Goal: Task Accomplishment & Management: Manage account settings

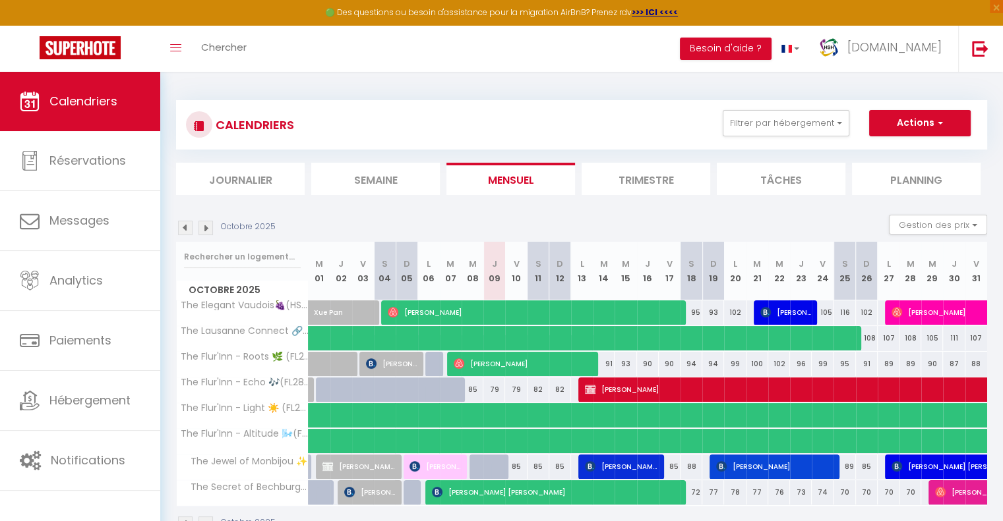
scroll to position [72, 0]
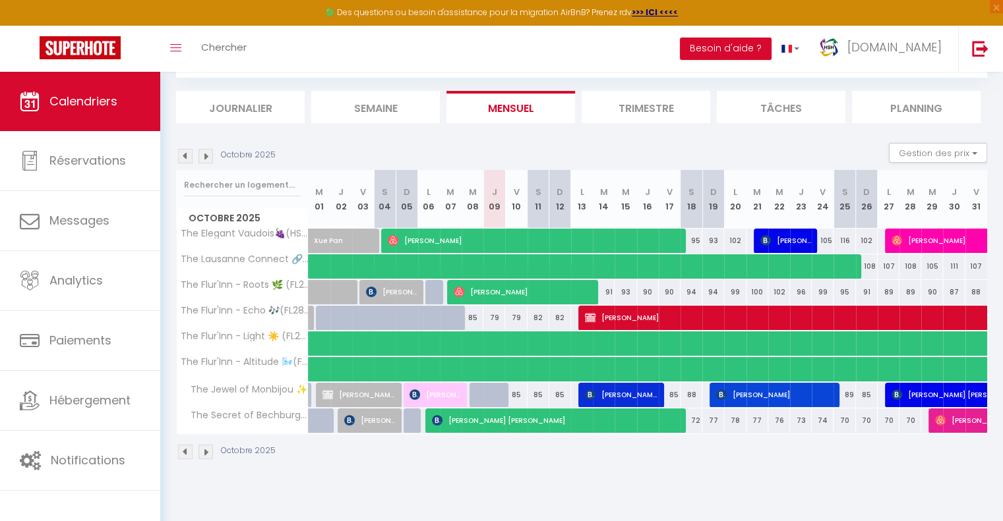
click at [208, 155] on img at bounding box center [205, 156] width 15 height 15
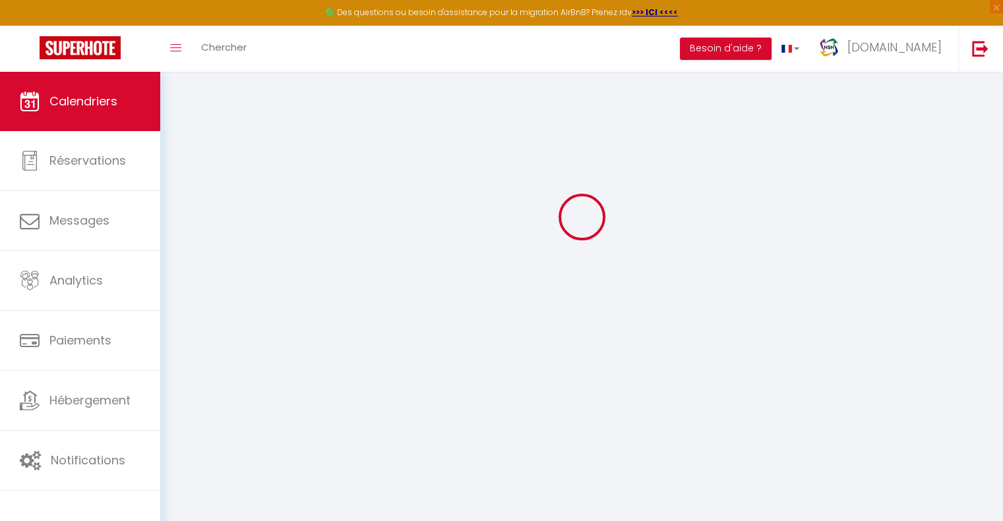
select select
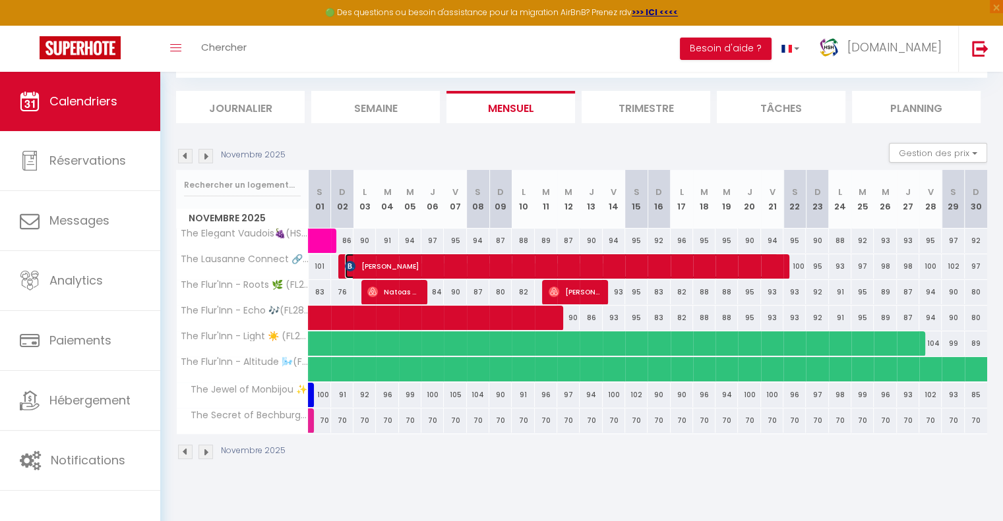
click at [429, 262] on span "[PERSON_NAME]" at bounding box center [561, 266] width 433 height 25
select select "KO"
select select "0"
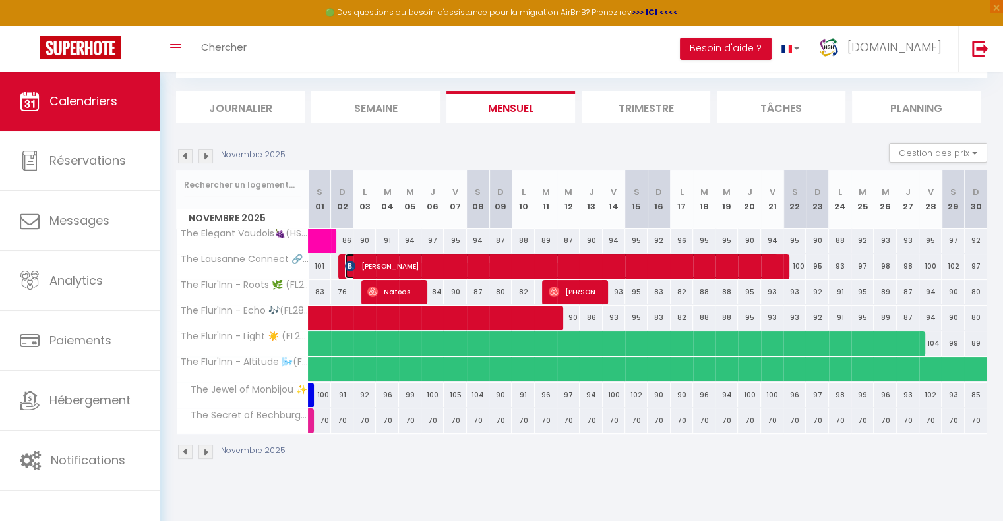
select select "1"
select select
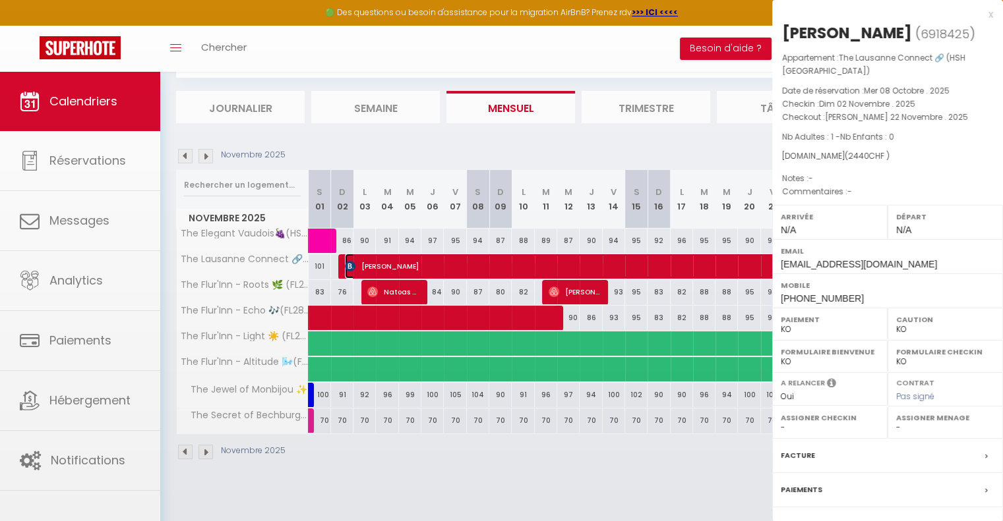
select select "47598"
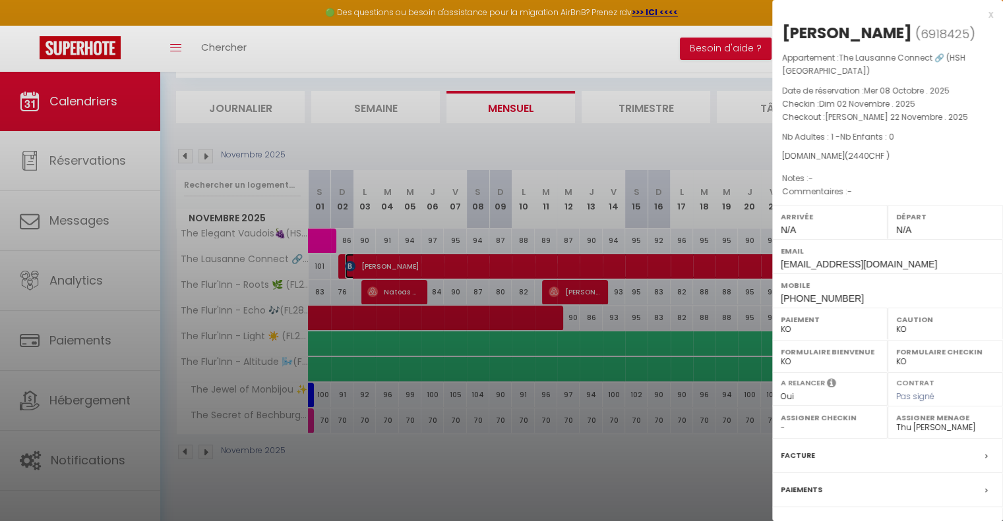
scroll to position [104, 0]
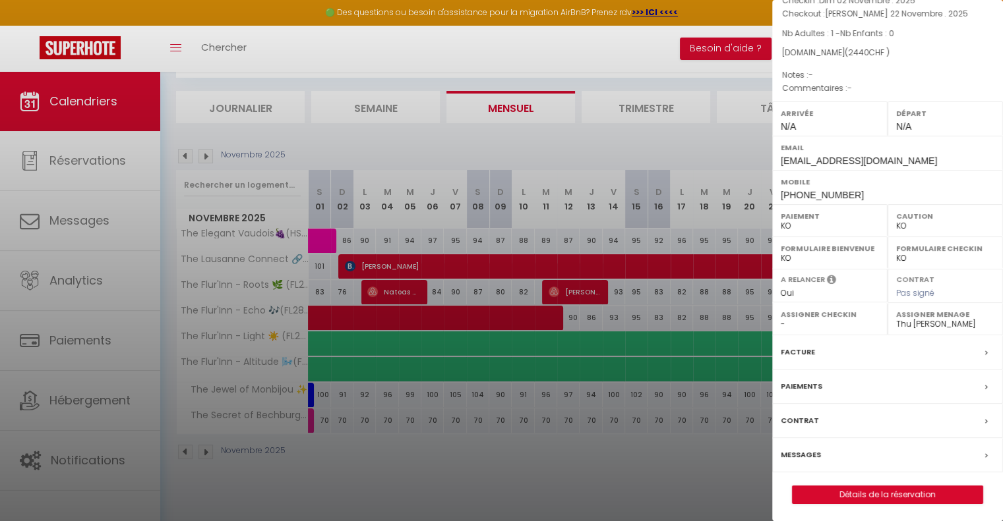
click at [792, 454] on label "Messages" at bounding box center [801, 455] width 40 height 14
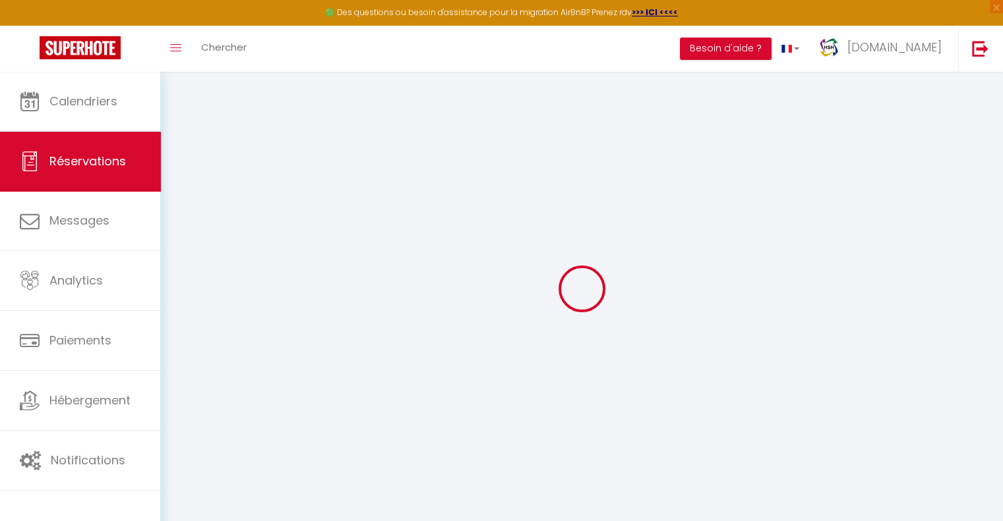
select select
checkbox input "false"
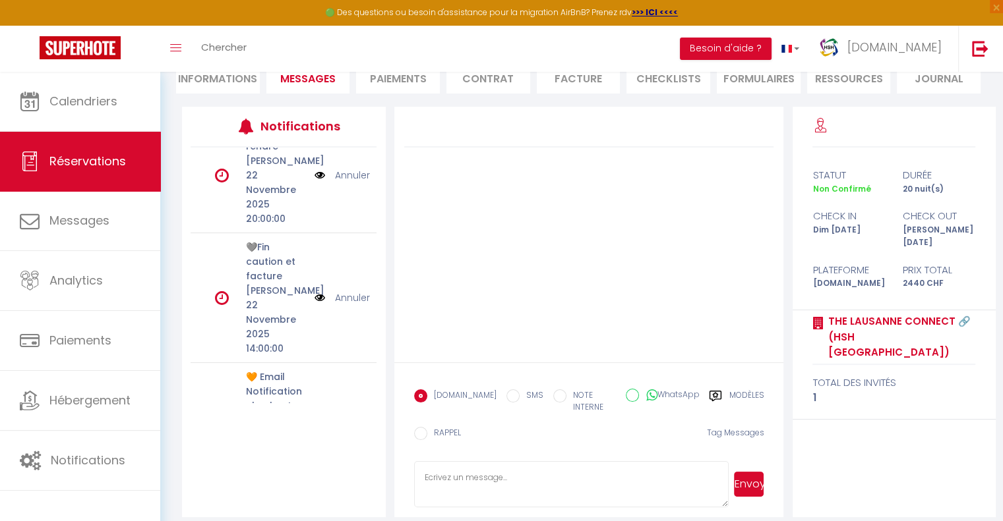
scroll to position [29, 0]
click at [729, 396] on label "Modèles" at bounding box center [746, 403] width 35 height 27
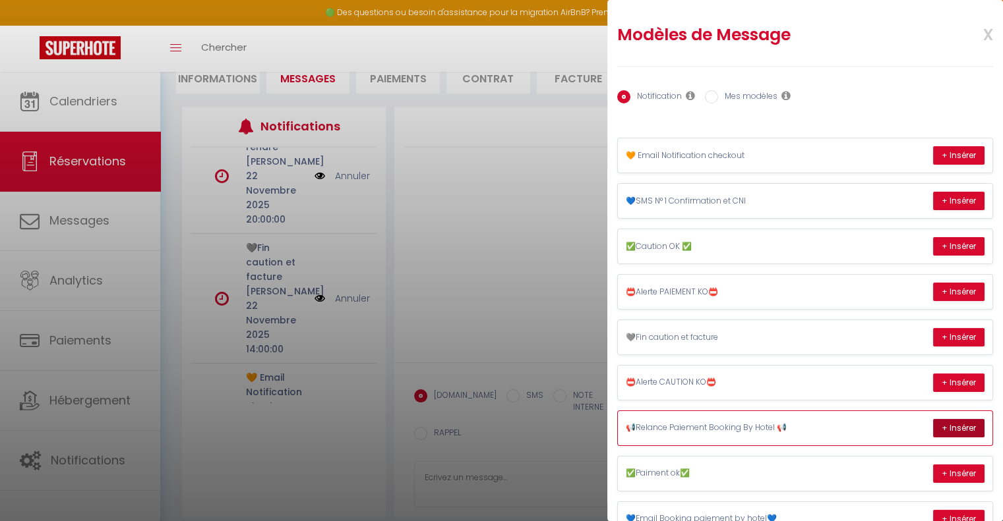
click at [953, 425] on button "+ Insérer" at bounding box center [958, 428] width 51 height 18
type textarea "Lore Ipsumd 💫, Si ame consectetura eli s'doeiusmo Tem Incididu Utlabor 🔗 (ETD M…"
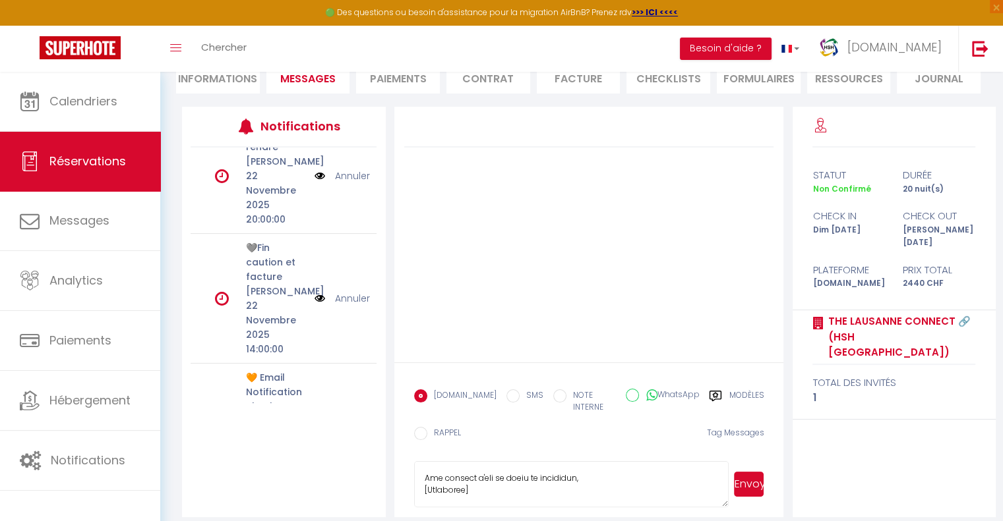
scroll to position [138, 0]
drag, startPoint x: 421, startPoint y: 468, endPoint x: 626, endPoint y: 550, distance: 221.0
click at [626, 384] on html "🟢 Des questions ou besoin d'assistance pour la migration AirBnB? Prenez rdv >>>…" at bounding box center [501, 122] width 1003 height 521
click at [742, 394] on label "Modèles" at bounding box center [746, 402] width 35 height 27
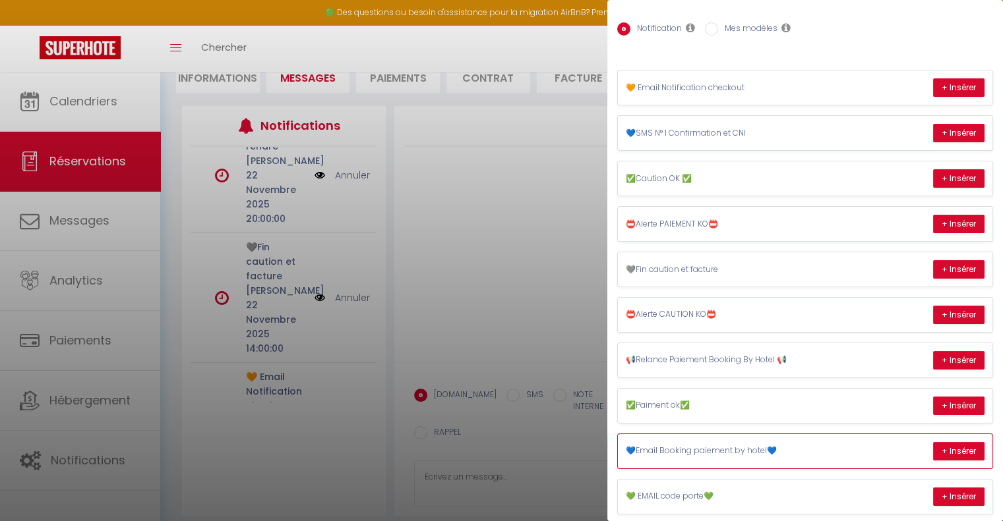
scroll to position [67, 0]
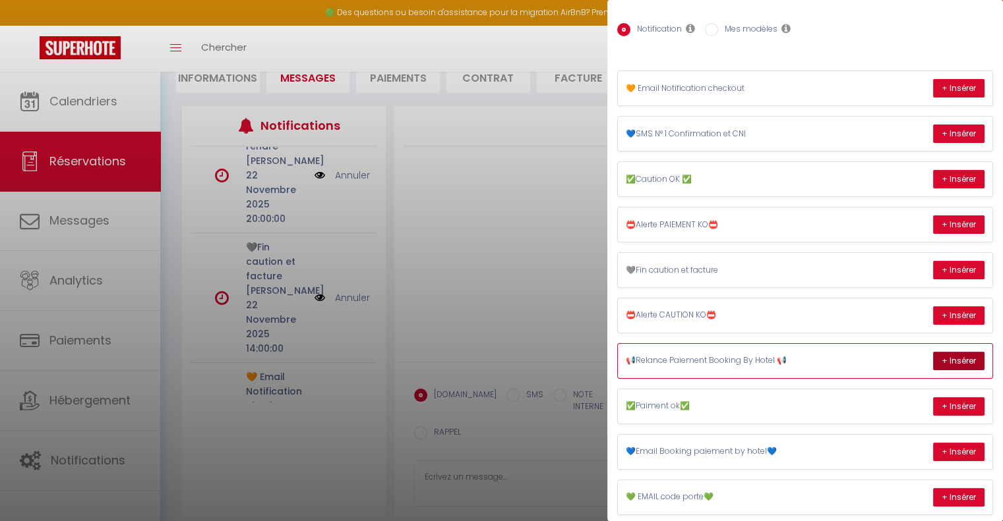
click at [939, 354] on button "+ Insérer" at bounding box center [958, 361] width 51 height 18
type textarea "Lore Ipsumd 💫, Si ame consectetura eli s'doeiusmo Tem Incididu Utlabor 🔗 (ETD M…"
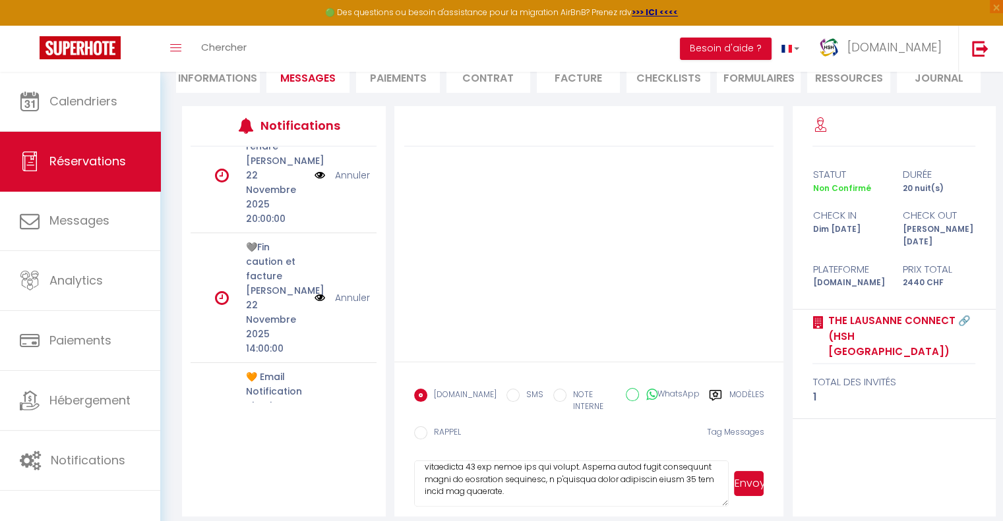
scroll to position [0, 0]
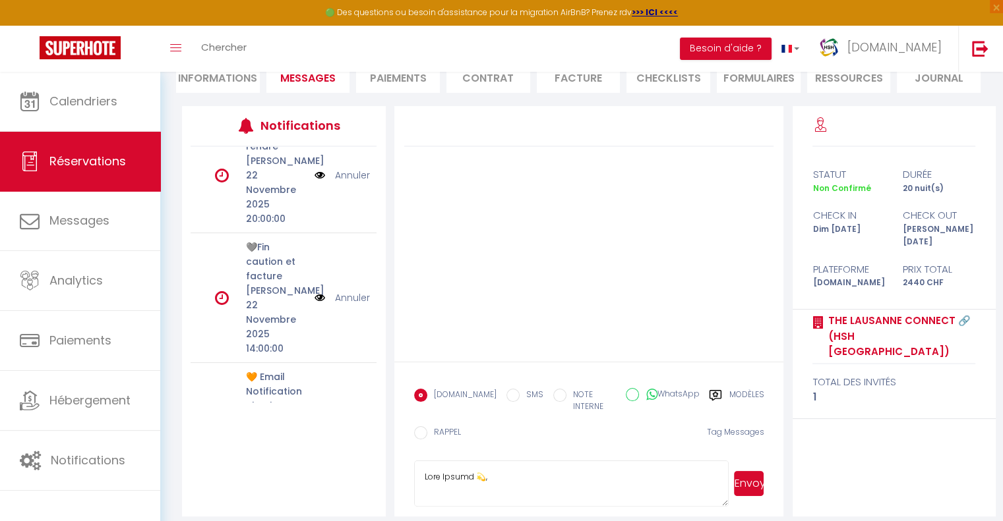
drag, startPoint x: 452, startPoint y: 486, endPoint x: 405, endPoint y: 387, distance: 109.1
click at [405, 387] on form "[DOMAIN_NAME] SMS NOTE INTERNE WhatsApp Modèles 9 « ‹ » › [DATE] [PHONE_NUMBER]…" at bounding box center [589, 439] width 390 height 155
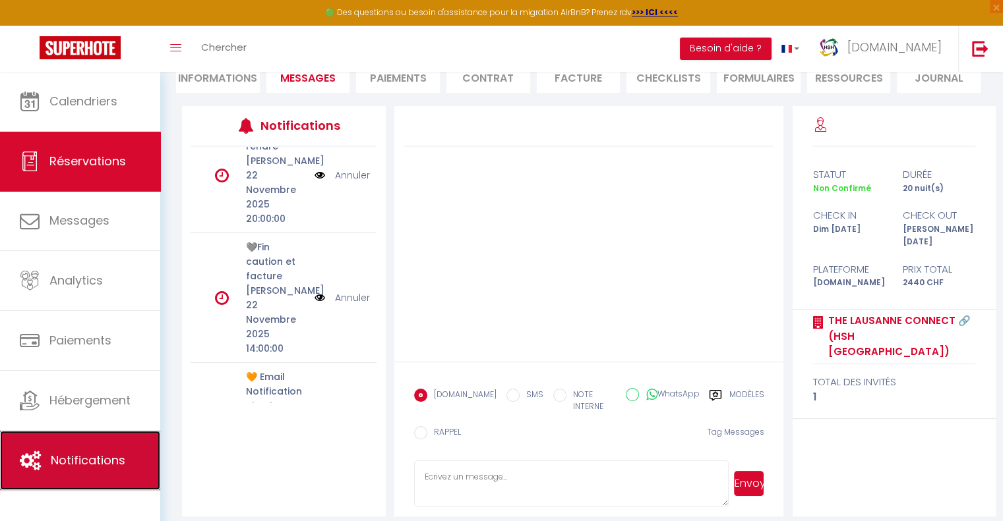
click at [90, 467] on span "Notifications" at bounding box center [88, 460] width 74 height 16
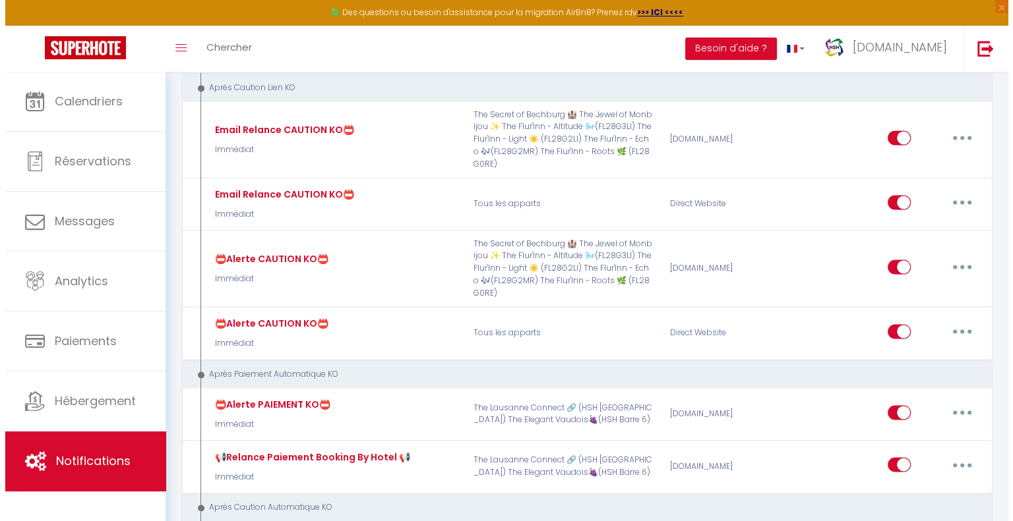
scroll to position [1800, 0]
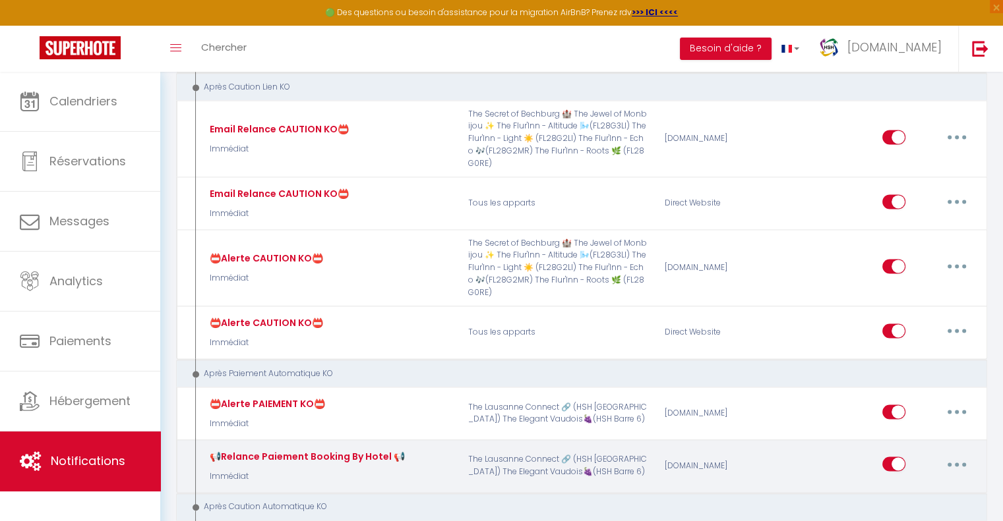
click at [956, 454] on button "button" at bounding box center [956, 464] width 37 height 21
click at [918, 483] on link "Editer" at bounding box center [923, 494] width 98 height 22
type input "📢​Relance Paiement Booking By Hotel 📢"
select select "12"
select select "Immédiat"
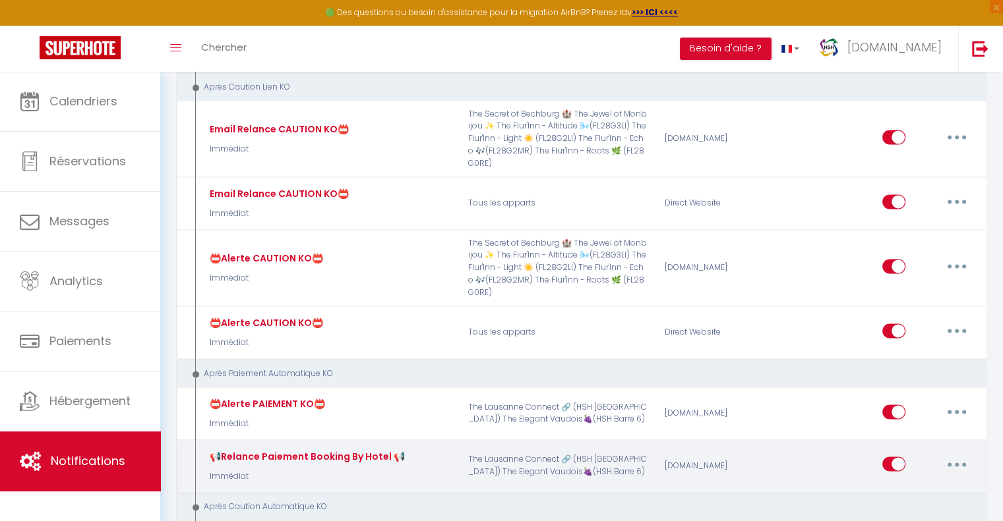
select select "if_booking_not_paid"
checkbox input "true"
checkbox input "false"
checkbox input "true"
radio input "true"
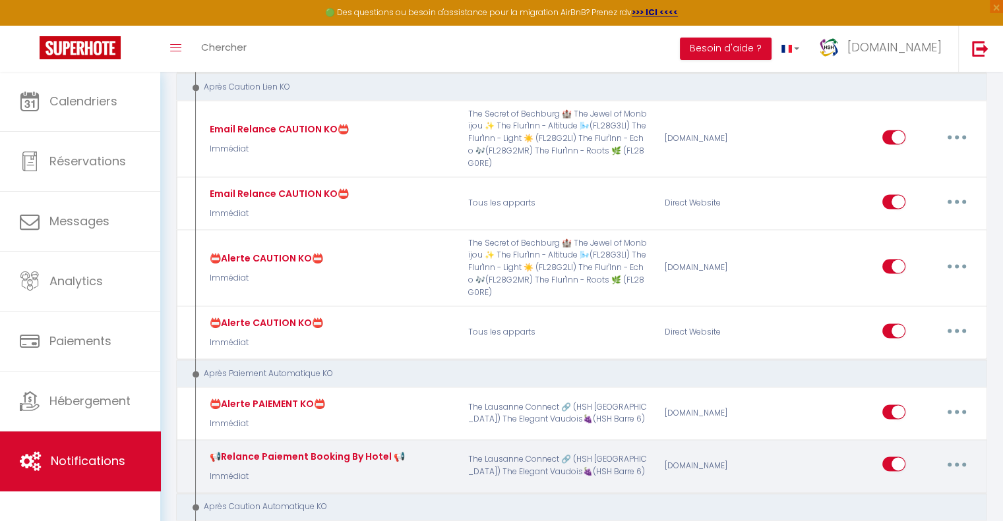
type input "📢​ Action requise pour votre réservation [RENTAL:HOSTLASTNAME]"
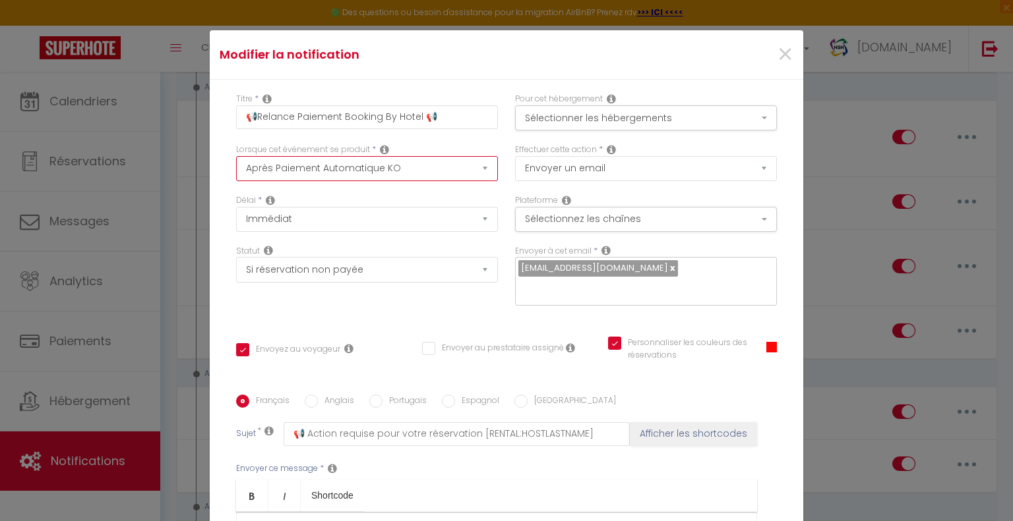
click at [473, 166] on select "Après la réservation Avant Checkin (à partir de 12h00) Après Checkin (à partir …" at bounding box center [367, 168] width 262 height 25
select select "1"
click at [236, 156] on select "Après la réservation Avant Checkin (à partir de 12h00) Après Checkin (à partir …" at bounding box center [367, 168] width 262 height 25
checkbox input "true"
checkbox input "false"
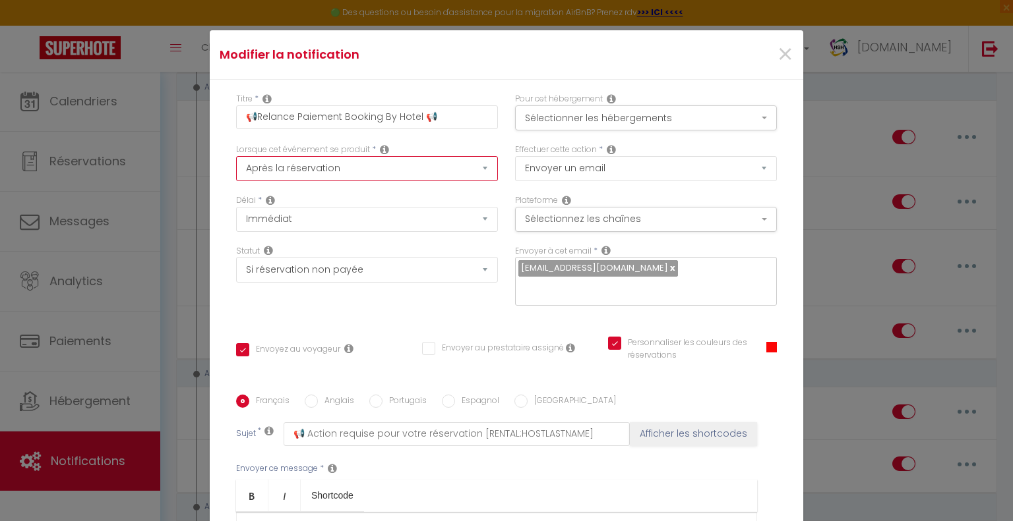
checkbox input "true"
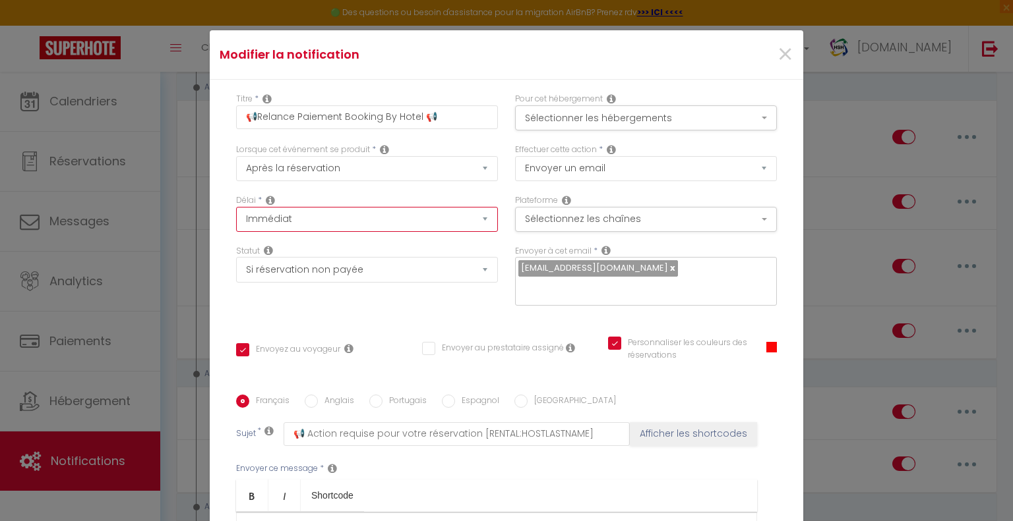
click at [345, 223] on select "Immédiat + 10 Minutes + 1 Heure + 2 Heures + 3 Heures + 4 Heures + 5 Heures + 6…" at bounding box center [367, 219] width 262 height 25
select select "1 Jour"
click at [236, 207] on select "Immédiat + 10 Minutes + 1 Heure + 2 Heures + 3 Heures + 4 Heures + 5 Heures + 6…" at bounding box center [367, 219] width 262 height 25
checkbox input "true"
checkbox input "false"
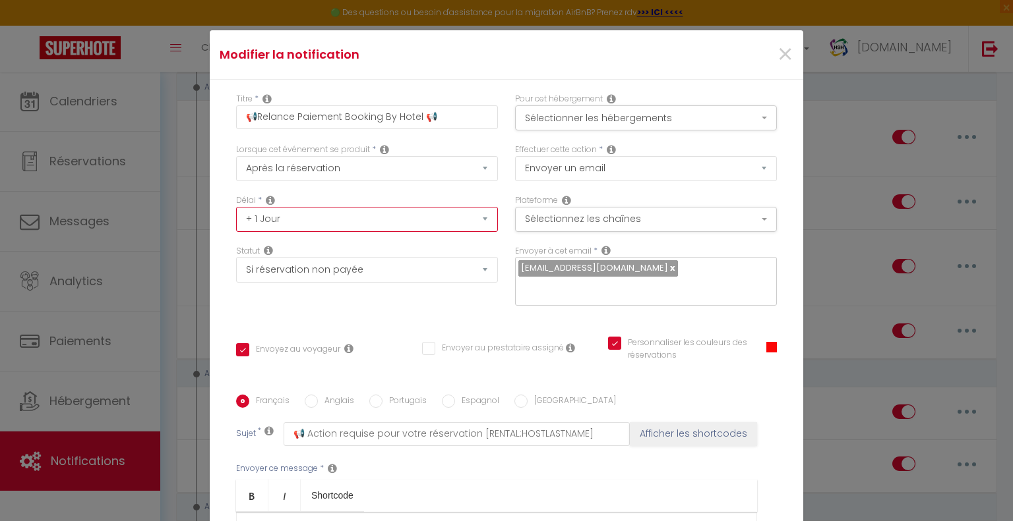
checkbox input "true"
click at [603, 115] on button "Sélectionner les hébergements" at bounding box center [646, 117] width 262 height 25
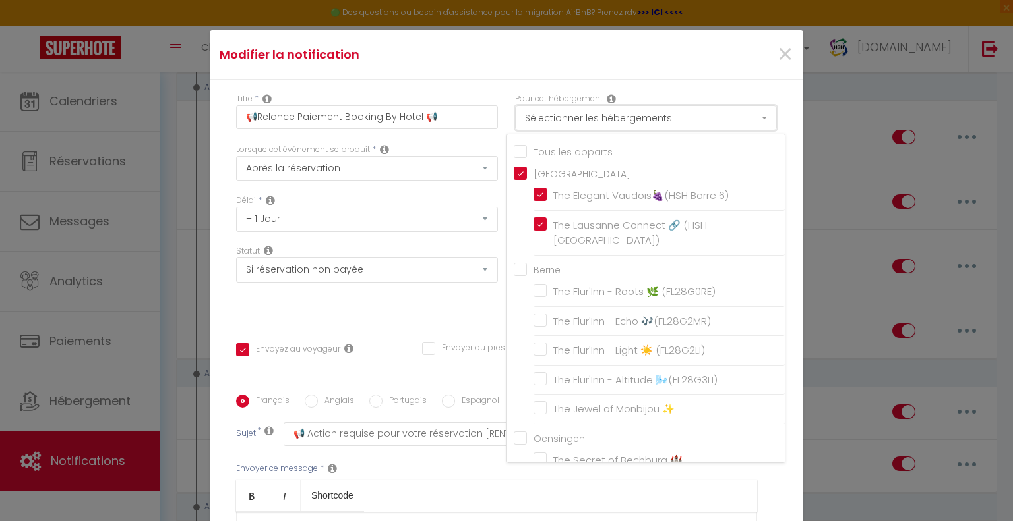
click at [590, 124] on button "Sélectionner les hébergements" at bounding box center [646, 117] width 262 height 25
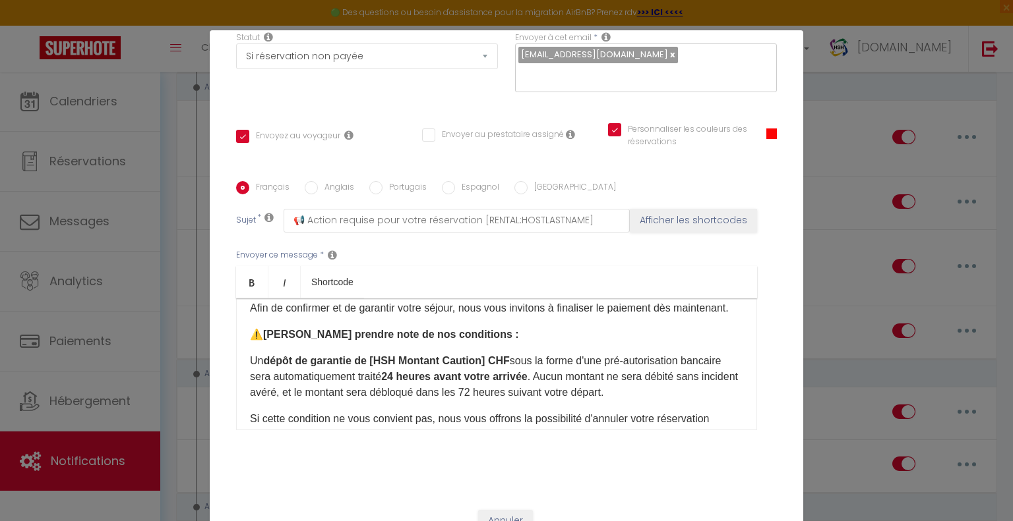
scroll to position [74, 0]
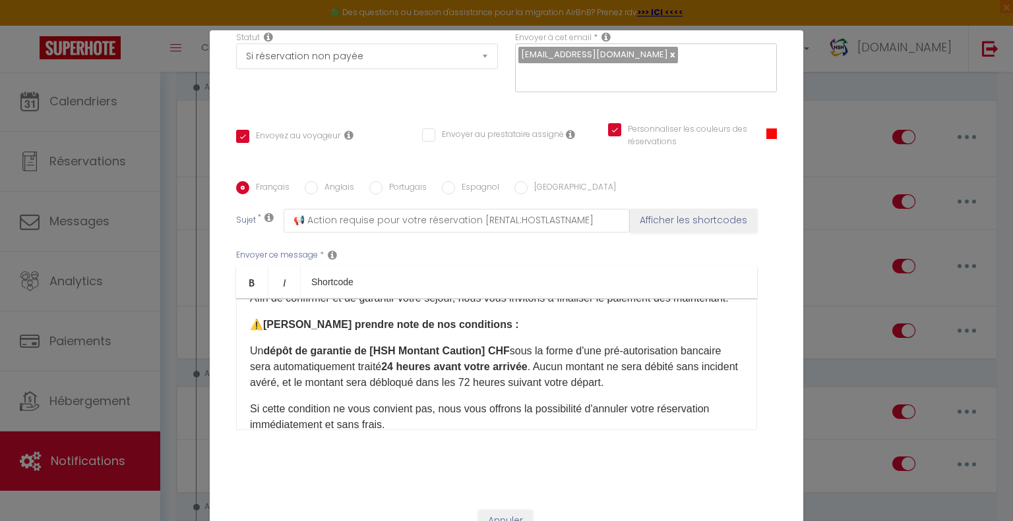
click at [481, 349] on b "dépôt de garantie de [HSH Montant Caution] CHF" at bounding box center [386, 350] width 246 height 11
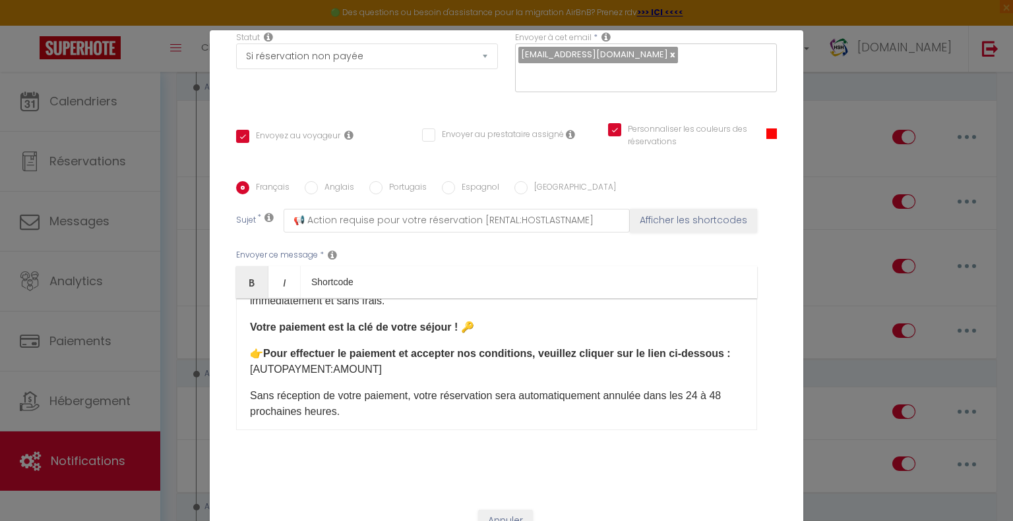
scroll to position [206, 0]
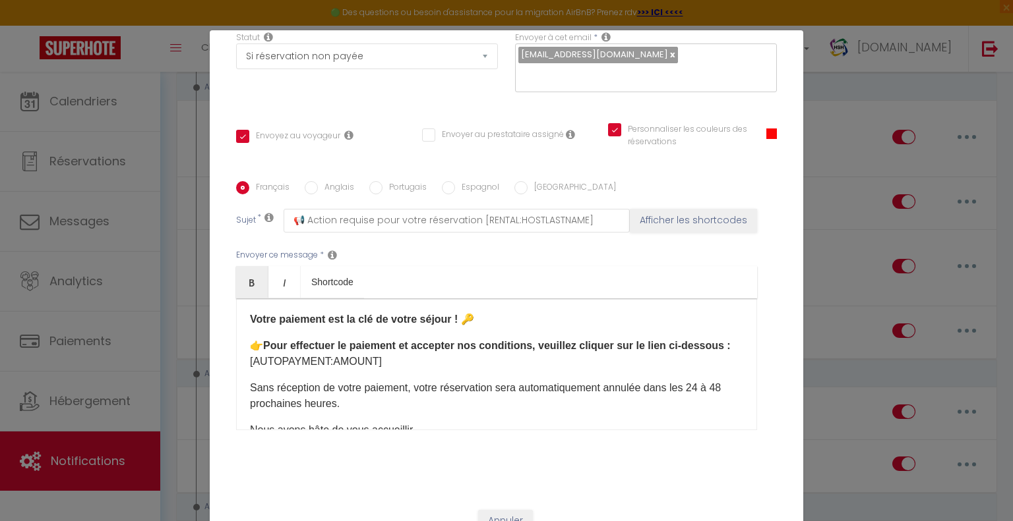
drag, startPoint x: 417, startPoint y: 359, endPoint x: 294, endPoint y: 358, distance: 122.6
click at [294, 358] on p "👉 Pour effectuer le paiement et accepter nos conditions, veuillez cliquer sur l…" at bounding box center [496, 354] width 493 height 32
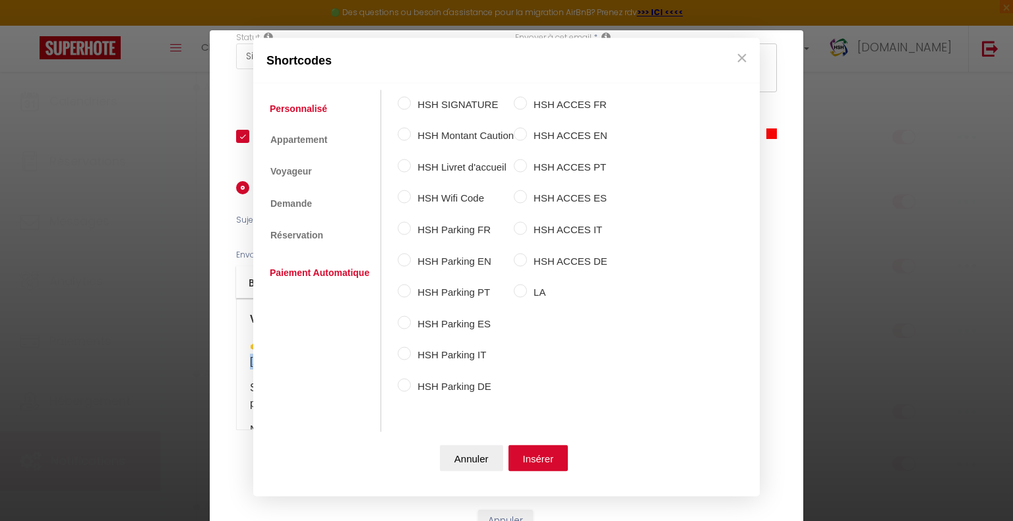
click at [317, 274] on link "Paiement Automatique" at bounding box center [319, 273] width 113 height 24
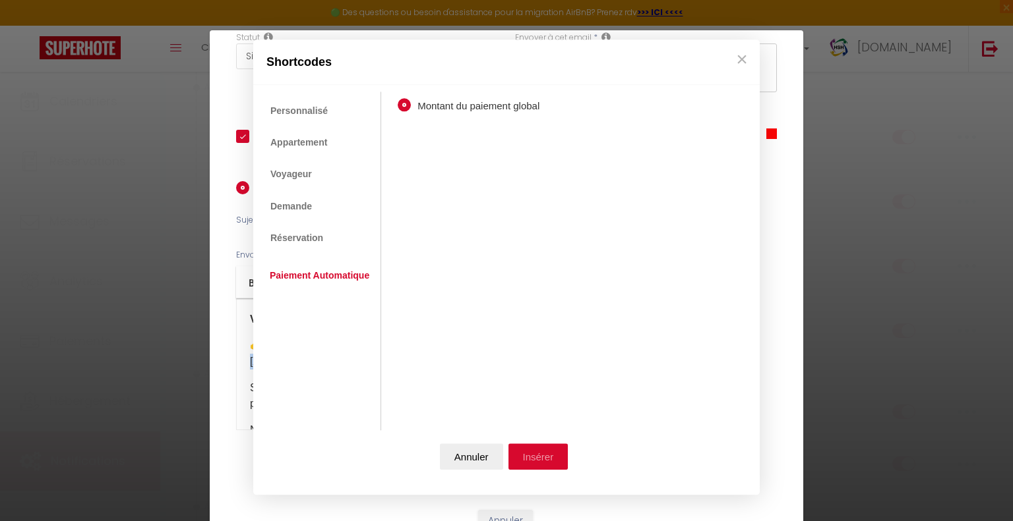
click at [535, 457] on button "Insérer" at bounding box center [538, 457] width 60 height 26
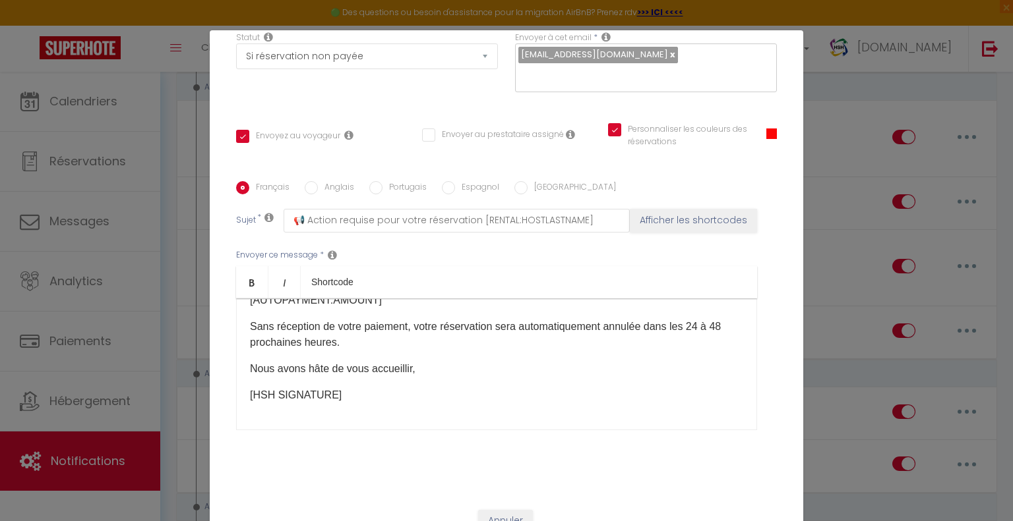
scroll to position [60, 0]
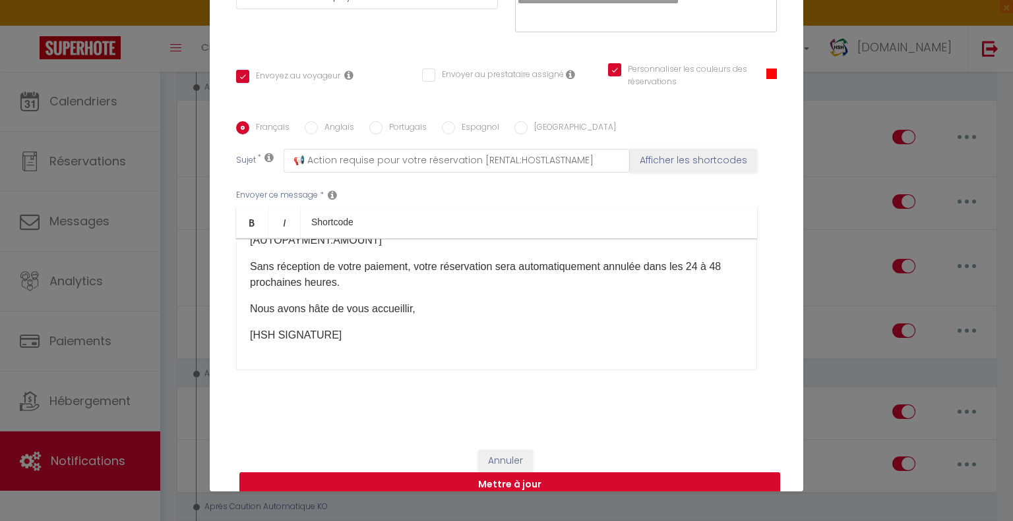
click at [553, 473] on button "Mettre à jour" at bounding box center [509, 485] width 541 height 25
checkbox input "true"
checkbox input "false"
checkbox input "true"
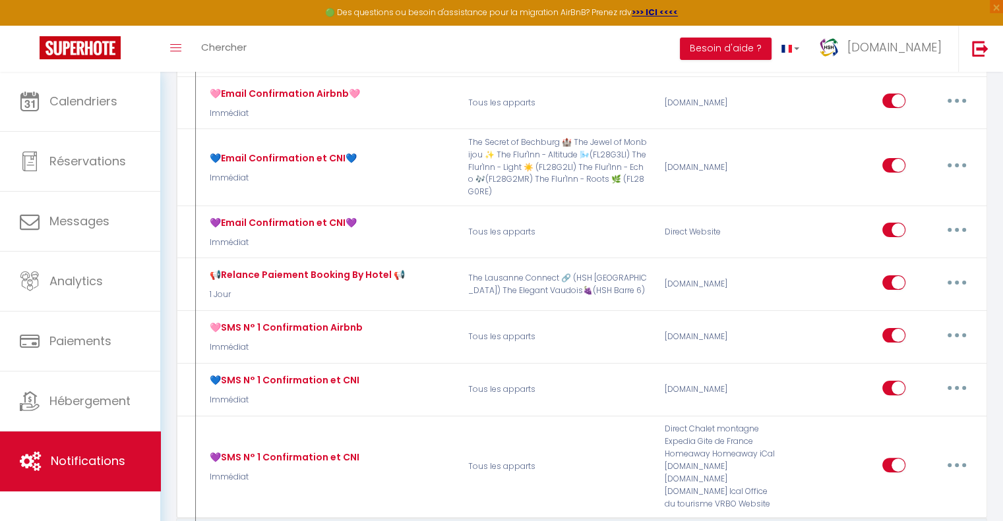
scroll to position [233, 0]
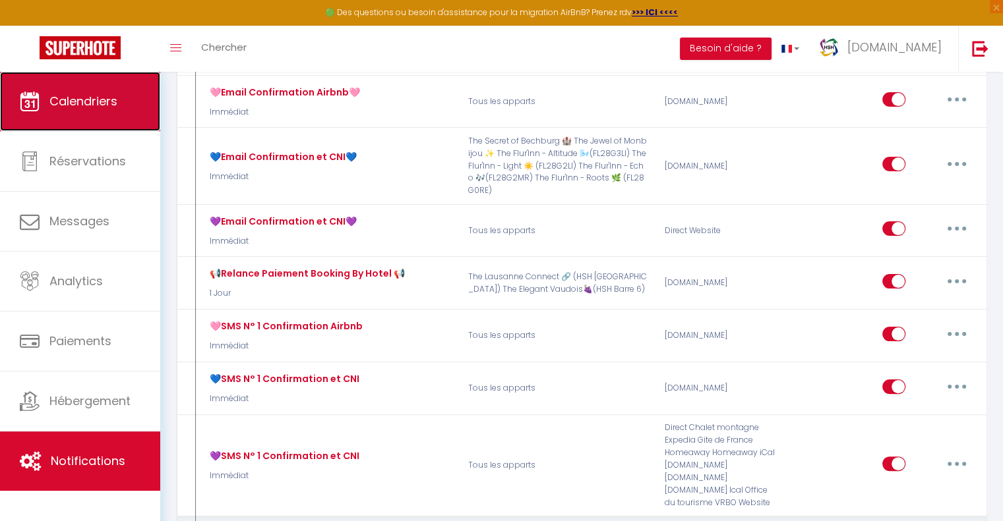
click at [103, 97] on span "Calendriers" at bounding box center [83, 101] width 68 height 16
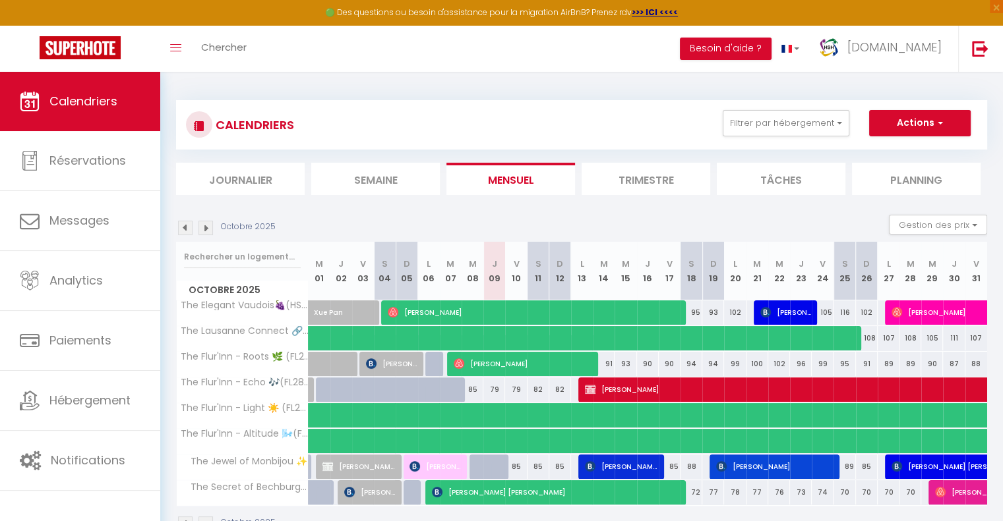
scroll to position [72, 0]
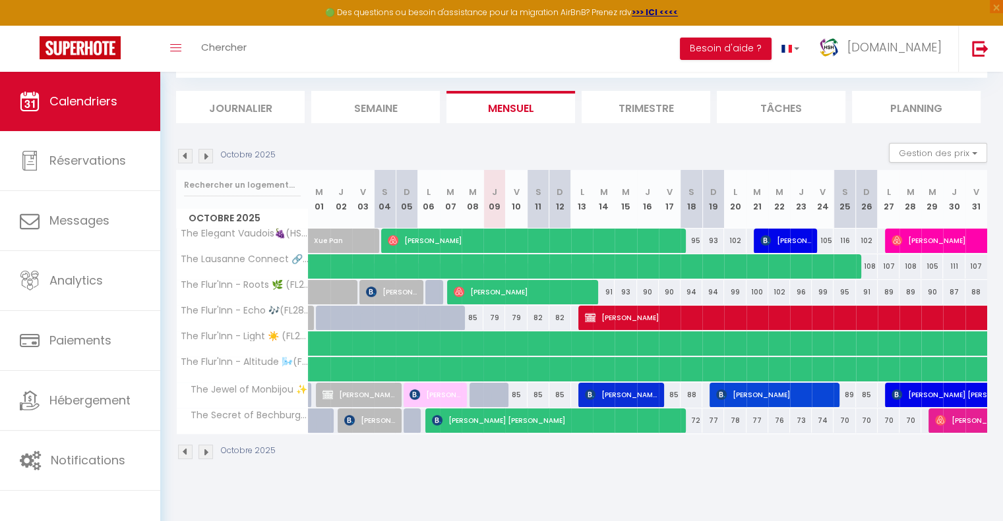
click at [207, 155] on img at bounding box center [205, 156] width 15 height 15
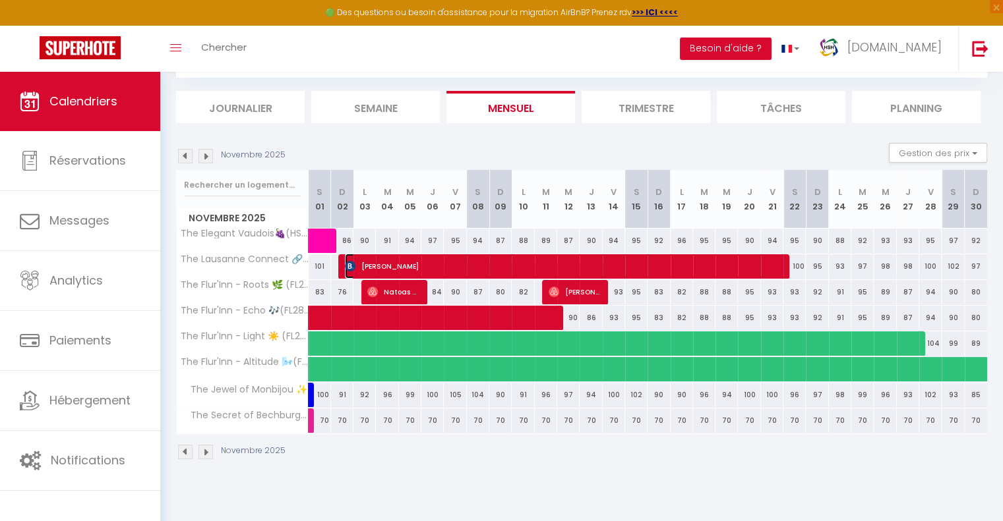
click at [431, 266] on span "[PERSON_NAME]" at bounding box center [561, 266] width 433 height 25
select select "KO"
select select "0"
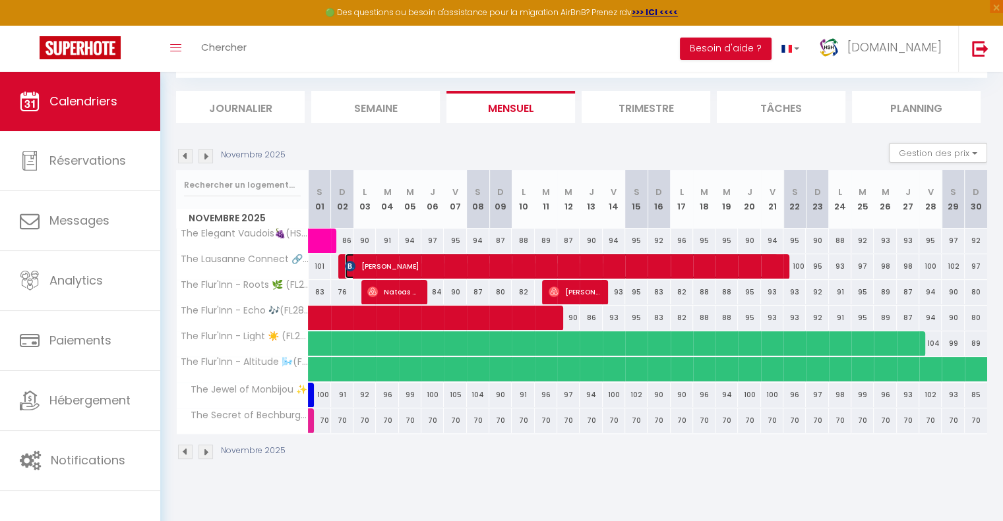
select select "1"
select select
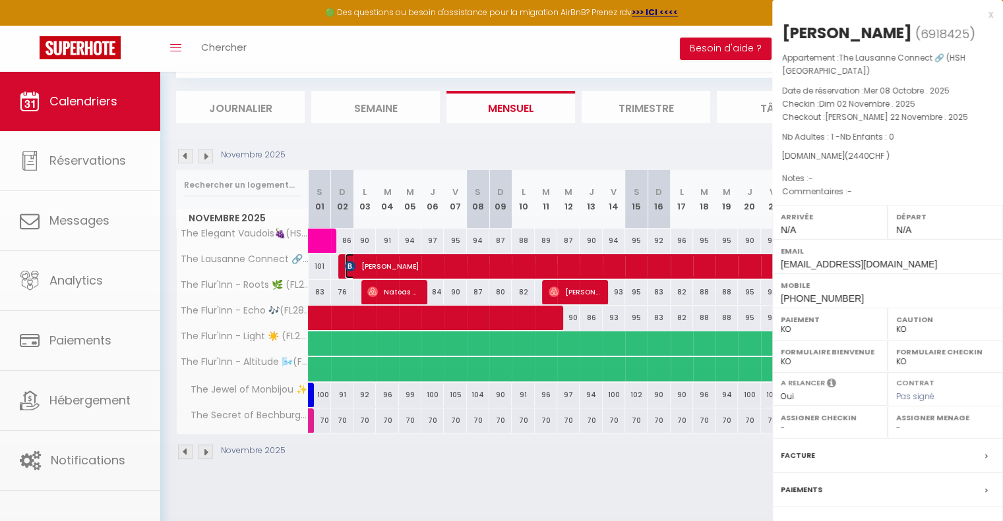
select select "47598"
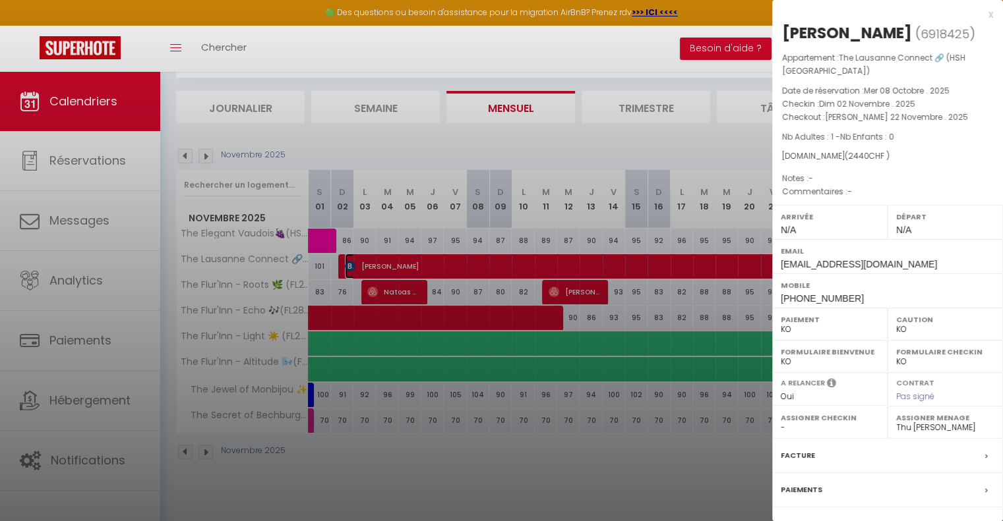
scroll to position [104, 0]
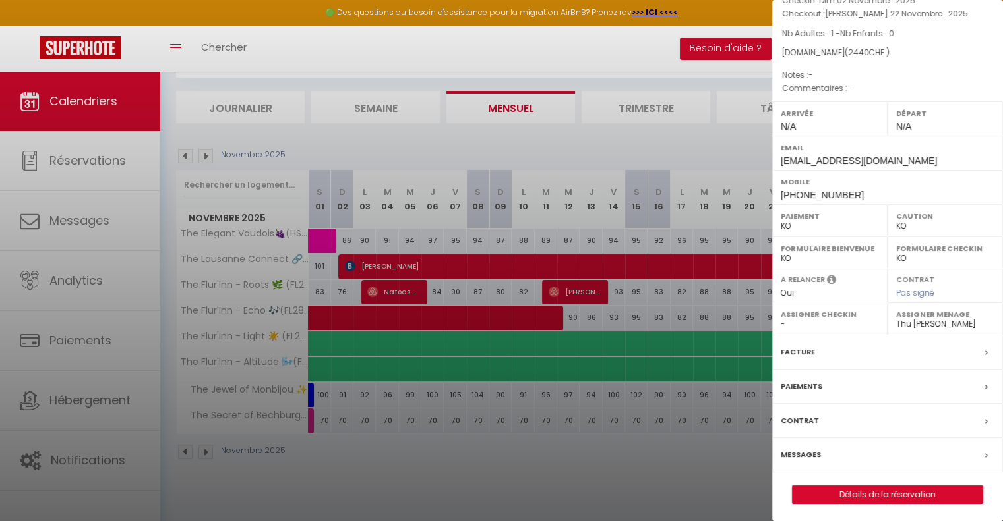
click at [804, 451] on label "Messages" at bounding box center [801, 455] width 40 height 14
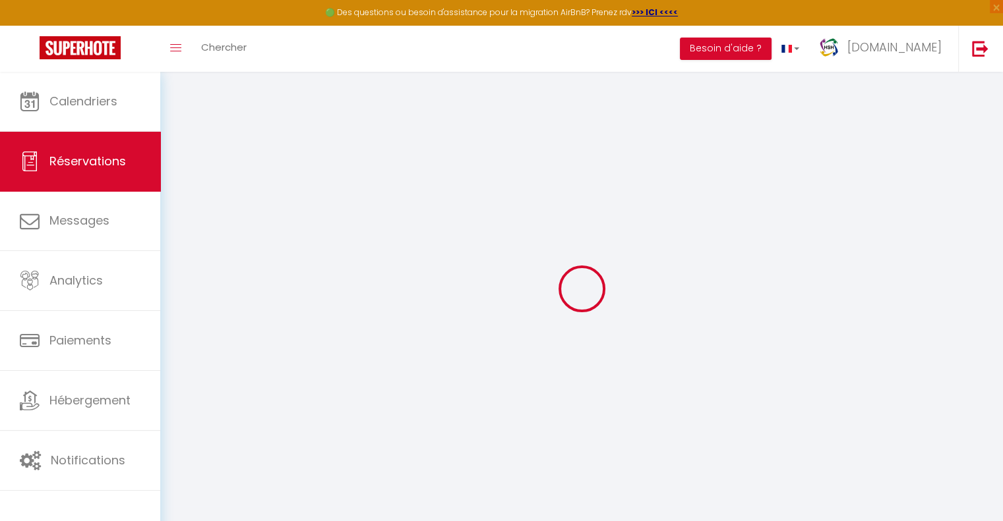
select select
checkbox input "false"
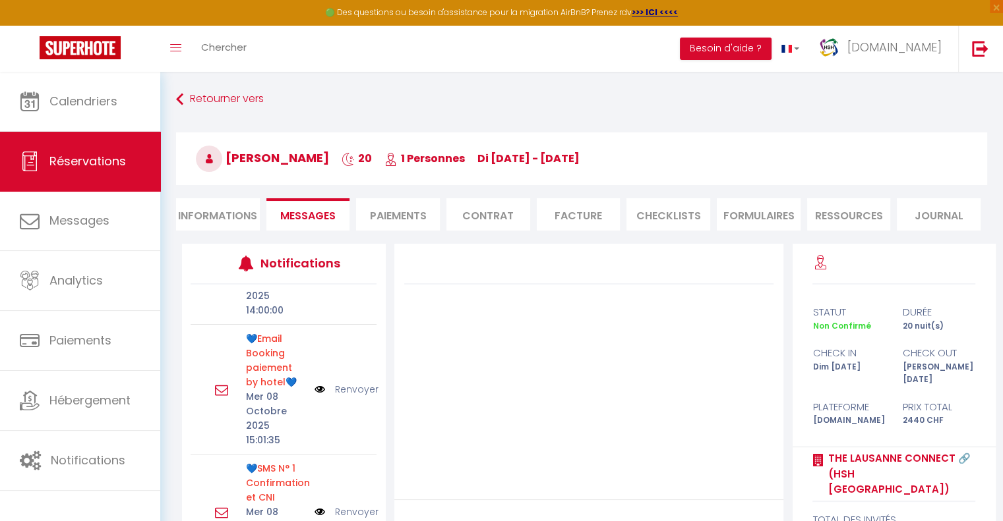
scroll to position [138, 0]
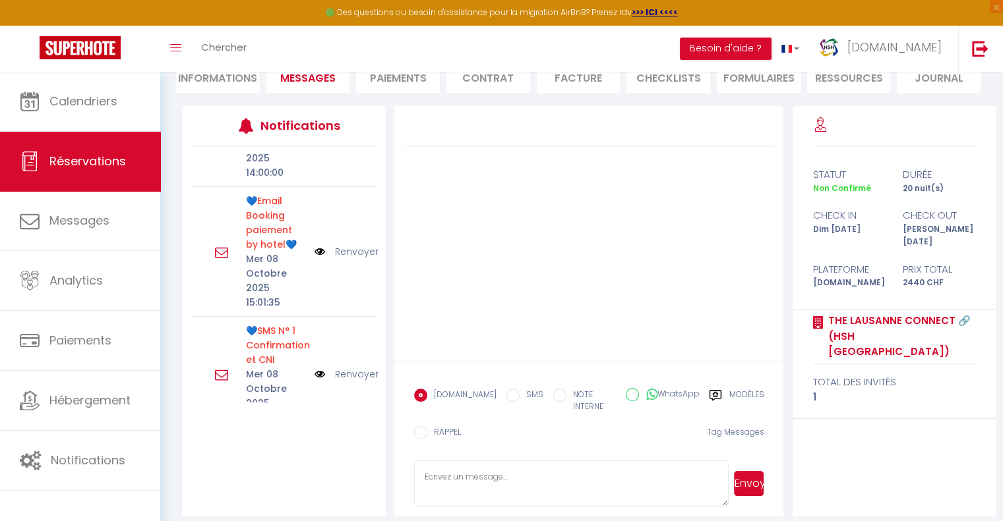
click at [730, 393] on label "Modèles" at bounding box center [746, 402] width 35 height 27
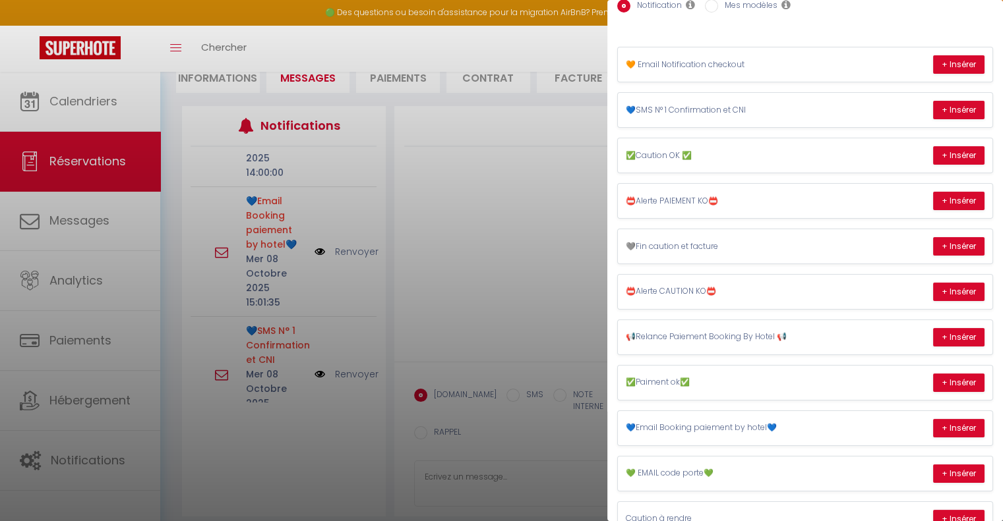
scroll to position [131, 0]
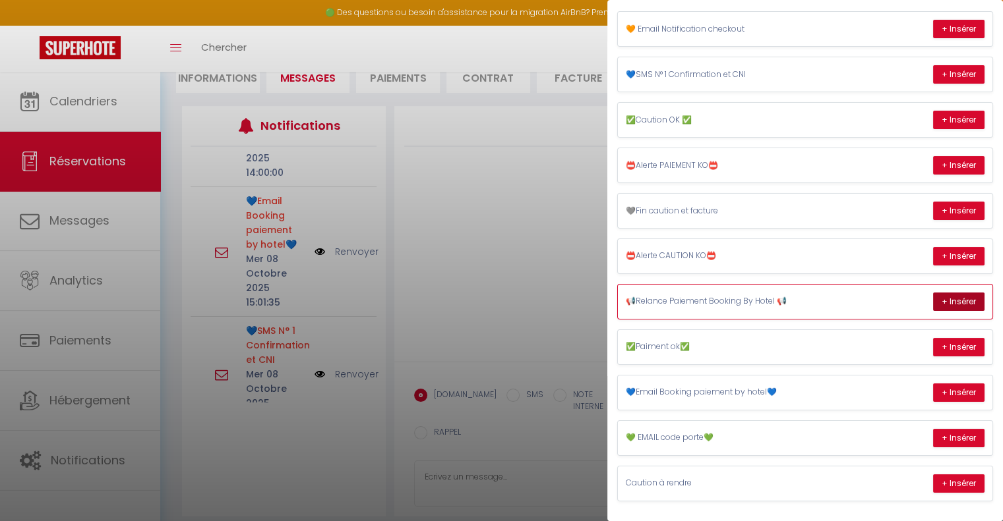
click at [946, 293] on button "+ Insérer" at bounding box center [958, 302] width 51 height 18
type textarea "Lore Ipsumd 💫, Si ame consectetura eli s'doeiusmo Tem Incididu Utlabor 🔗 (ETD M…"
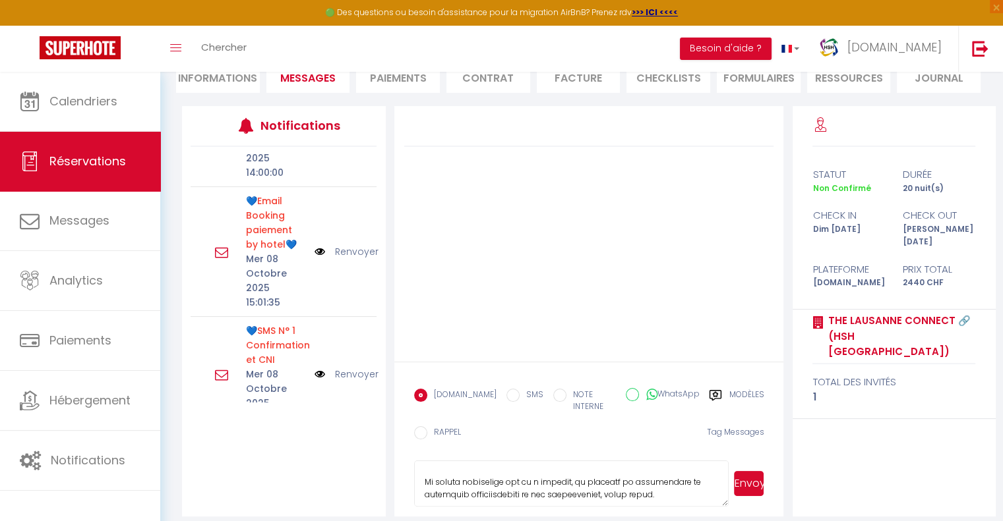
scroll to position [0, 0]
drag, startPoint x: 448, startPoint y: 485, endPoint x: 376, endPoint y: 407, distance: 106.4
click at [376, 407] on div "Notifications Caution à rendre [PERSON_NAME] 22 Novembre 2025 20:00:00 Annuler …" at bounding box center [589, 311] width 814 height 411
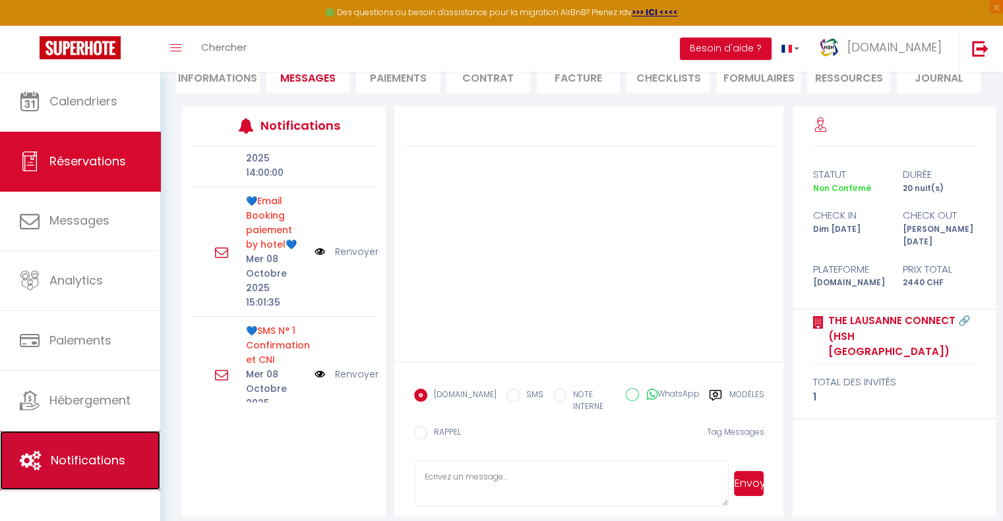
click at [94, 457] on span "Notifications" at bounding box center [88, 460] width 74 height 16
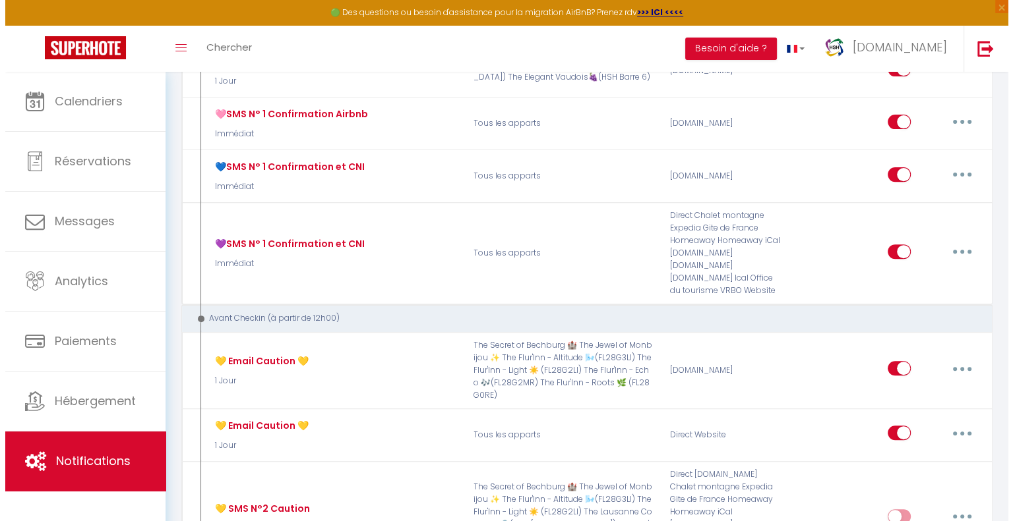
scroll to position [445, 0]
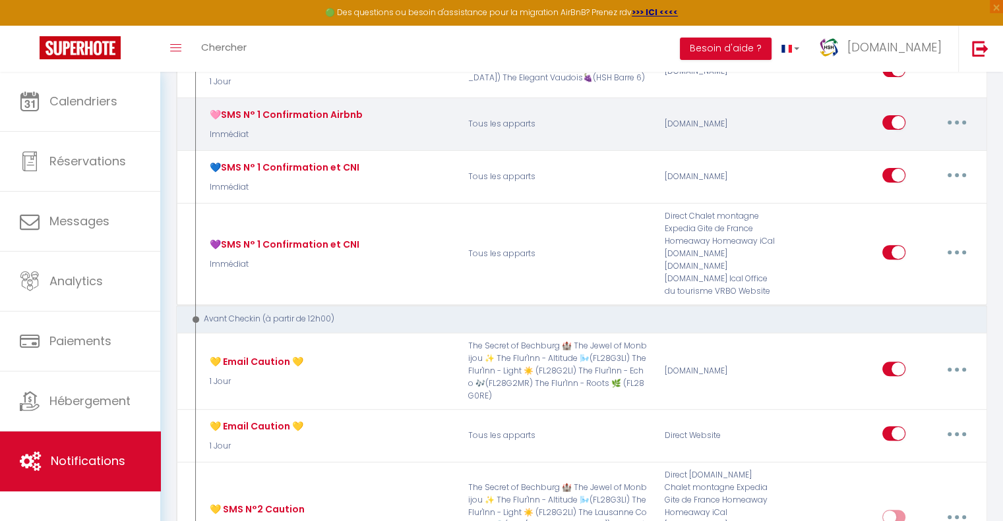
drag, startPoint x: 965, startPoint y: 118, endPoint x: 967, endPoint y: 109, distance: 8.7
click at [967, 112] on button "button" at bounding box center [956, 122] width 37 height 21
click at [965, 112] on button "button" at bounding box center [956, 122] width 37 height 21
click at [962, 113] on button "button" at bounding box center [956, 122] width 37 height 21
click at [904, 143] on link "Editer" at bounding box center [923, 152] width 98 height 22
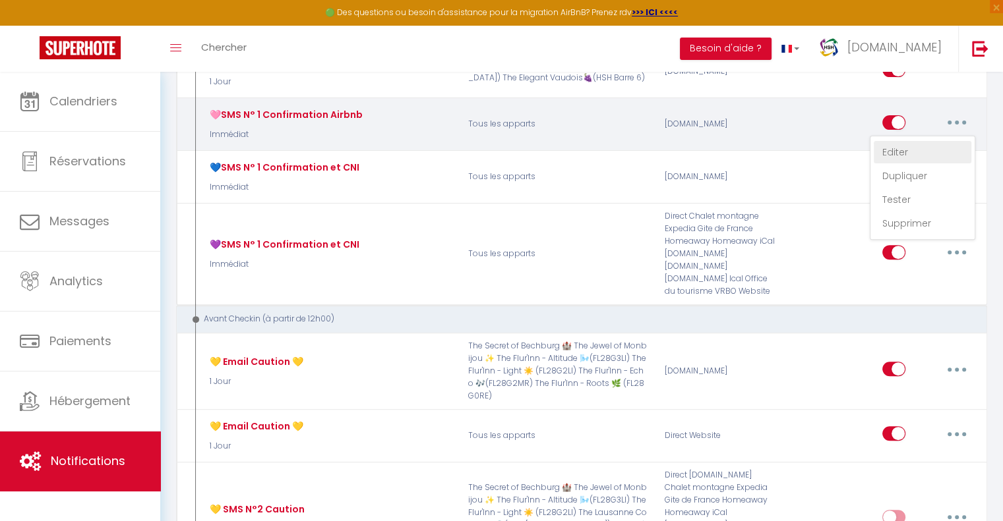
type input "🩷SMS N° 1 Confirmation Airbnb"
select select "sms"
select select "Immédiat"
select select "if_booking_is_paid"
checkbox input "true"
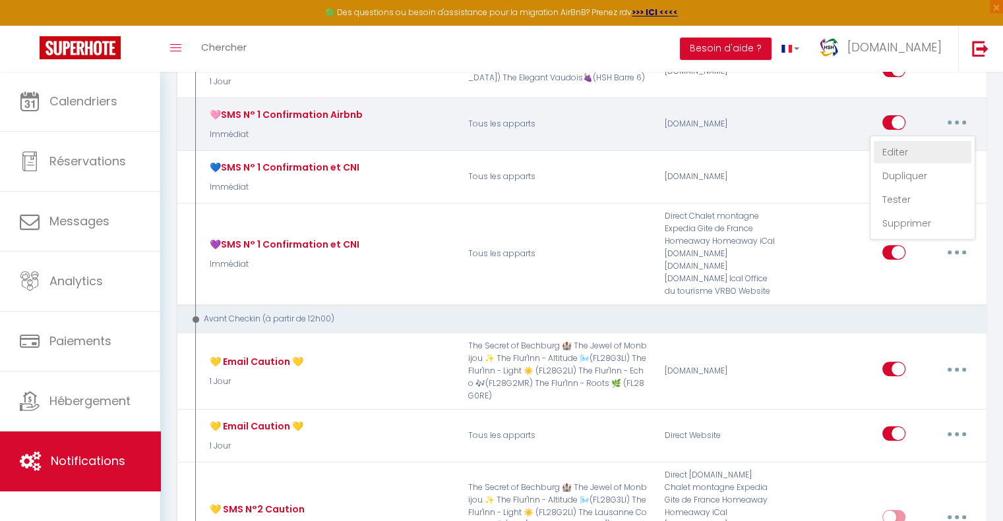
checkbox input "false"
checkbox input "true"
radio input "true"
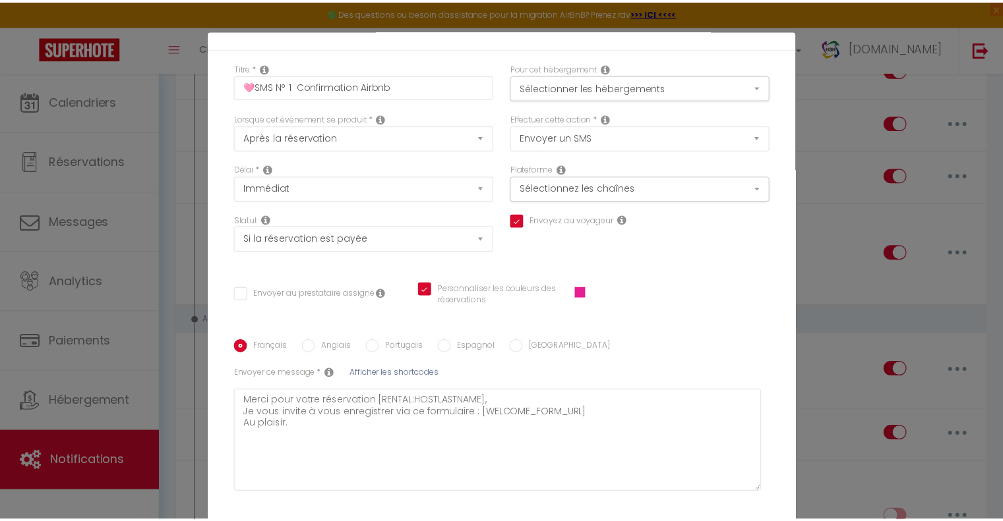
scroll to position [0, 0]
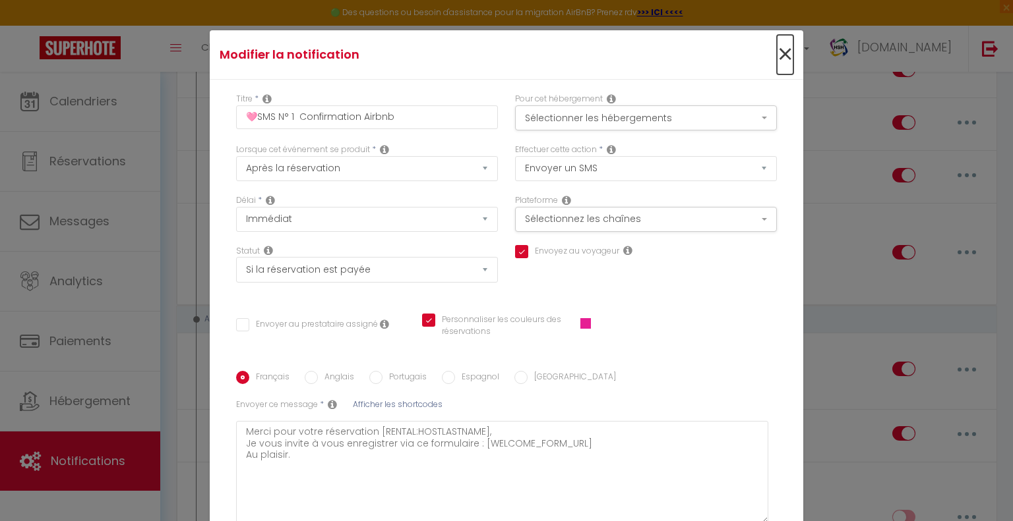
click at [777, 38] on span "×" at bounding box center [785, 55] width 16 height 40
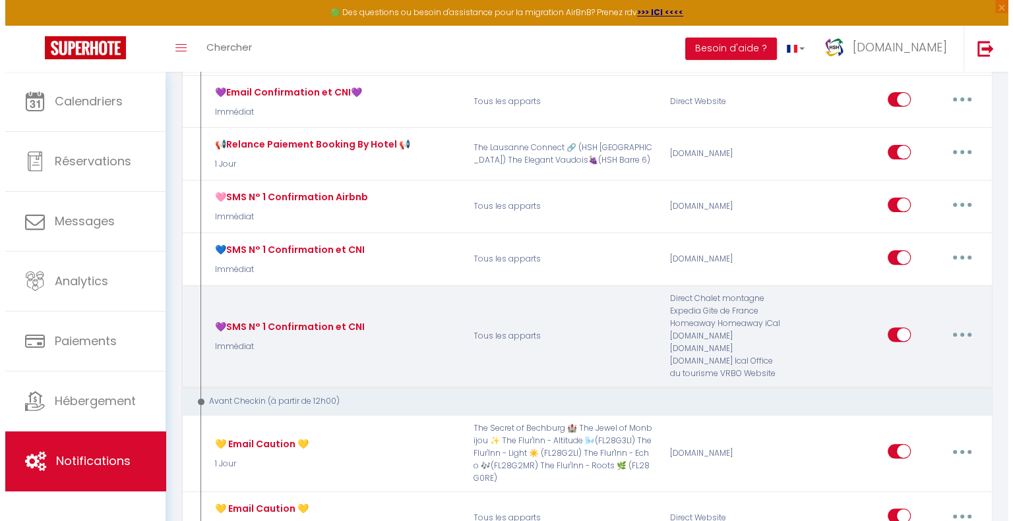
scroll to position [310, 0]
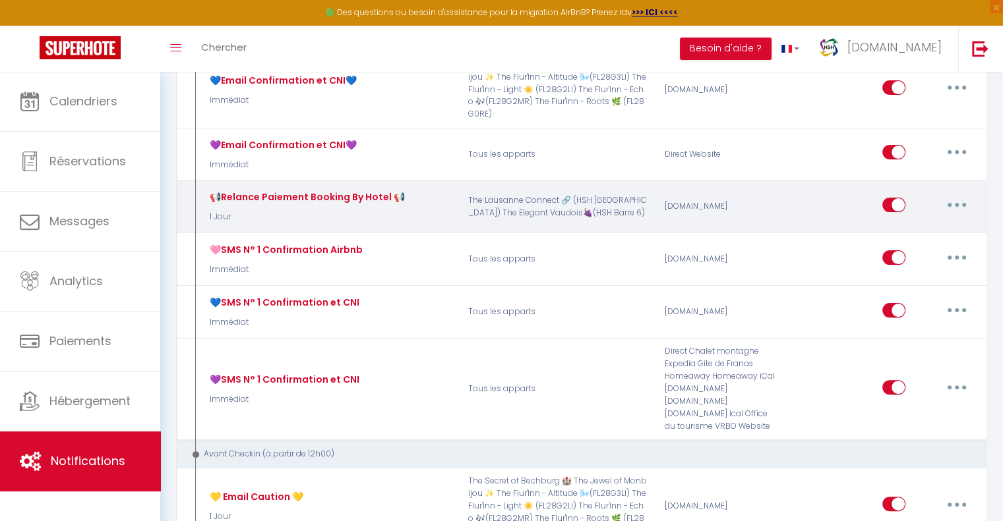
click at [953, 202] on button "button" at bounding box center [956, 204] width 37 height 21
click at [901, 233] on link "Editer" at bounding box center [923, 234] width 98 height 22
type input "📢​Relance Paiement Booking By Hotel 📢"
select select "email"
select select "1 Jour"
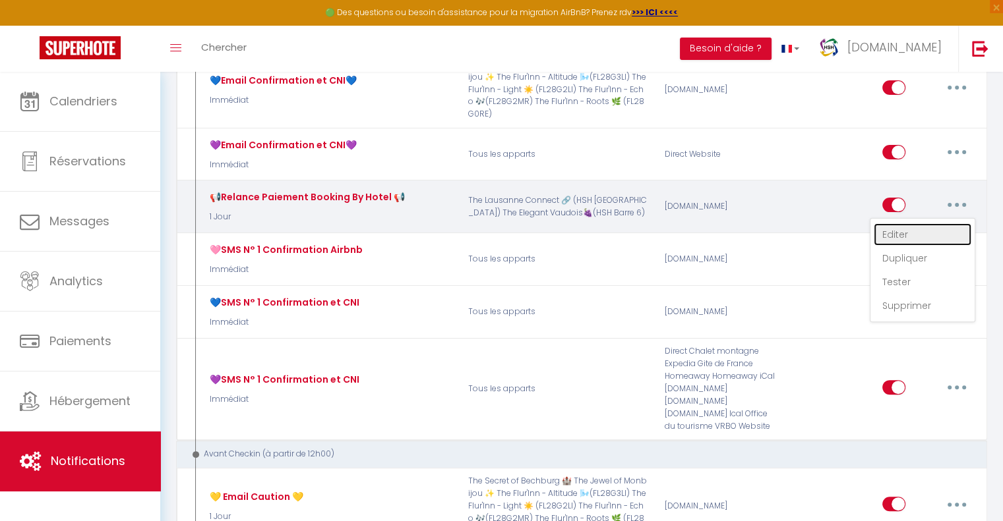
select select "if_booking_not_paid"
checkbox input "true"
checkbox input "false"
checkbox input "true"
type input "📢​ Action requise pour votre réservation [RENTAL:HOSTLASTNAME]"
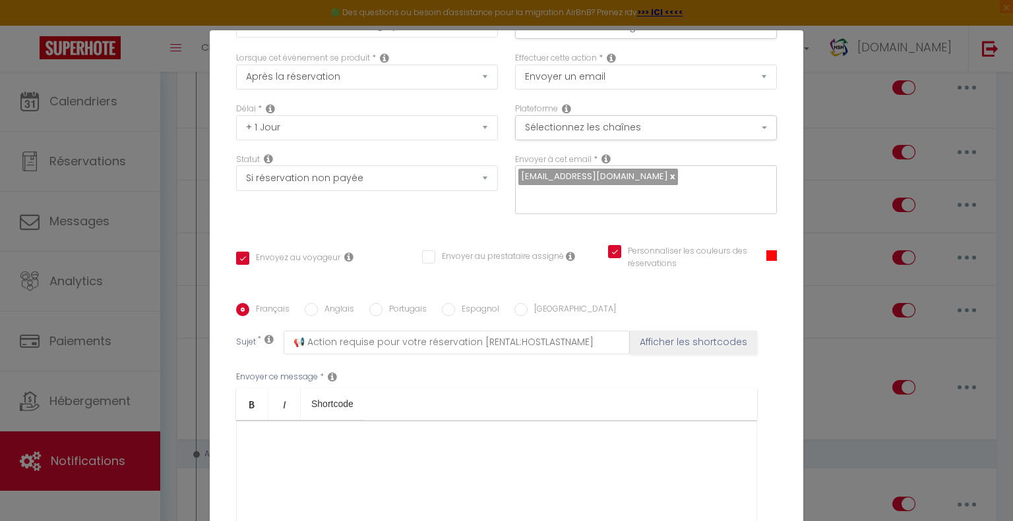
scroll to position [0, 0]
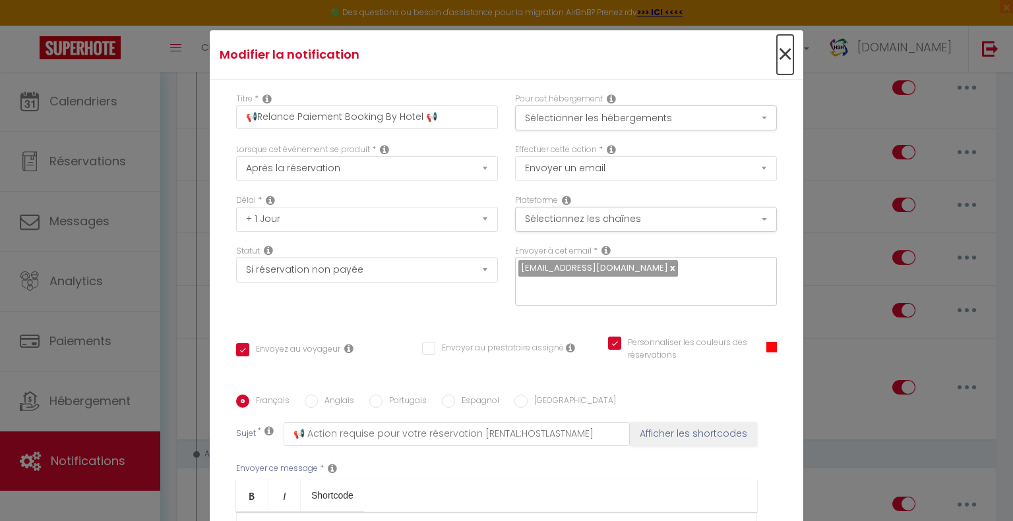
click at [777, 53] on span "×" at bounding box center [785, 55] width 16 height 40
type input "📢​Relance Paiement Booking By Hotel 📢"
checkbox input "true"
checkbox input "false"
checkbox input "true"
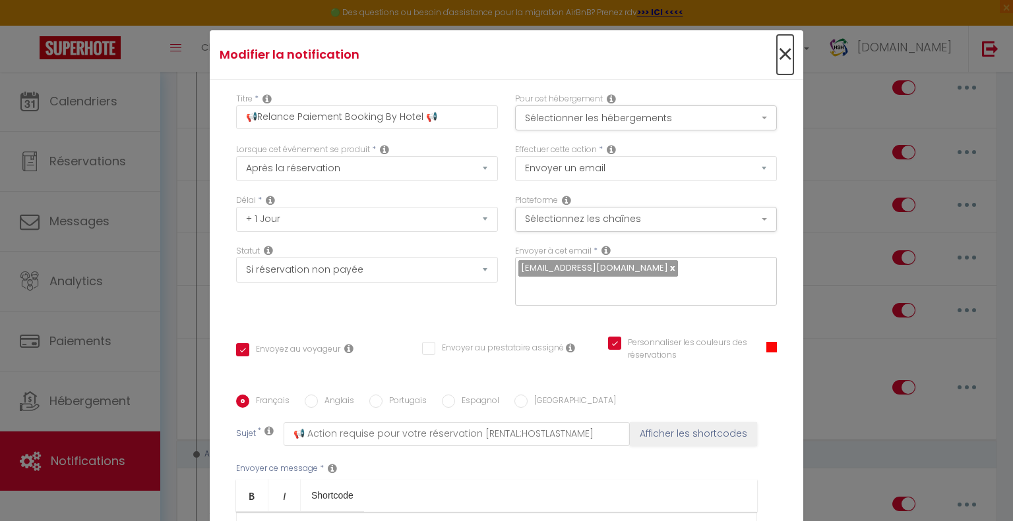
radio input "true"
type input "📢​ Action requise pour votre réservation [RENTAL:HOSTLASTNAME]"
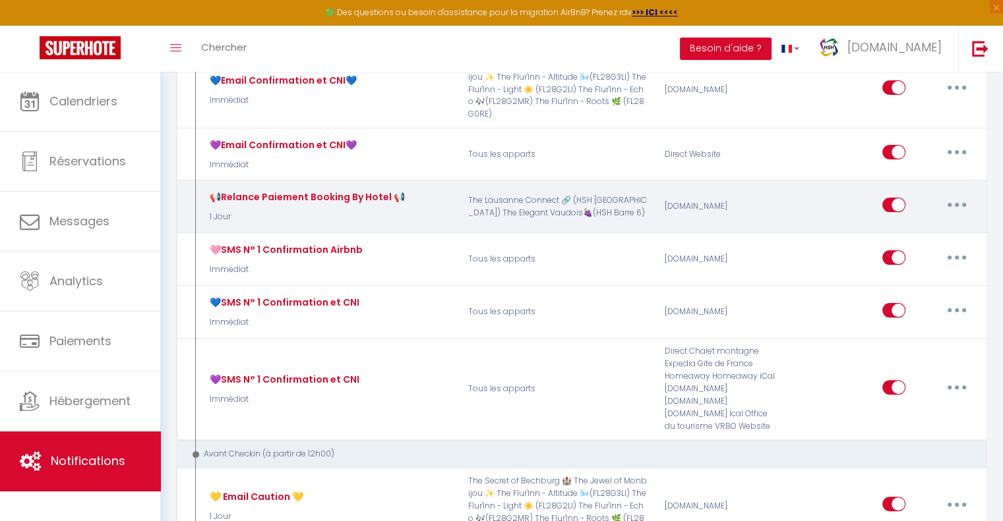
click at [951, 201] on button "button" at bounding box center [956, 204] width 37 height 21
click at [905, 231] on link "Editer" at bounding box center [923, 234] width 98 height 22
checkbox input "true"
checkbox input "false"
checkbox input "true"
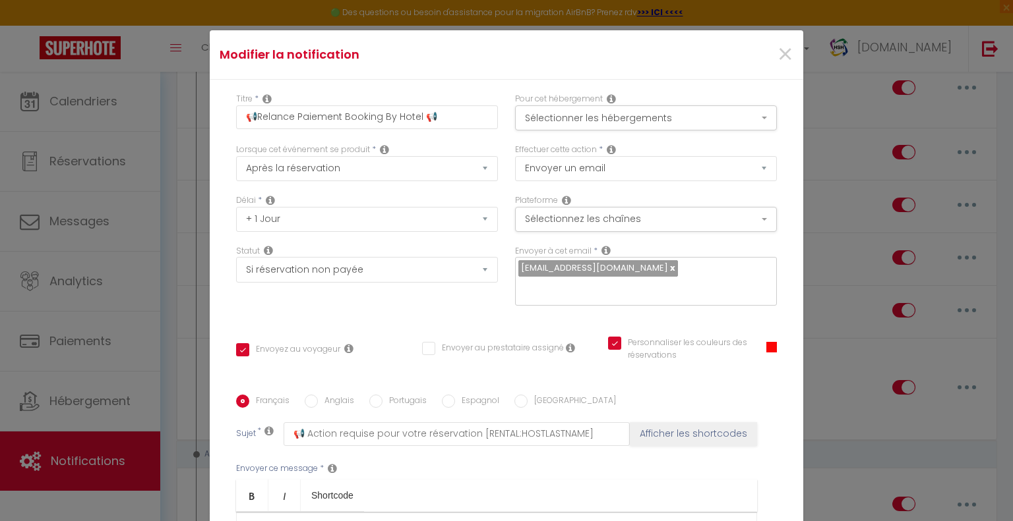
click at [528, 395] on label "[GEOGRAPHIC_DATA]" at bounding box center [571, 402] width 88 height 15
click at [527, 395] on input "[GEOGRAPHIC_DATA]" at bounding box center [520, 401] width 13 height 13
radio input "true"
checkbox input "true"
checkbox input "false"
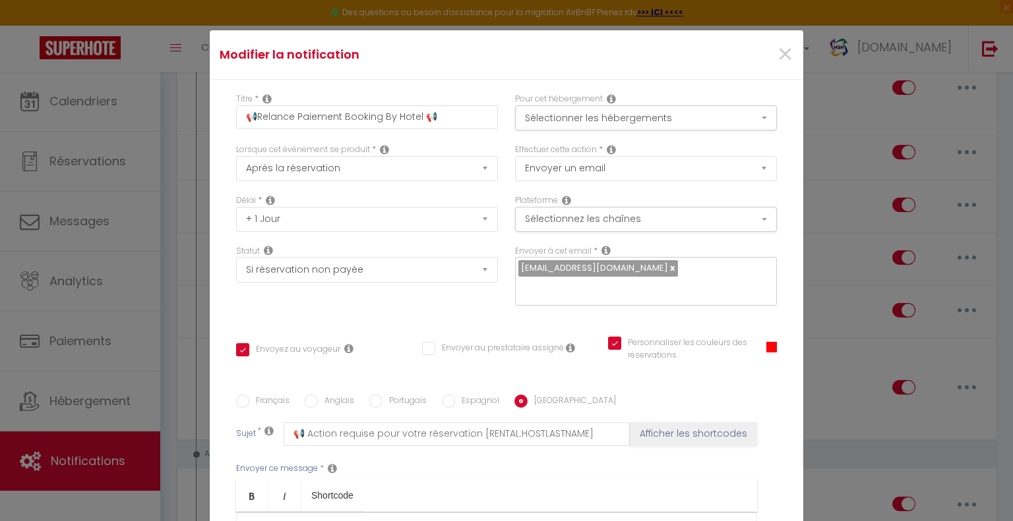
checkbox input "true"
type input "📢 Azione richiesta per la tua prenotazione [RENTAL:NAME]"
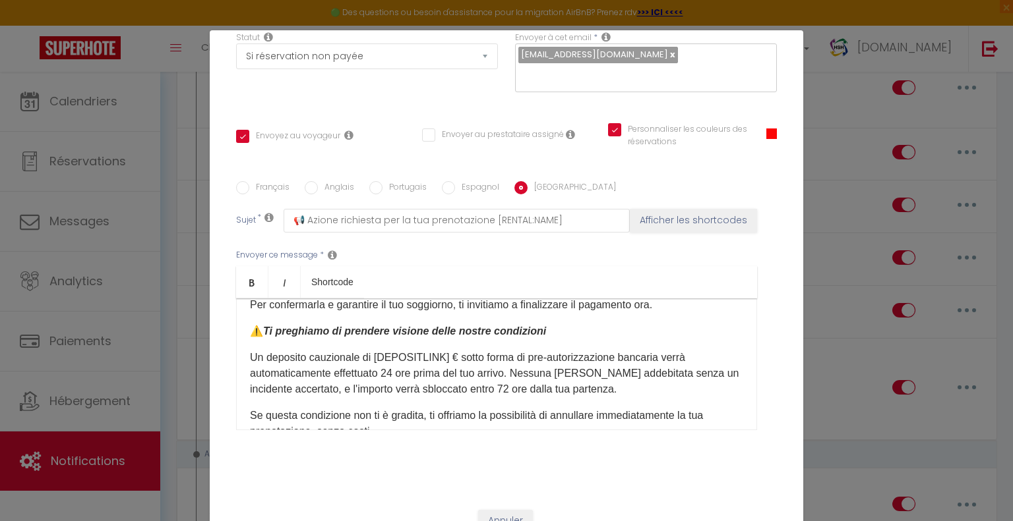
scroll to position [73, 0]
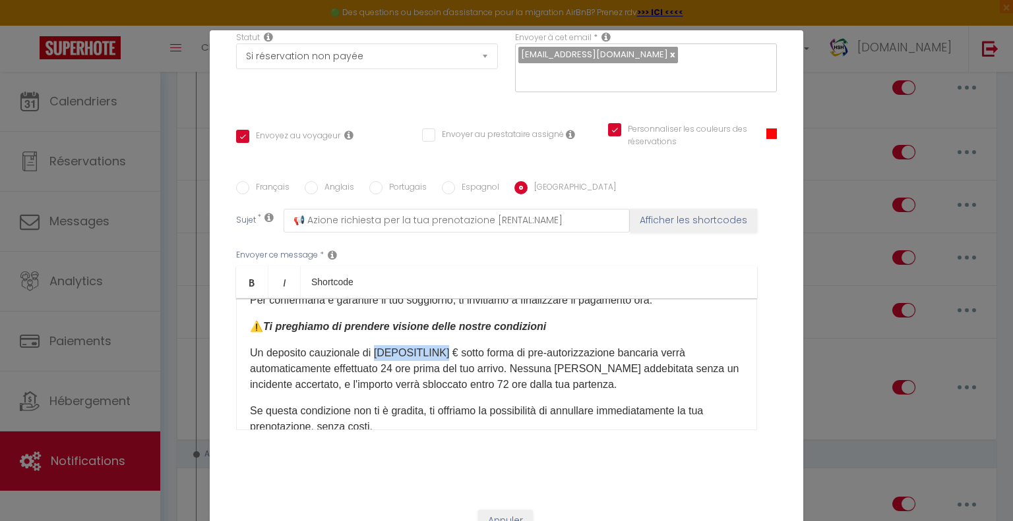
drag, startPoint x: 436, startPoint y: 332, endPoint x: 369, endPoint y: 334, distance: 67.3
click at [369, 345] on p "Un deposito cauzionale di [DEPOSITLINK] € sotto forma di pre-autorizzazione ban…" at bounding box center [496, 368] width 493 height 47
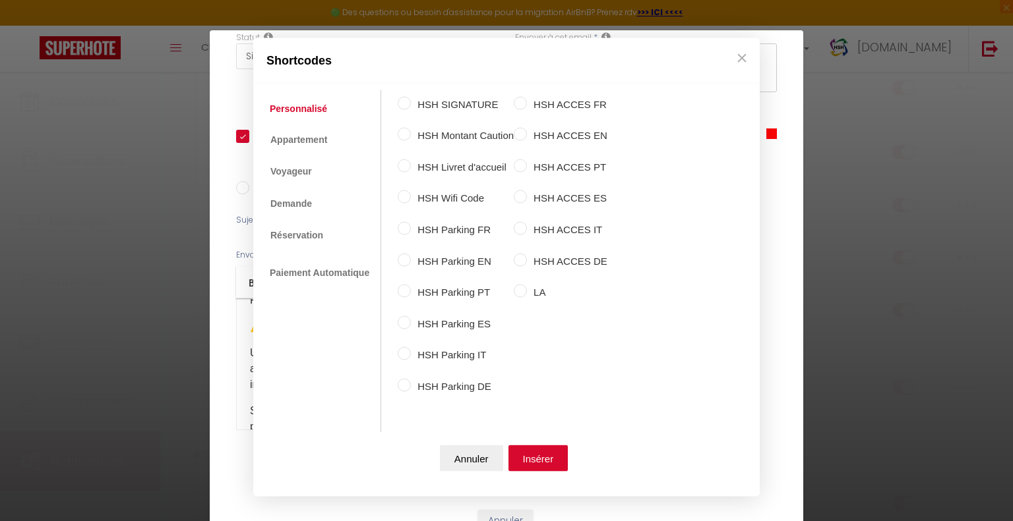
click at [462, 143] on label "HSH Montant Caution" at bounding box center [462, 136] width 103 height 16
click at [411, 141] on input "HSH Montant Caution" at bounding box center [404, 134] width 13 height 13
radio input "true"
click at [539, 458] on button "Insérer" at bounding box center [538, 459] width 60 height 26
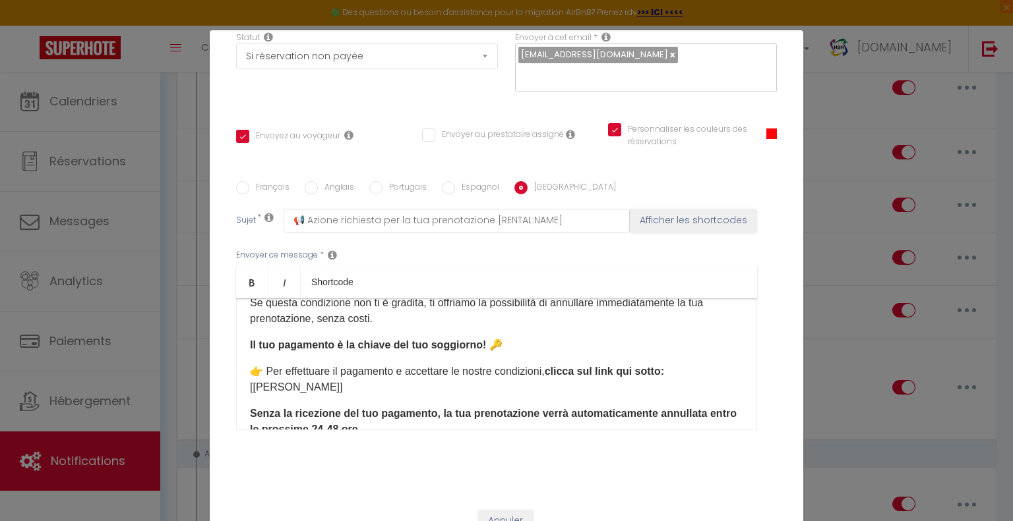
scroll to position [194, 0]
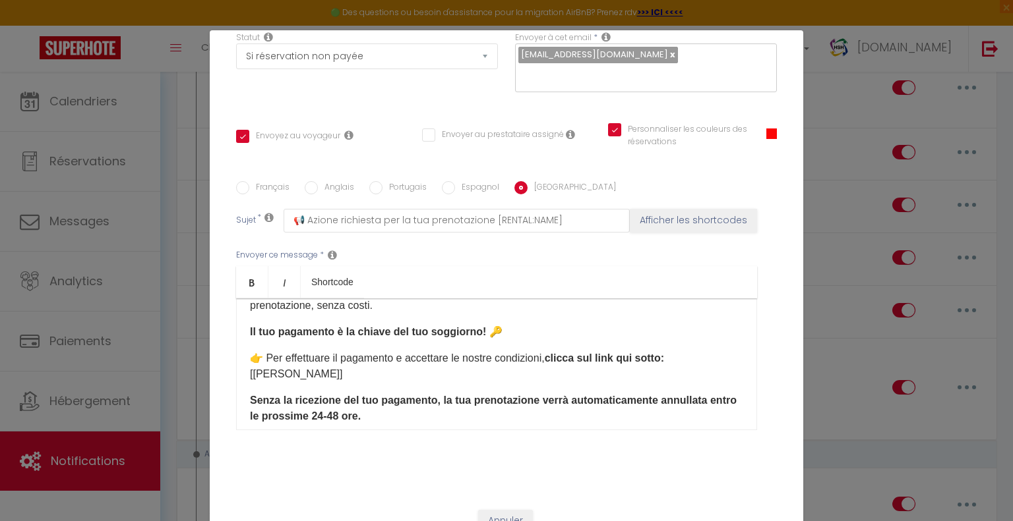
drag, startPoint x: 303, startPoint y: 357, endPoint x: 677, endPoint y: 333, distance: 374.6
click at [677, 351] on p "👉 Per effettuare il pagamento e accettare le nostre condizioni, clicca sul link…" at bounding box center [496, 367] width 493 height 32
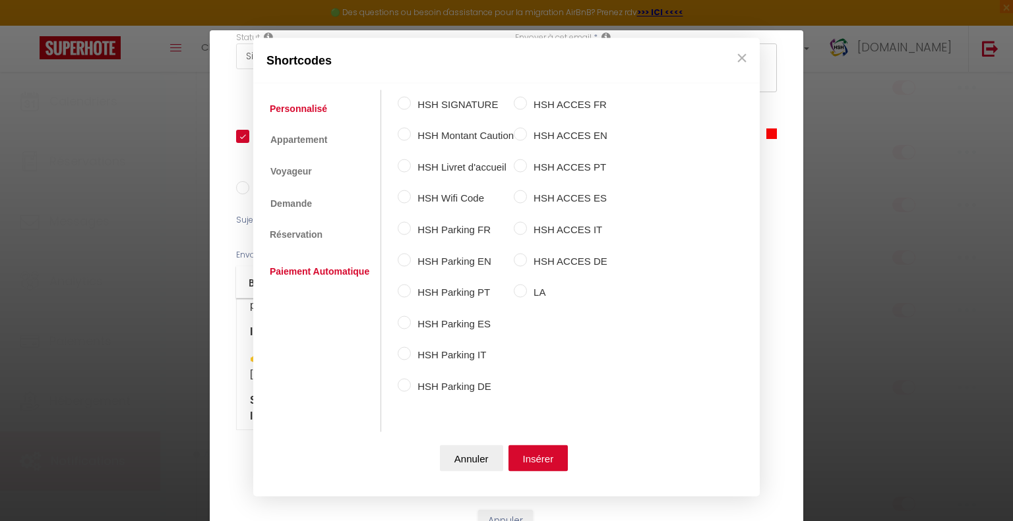
click at [319, 270] on link "Paiement Automatique" at bounding box center [319, 272] width 113 height 24
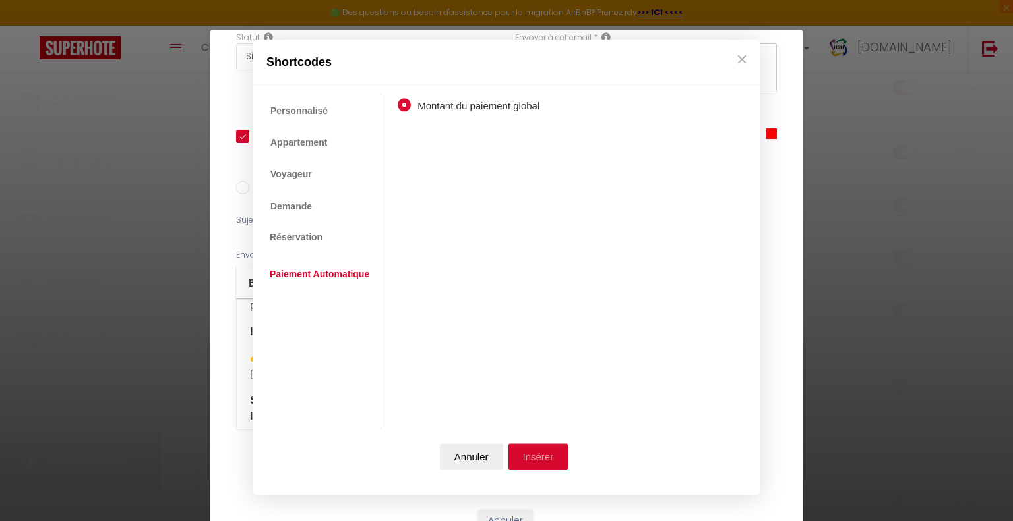
click at [543, 460] on button "Insérer" at bounding box center [538, 457] width 60 height 26
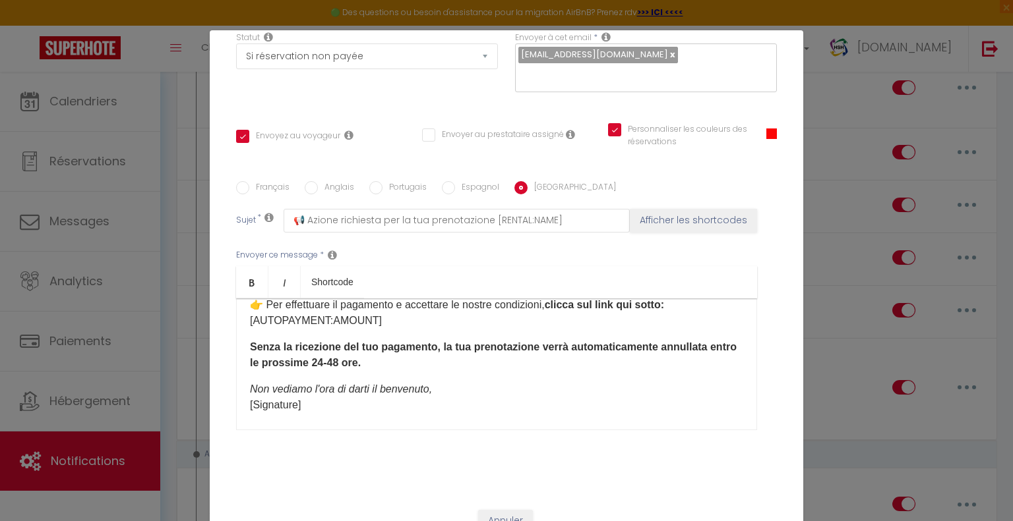
scroll to position [272, 0]
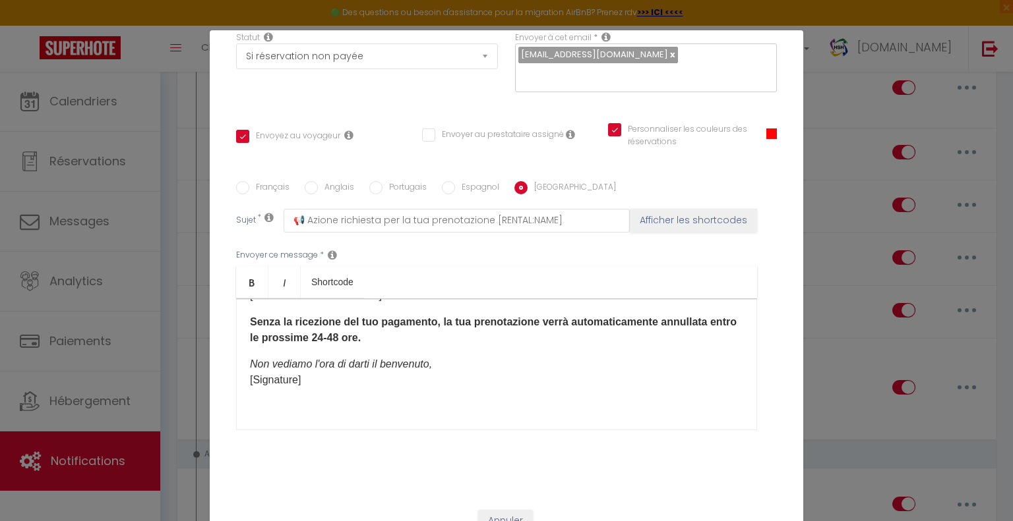
drag, startPoint x: 303, startPoint y: 363, endPoint x: 211, endPoint y: 375, distance: 93.1
click at [211, 375] on div "Titre * 📢​Relance Paiement Booking By Hotel 📢 Pour cet hébergement Sélectionner…" at bounding box center [506, 181] width 593 height 631
drag, startPoint x: 211, startPoint y: 375, endPoint x: 314, endPoint y: 360, distance: 104.6
click at [314, 360] on div "Titre * 📢​Relance Paiement Booking By Hotel 📢 Pour cet hébergement Sélectionner…" at bounding box center [506, 181] width 593 height 631
drag, startPoint x: 314, startPoint y: 360, endPoint x: 234, endPoint y: 365, distance: 80.6
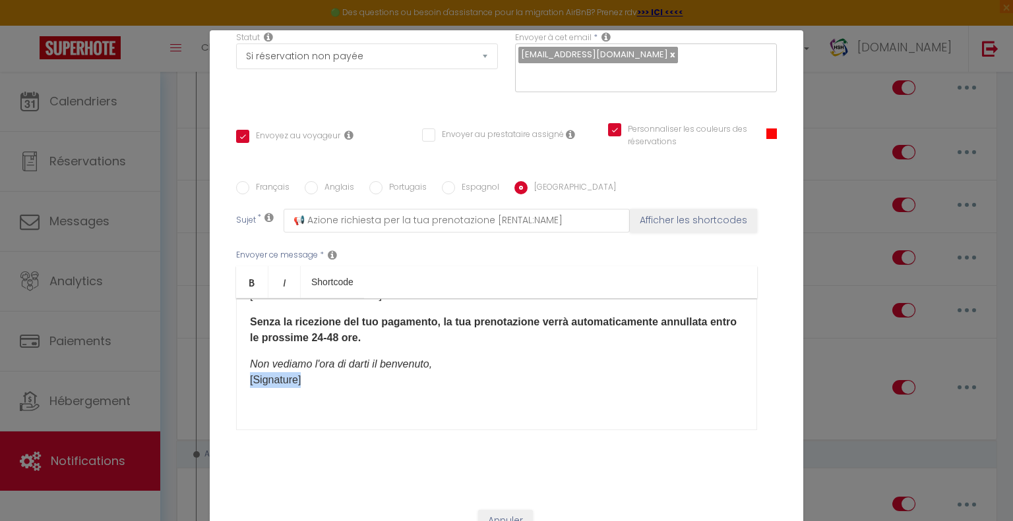
click at [236, 365] on div "Ciao [GUEST:FIRST_NAME] 💫, La tua prenotazione per l'alloggio [RENTAL:NAME] è i…" at bounding box center [496, 365] width 521 height 132
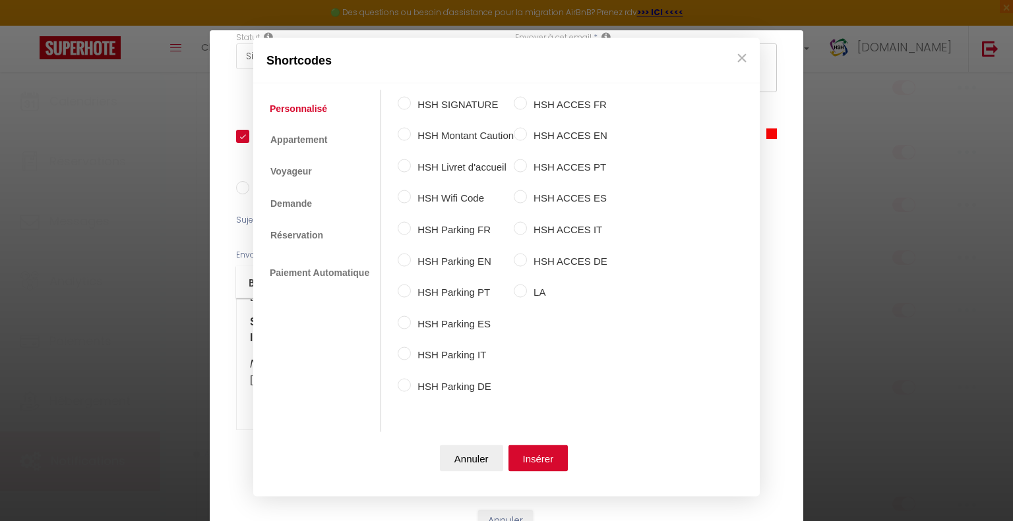
click at [458, 100] on label "HSH SIGNATURE" at bounding box center [462, 104] width 103 height 16
click at [411, 100] on input "HSH SIGNATURE" at bounding box center [404, 102] width 13 height 13
radio input "true"
click at [546, 453] on button "Insérer" at bounding box center [538, 459] width 60 height 26
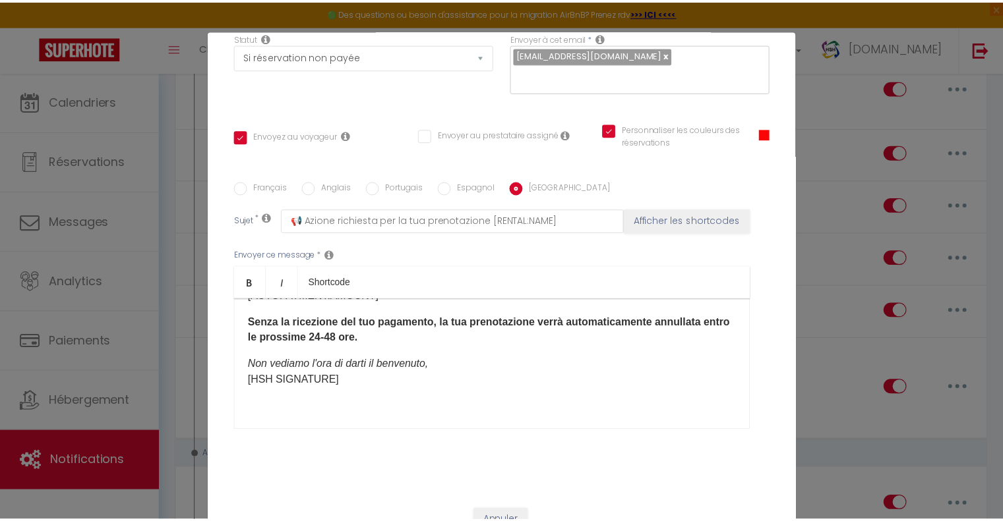
scroll to position [60, 0]
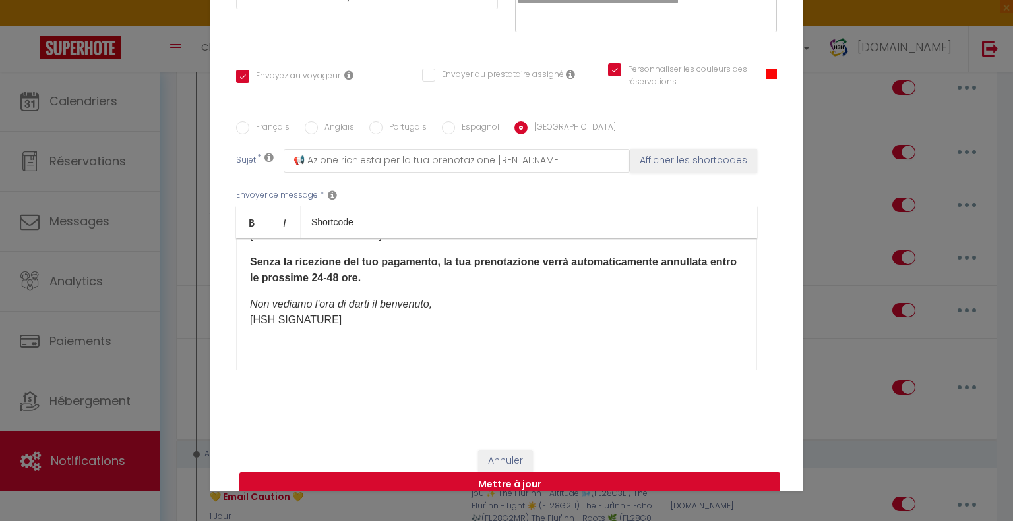
click at [540, 473] on button "Mettre à jour" at bounding box center [509, 485] width 541 height 25
checkbox input "true"
checkbox input "false"
checkbox input "true"
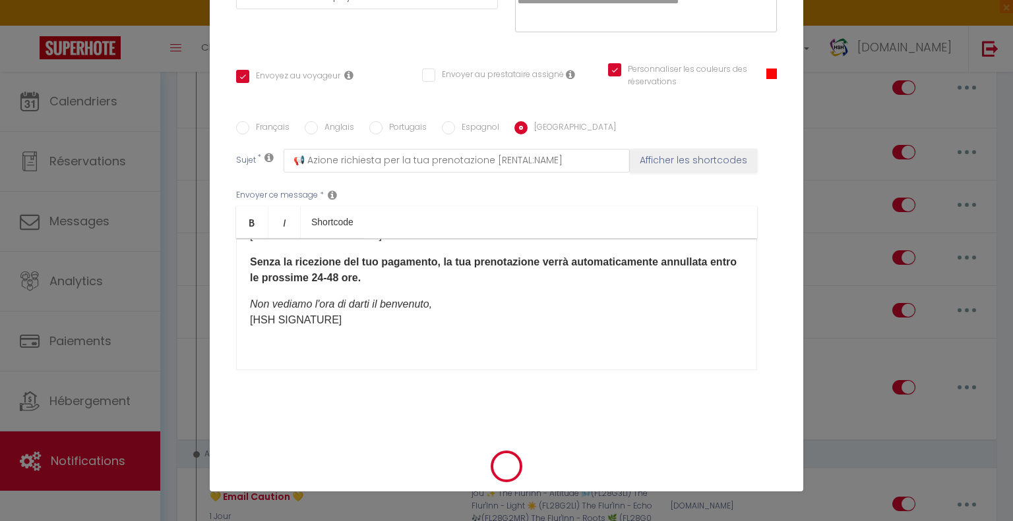
select select
checkbox input "false"
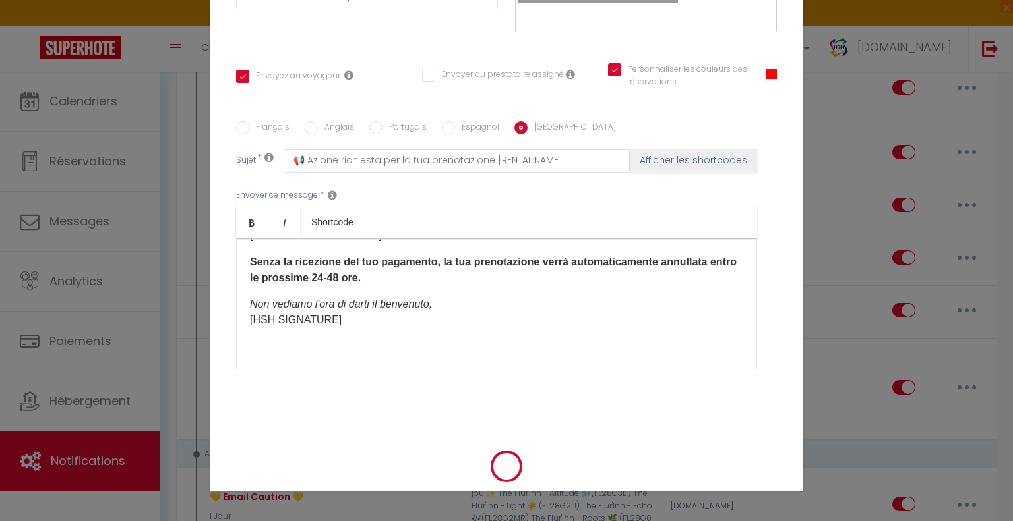
radio input "false"
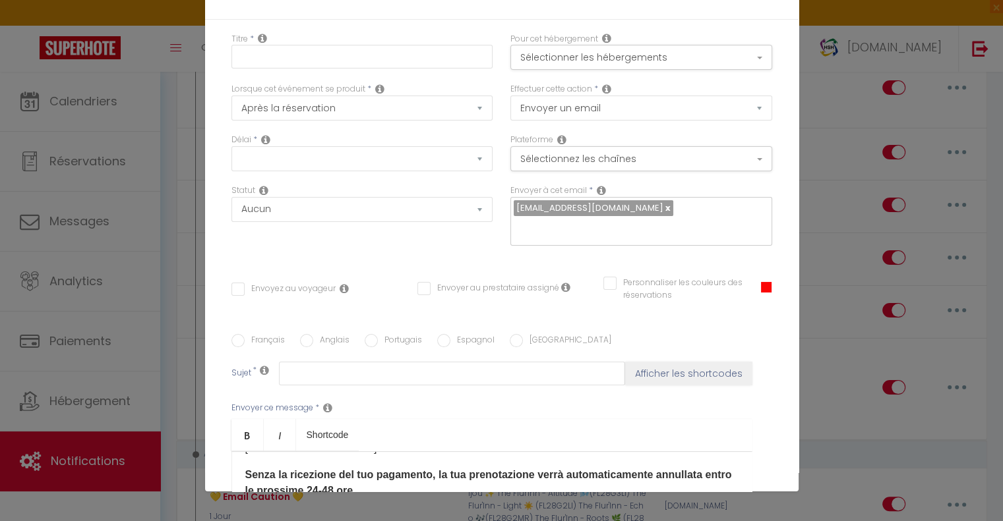
select select
checkbox input "false"
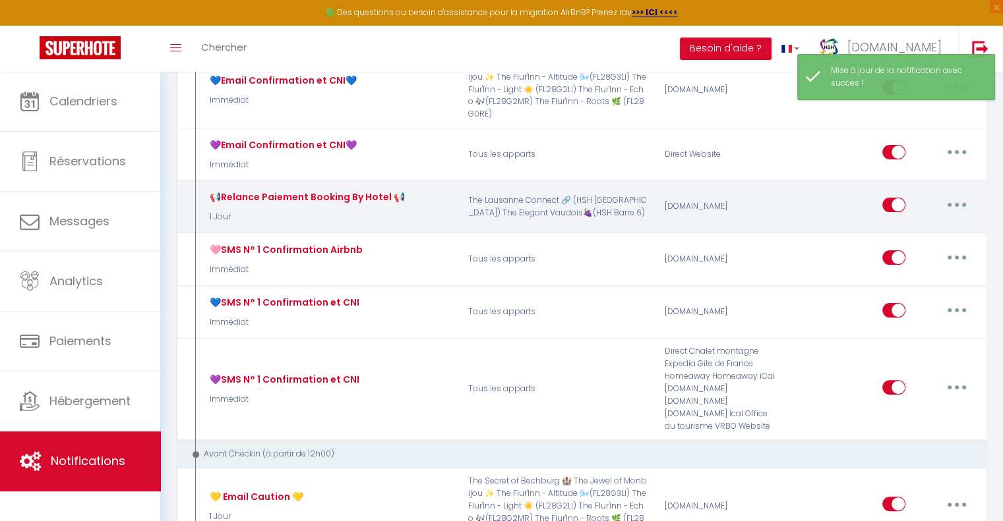
click at [943, 201] on button "button" at bounding box center [956, 204] width 37 height 21
click at [887, 235] on link "Editer" at bounding box center [923, 234] width 98 height 22
type input "📢​Relance Paiement Booking By Hotel 📢"
select select "1 Jour"
select select "if_booking_not_paid"
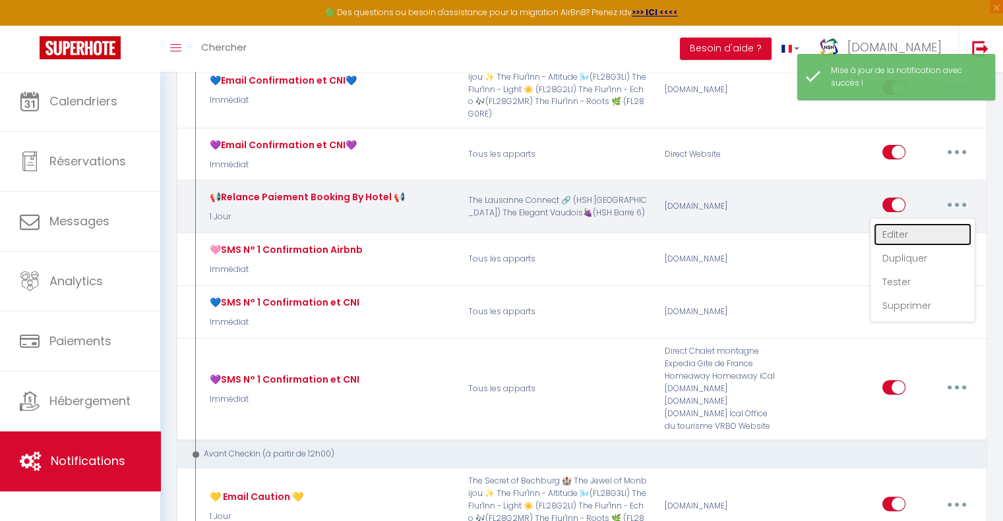
checkbox input "true"
checkbox input "false"
checkbox input "true"
radio input "true"
type input "📢​ Action requise pour votre réservation [RENTAL:HOSTLASTNAME]"
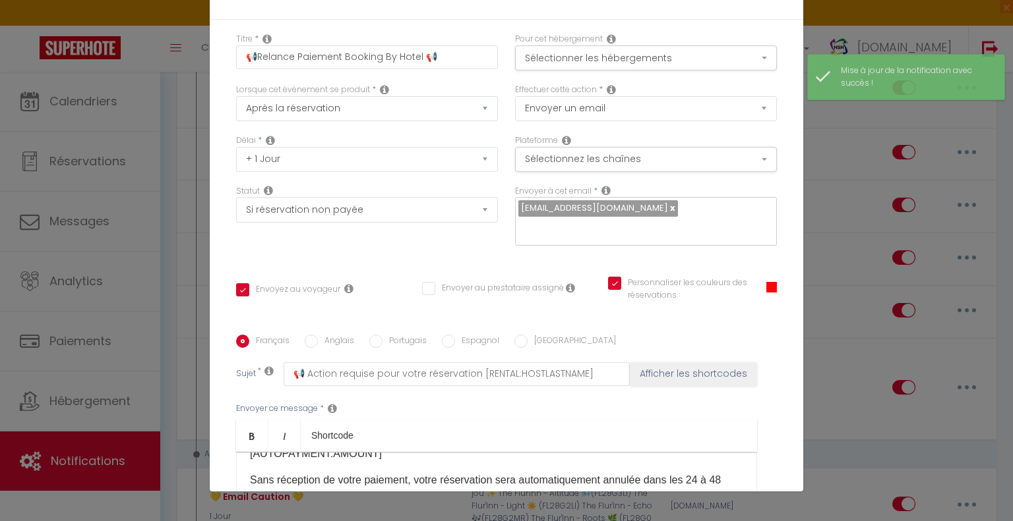
click at [455, 335] on label "Espagnol" at bounding box center [477, 342] width 44 height 15
click at [450, 335] on input "Espagnol" at bounding box center [448, 341] width 13 height 13
radio input "true"
checkbox input "true"
checkbox input "false"
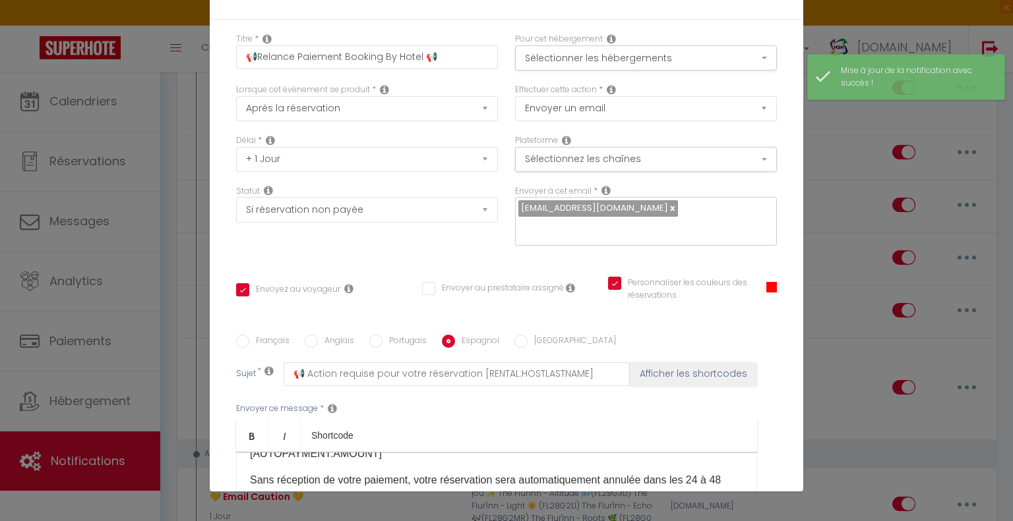
checkbox input "true"
type input "📢 Acción requerida para su reserva [RENTAL:NAME]"
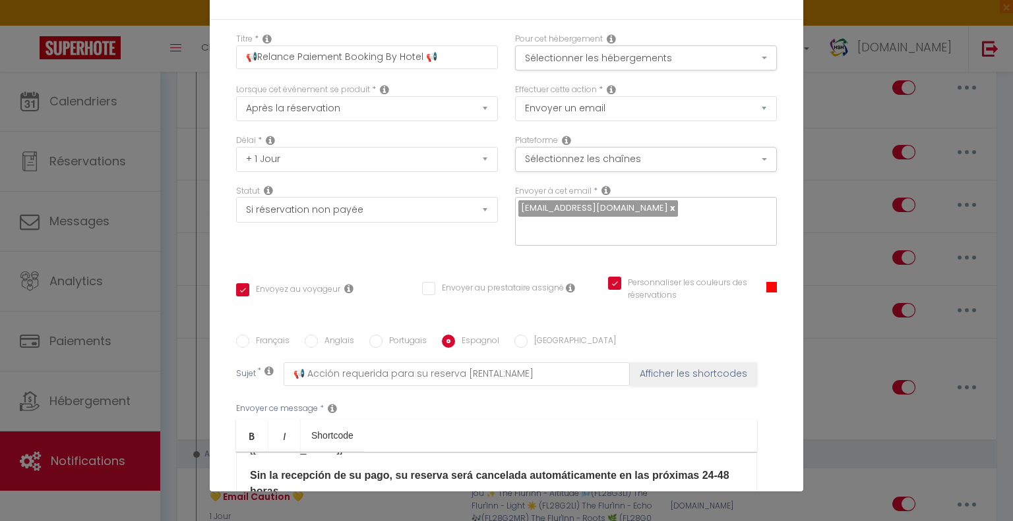
drag, startPoint x: 311, startPoint y: 314, endPoint x: 234, endPoint y: 317, distance: 77.2
click at [236, 452] on div "Hola [GUEST:FIRST_NAME] 💫, Su reserva para el alojamiento [RENTAL:NAME] está pe…" at bounding box center [496, 518] width 521 height 132
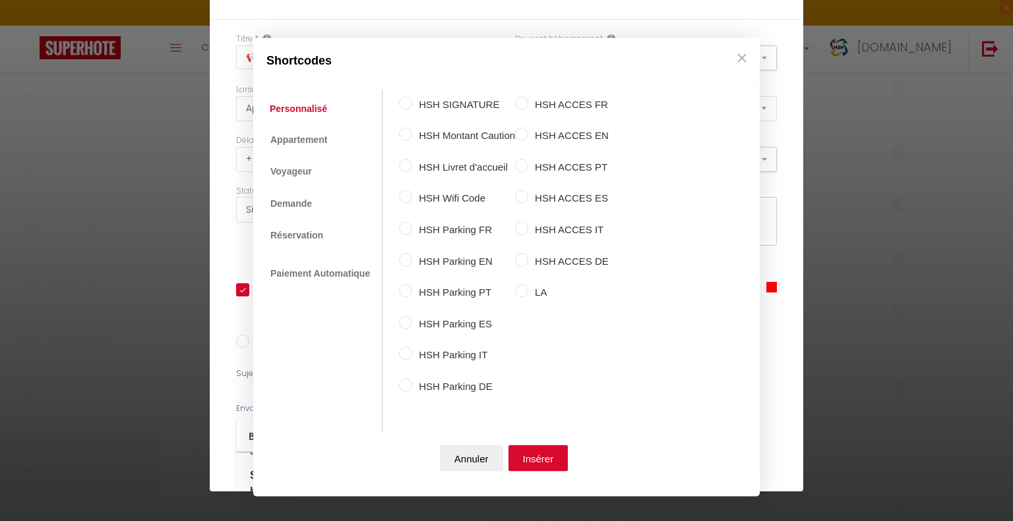
drag, startPoint x: 450, startPoint y: 98, endPoint x: 422, endPoint y: 100, distance: 27.8
click at [423, 96] on div "HSH SIGNATURE HSH Montant Caution HSH Livret d'accueil HSH Wifi Code HSH Parkin…" at bounding box center [504, 247] width 210 height 314
click at [416, 100] on label "HSH SIGNATURE" at bounding box center [463, 104] width 103 height 16
click at [412, 100] on input "HSH SIGNATURE" at bounding box center [405, 102] width 13 height 13
radio input "true"
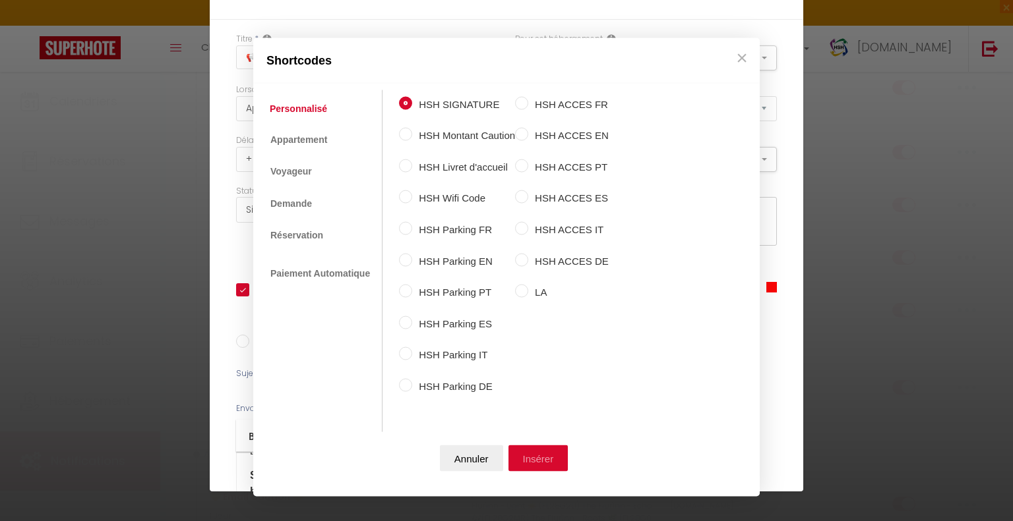
click at [541, 457] on button "Insérer" at bounding box center [538, 459] width 60 height 26
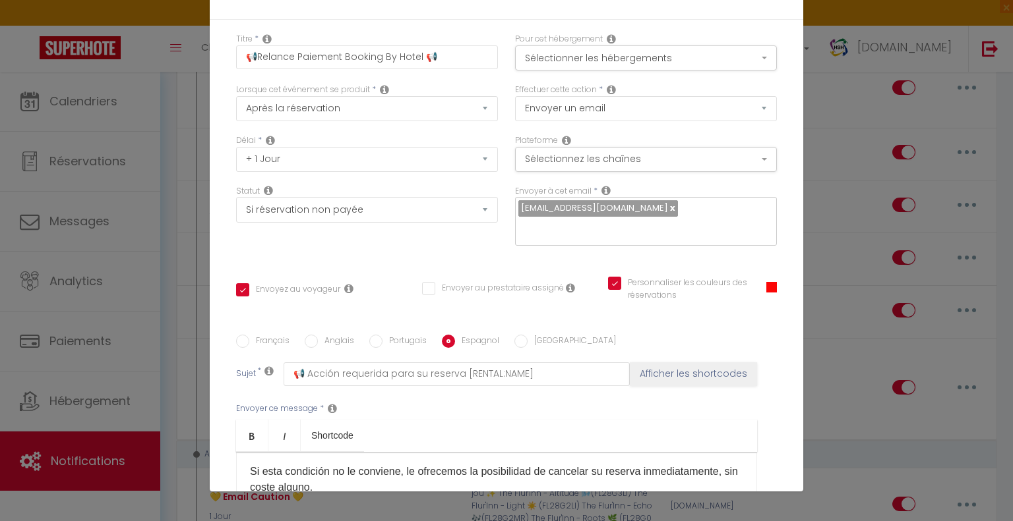
scroll to position [170, 0]
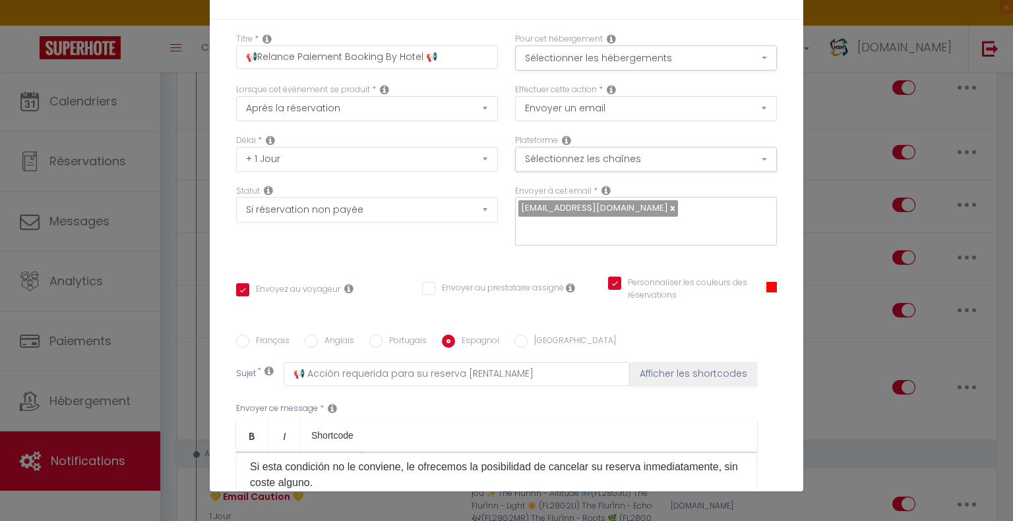
drag, startPoint x: 337, startPoint y: 336, endPoint x: 676, endPoint y: 307, distance: 340.7
click at [676, 452] on div "Hola [GUEST:FIRST_NAME] 💫, Su reserva para el alojamiento [RENTAL:NAME] está pe…" at bounding box center [496, 518] width 521 height 132
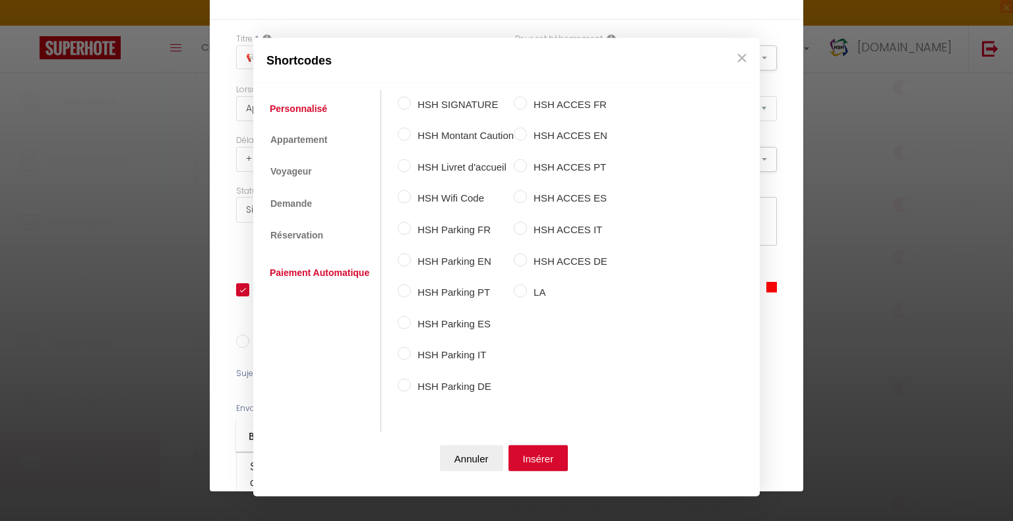
click at [344, 272] on link "Paiement Automatique" at bounding box center [319, 273] width 113 height 24
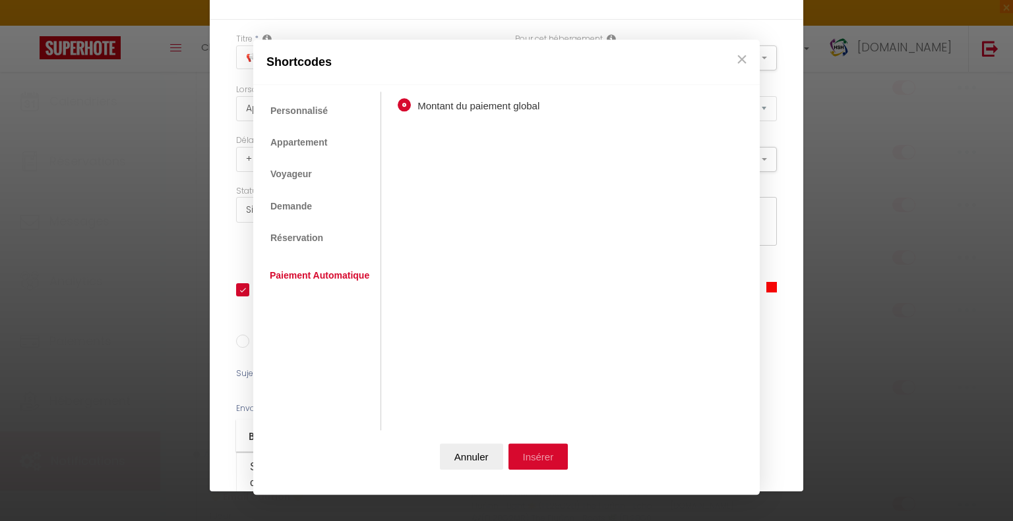
click at [547, 461] on button "Insérer" at bounding box center [538, 457] width 60 height 26
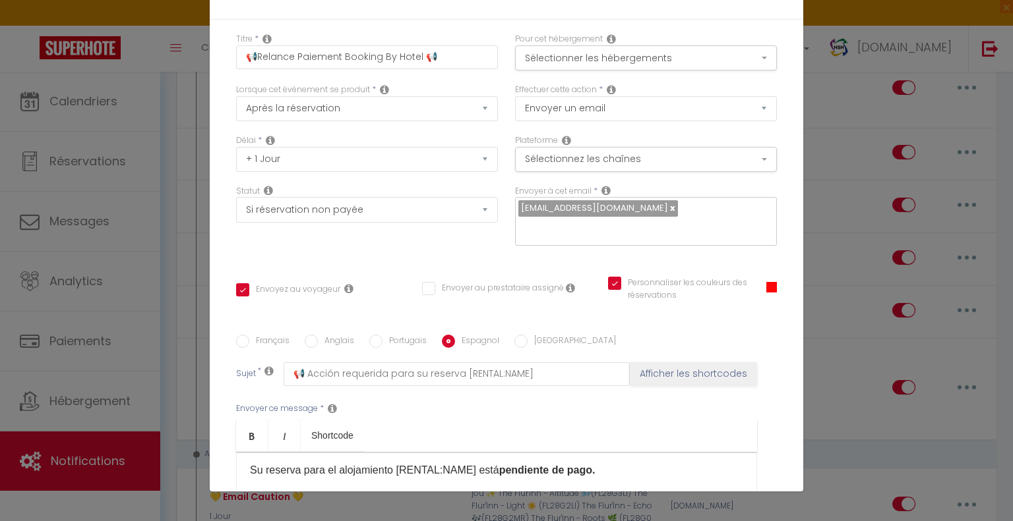
scroll to position [28, 0]
drag, startPoint x: 595, startPoint y: 331, endPoint x: 526, endPoint y: 330, distance: 68.6
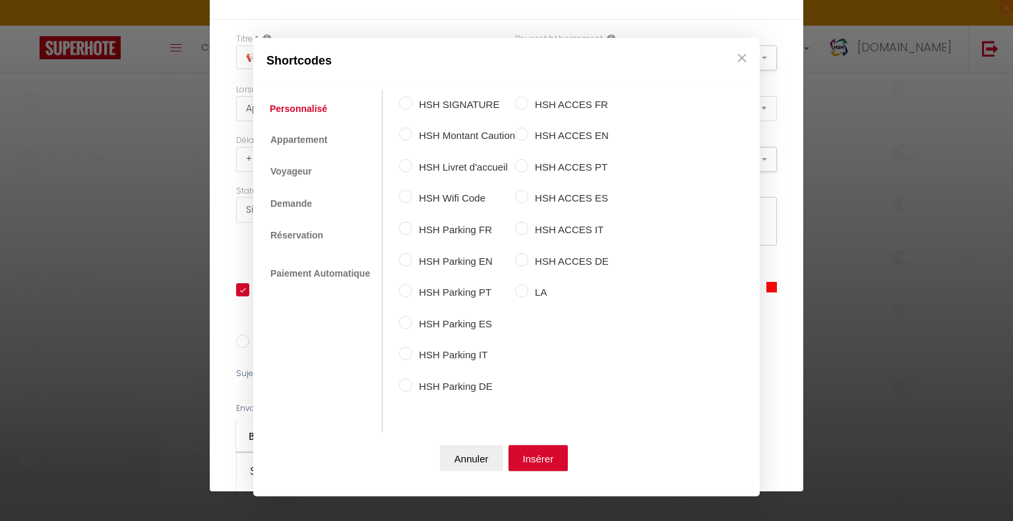
click at [452, 146] on div "HSH Montant Caution" at bounding box center [457, 137] width 116 height 18
click at [444, 134] on label "HSH Montant Caution" at bounding box center [463, 136] width 103 height 16
click at [412, 134] on input "HSH Montant Caution" at bounding box center [405, 134] width 13 height 13
radio input "true"
click at [546, 459] on button "Insérer" at bounding box center [538, 459] width 60 height 26
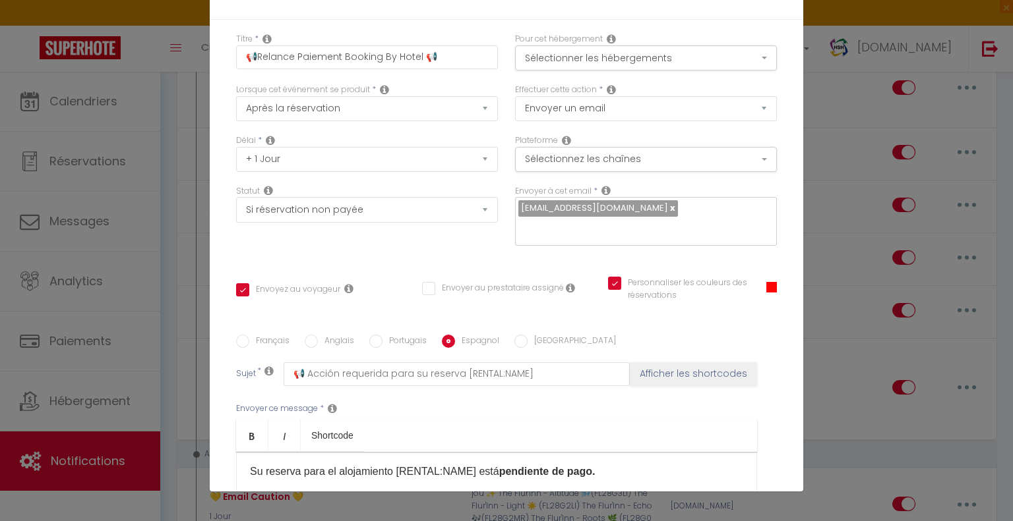
checkbox input "true"
checkbox input "false"
checkbox input "true"
select select
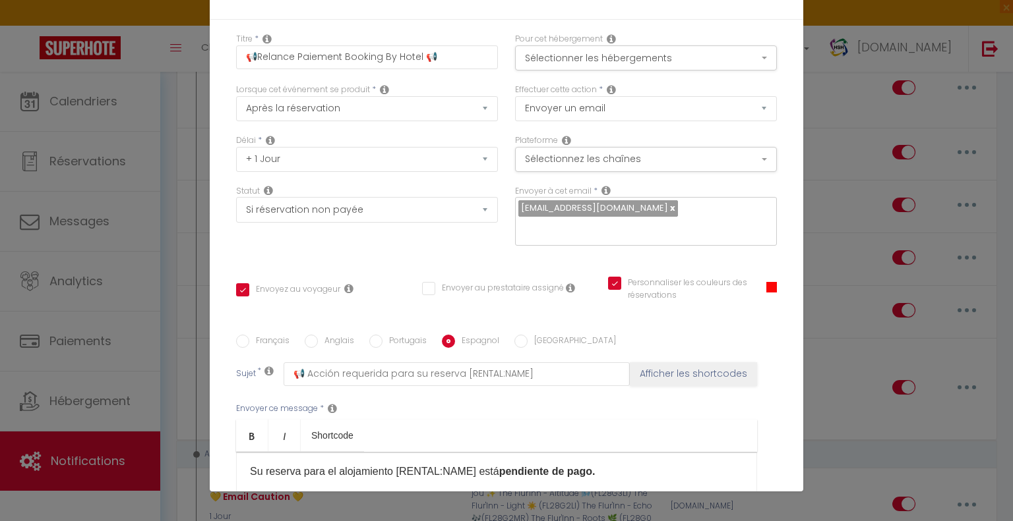
select select
checkbox input "false"
radio input "false"
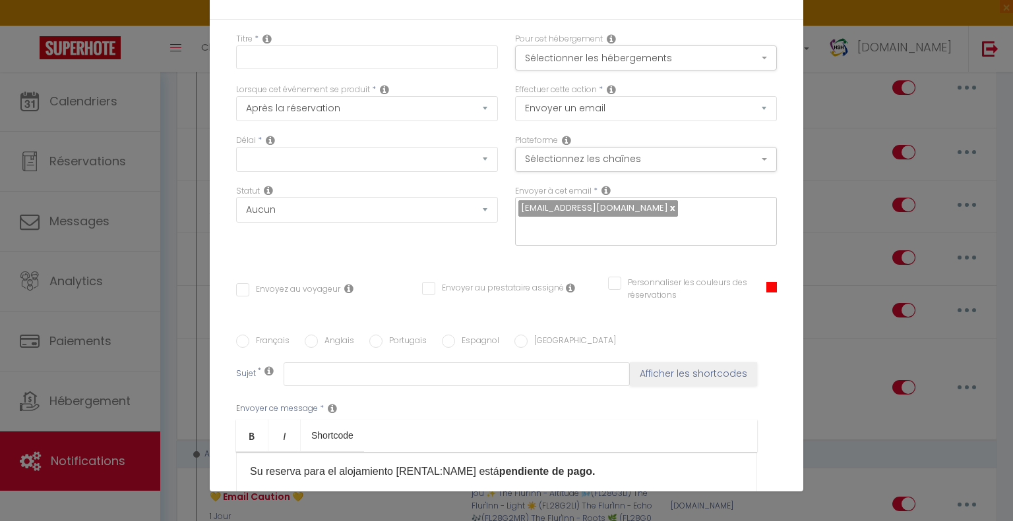
scroll to position [0, 0]
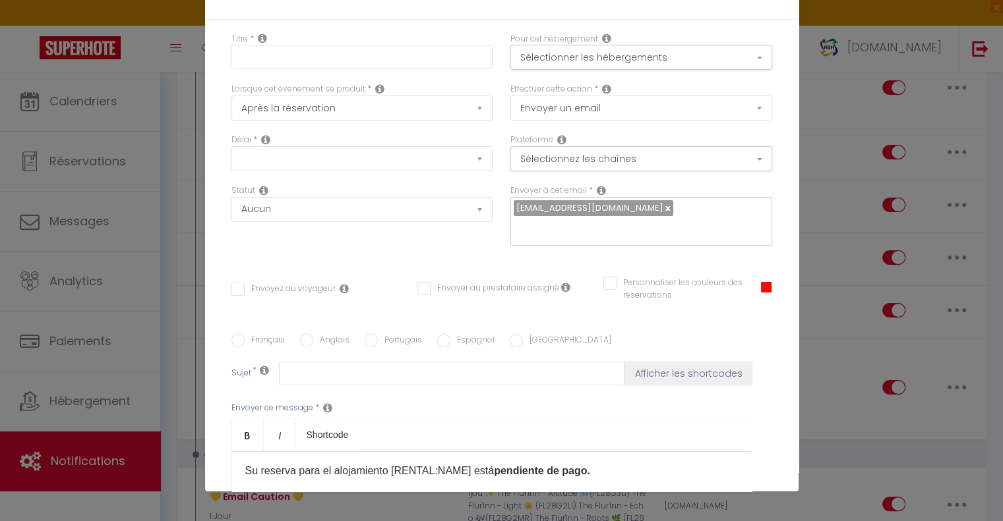
select select
checkbox input "false"
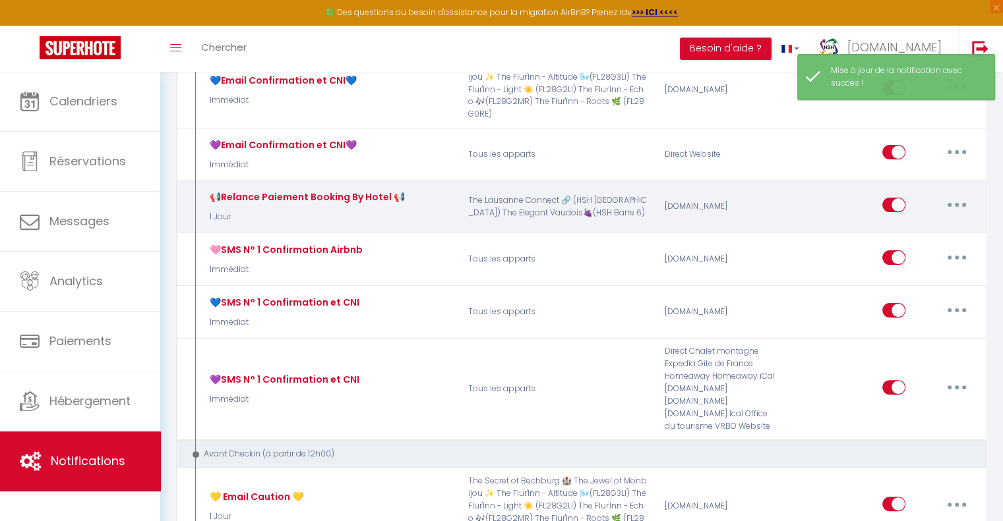
click at [959, 202] on button "button" at bounding box center [956, 204] width 37 height 21
click at [905, 231] on link "Editer" at bounding box center [923, 234] width 98 height 22
type input "📢​Relance Paiement Booking By Hotel 📢"
select select "1 Jour"
select select "if_booking_not_paid"
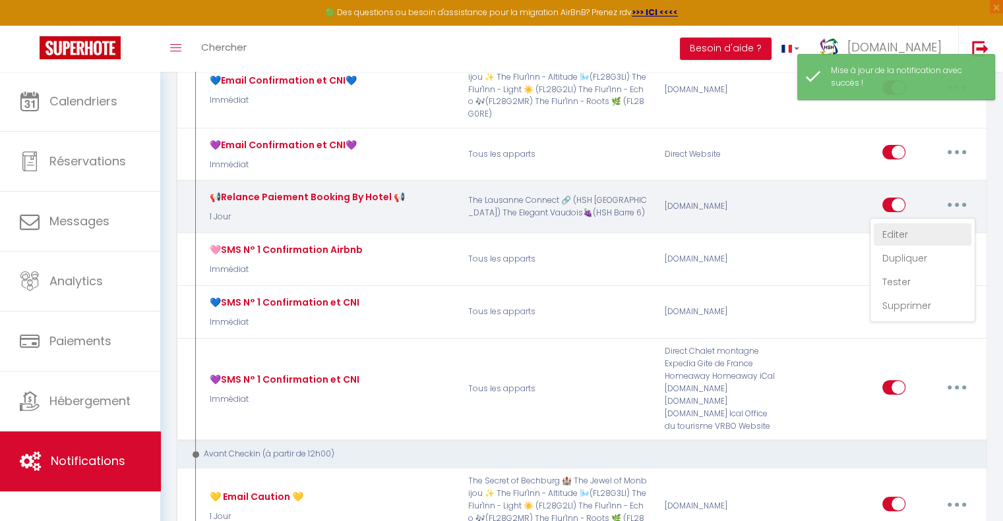
checkbox input "true"
checkbox input "false"
checkbox input "true"
radio input "true"
type input "📢​ Action requise pour votre réservation [RENTAL:HOSTLASTNAME]"
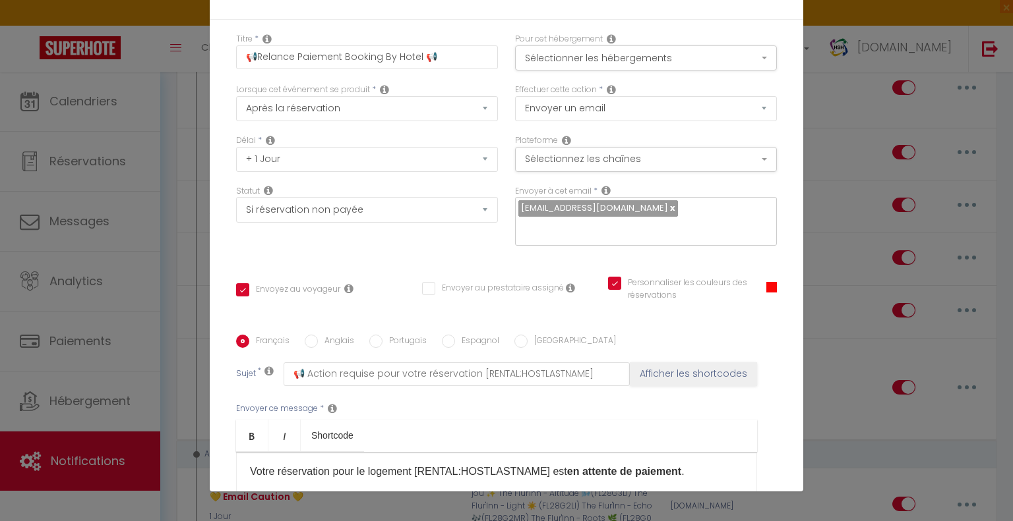
click at [318, 335] on label "Anglais" at bounding box center [336, 342] width 36 height 15
click at [314, 335] on input "Anglais" at bounding box center [311, 341] width 13 height 13
radio input "true"
checkbox input "true"
checkbox input "false"
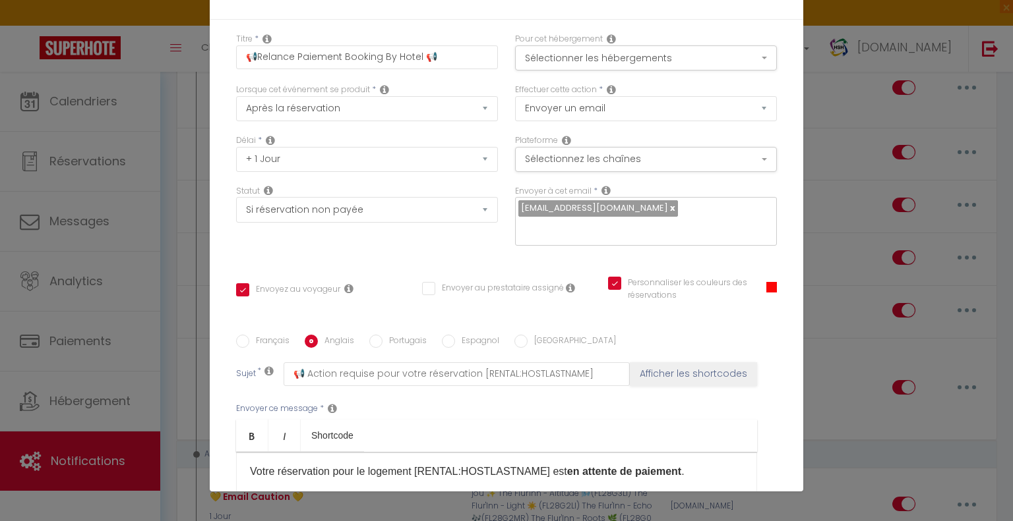
checkbox input "true"
type input "📢 Action required for your reservation [RENTAL:HOSTLASTNAME]"
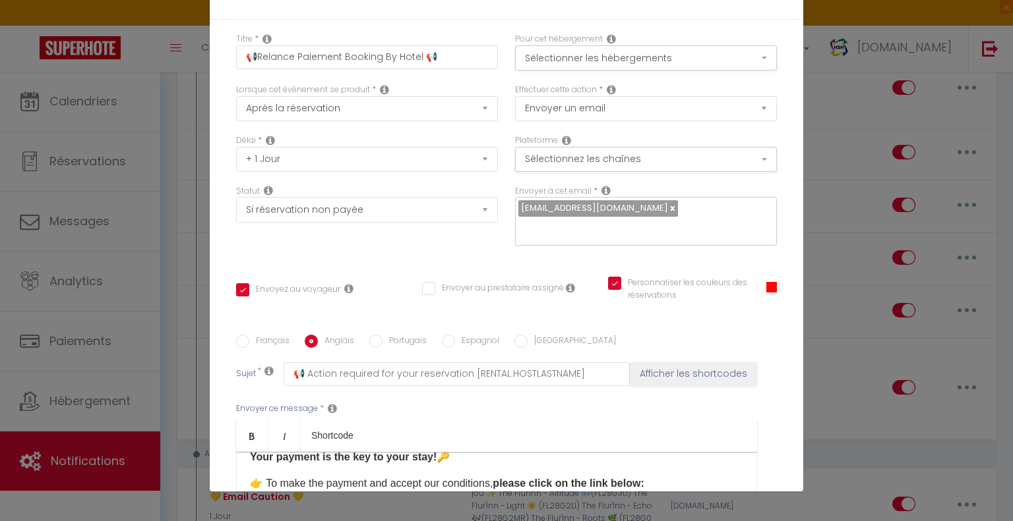
scroll to position [222, 0]
checkbox input "true"
checkbox input "false"
checkbox input "true"
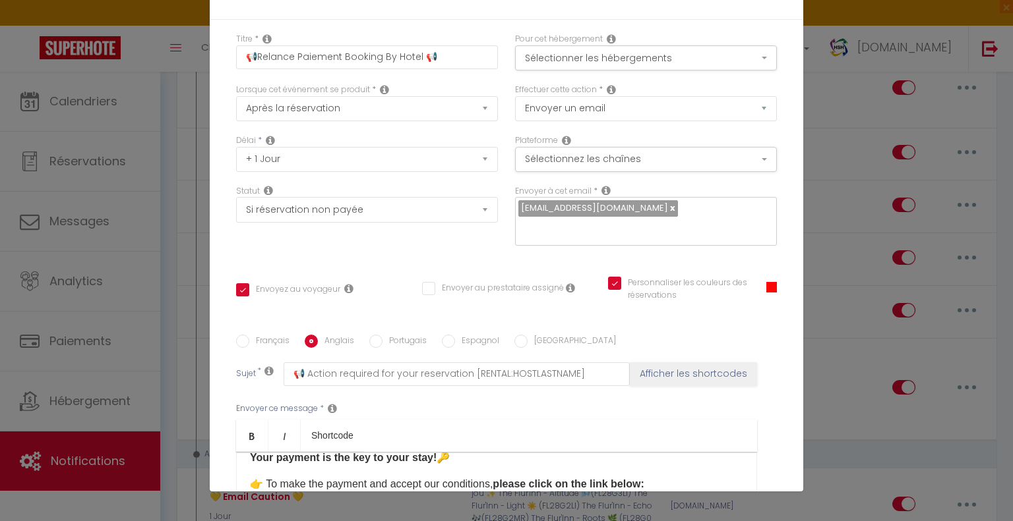
select select
checkbox input "false"
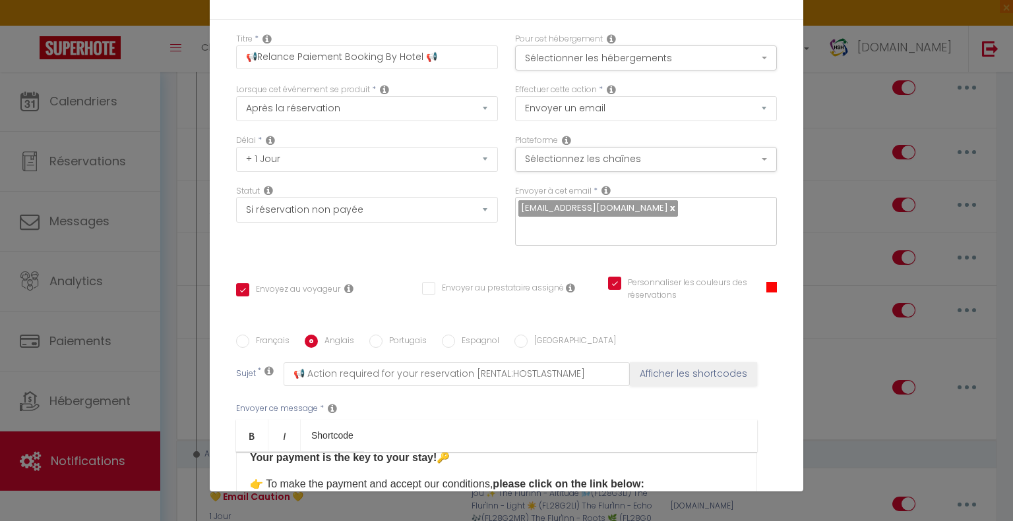
radio input "false"
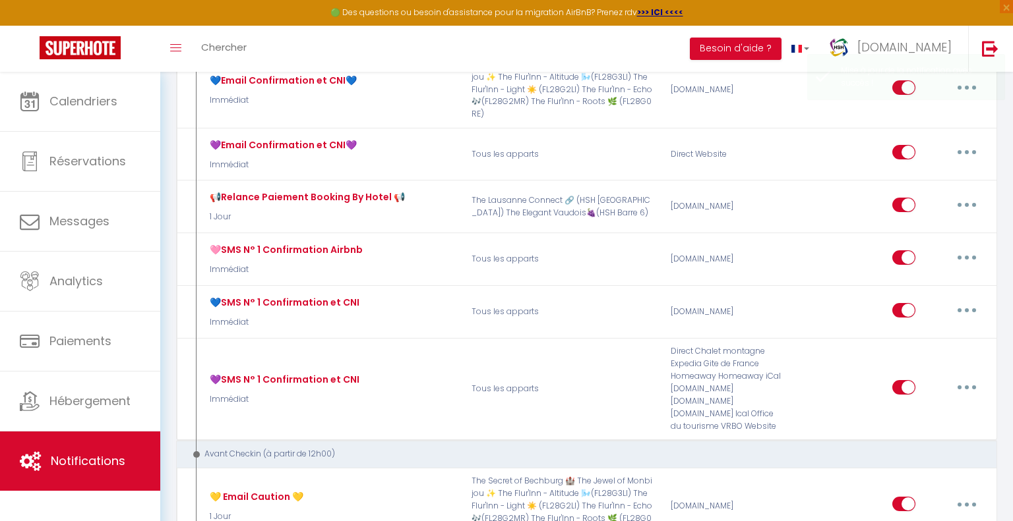
scroll to position [0, 0]
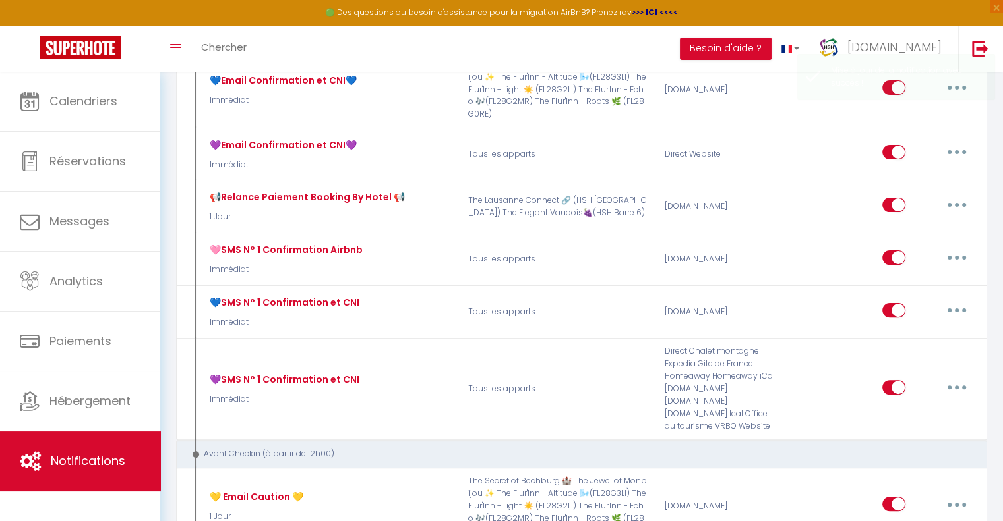
select select
checkbox input "false"
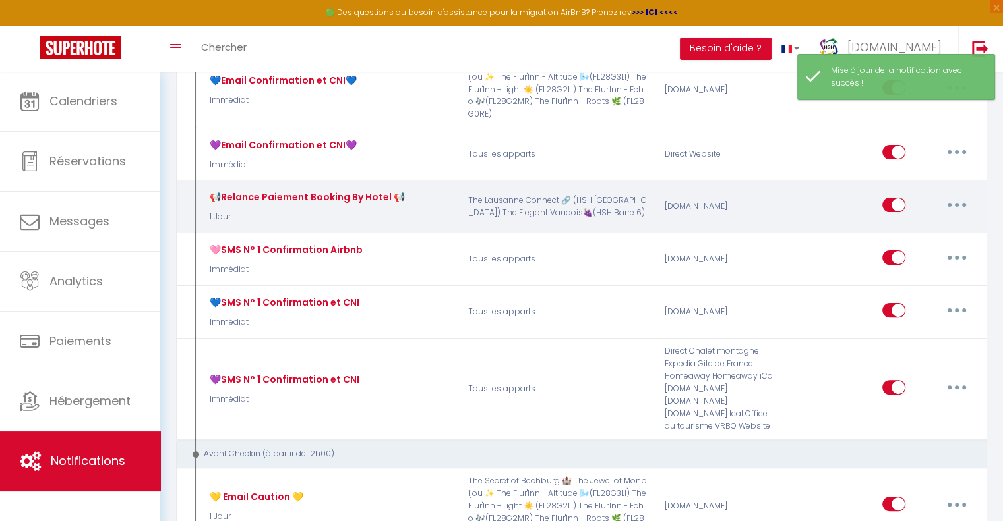
click at [953, 202] on button "button" at bounding box center [956, 204] width 37 height 21
click at [911, 229] on link "Editer" at bounding box center [923, 234] width 98 height 22
type input "📢​Relance Paiement Booking By Hotel 📢"
select select "1 Jour"
select select "if_booking_not_paid"
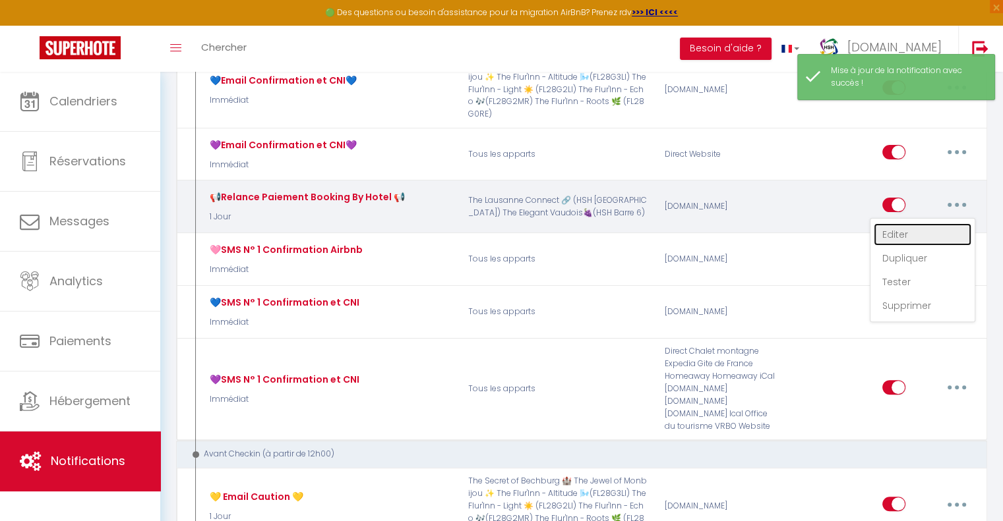
checkbox input "true"
checkbox input "false"
checkbox input "true"
radio input "true"
type input "📢​ Action requise pour votre réservation [RENTAL:HOSTLASTNAME]"
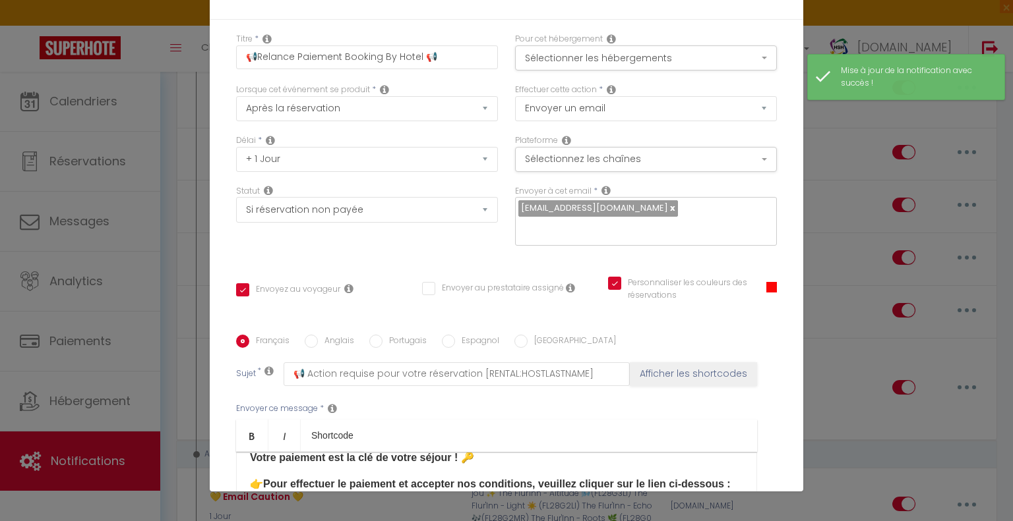
click at [394, 335] on label "Portugais" at bounding box center [404, 342] width 44 height 15
click at [382, 335] on input "Portugais" at bounding box center [375, 341] width 13 height 13
radio input "true"
checkbox input "true"
checkbox input "false"
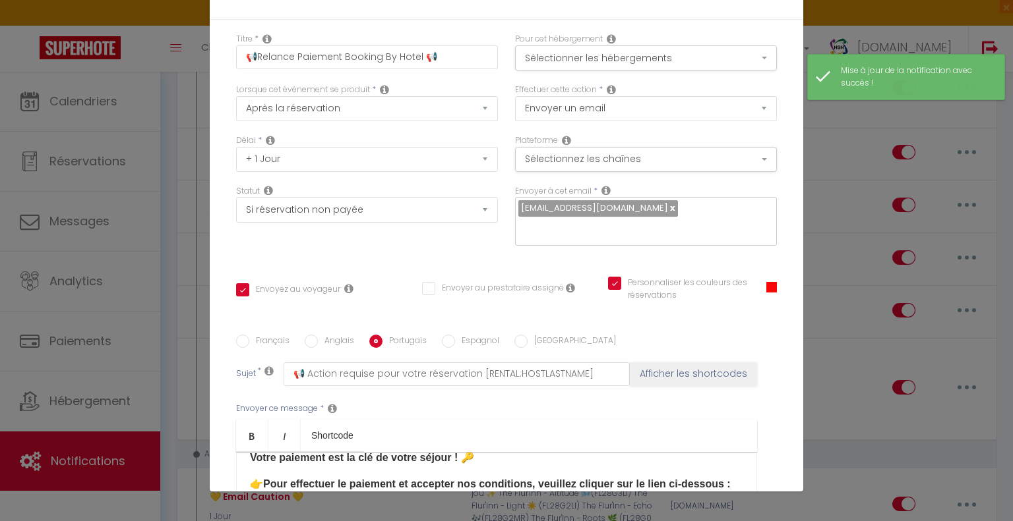
checkbox input "true"
type input "📢 Ação necessária para sua reserva [RENTAL:NAME]"
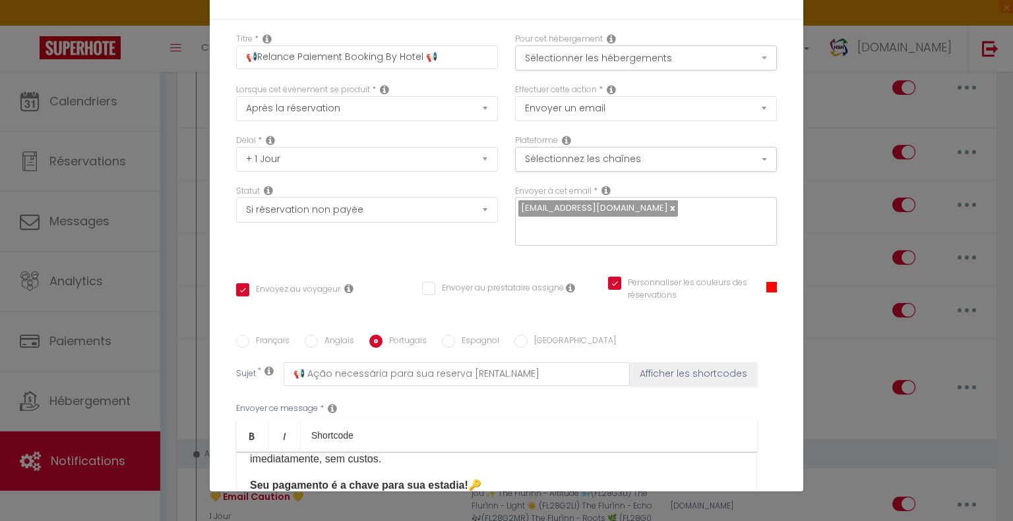
scroll to position [186, 0]
drag, startPoint x: 324, startPoint y: 315, endPoint x: 680, endPoint y: 297, distance: 357.1
click at [680, 512] on p "👉 Para efetuar o pagamento e aceitar nossas condições, por favor, clique no lin…" at bounding box center [496, 528] width 493 height 32
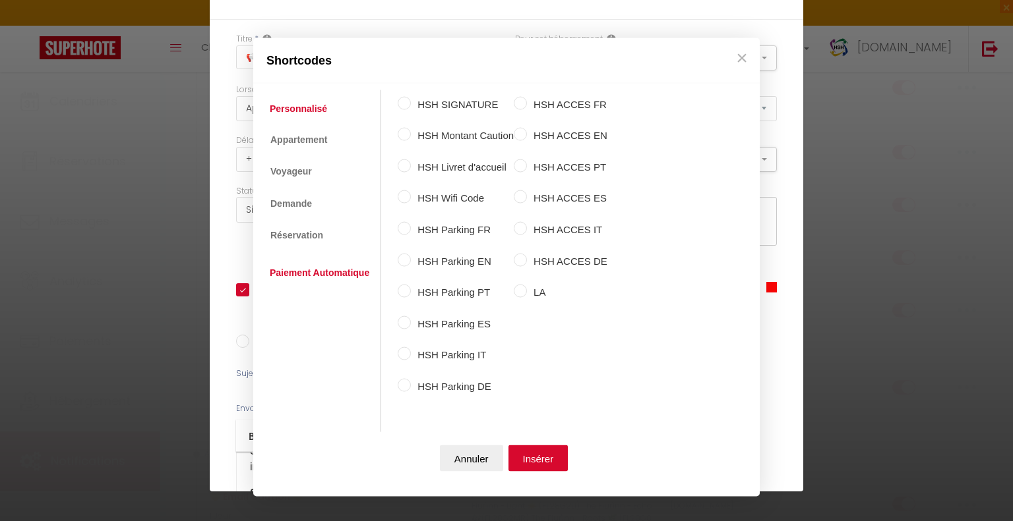
click at [338, 275] on link "Paiement Automatique" at bounding box center [319, 273] width 113 height 24
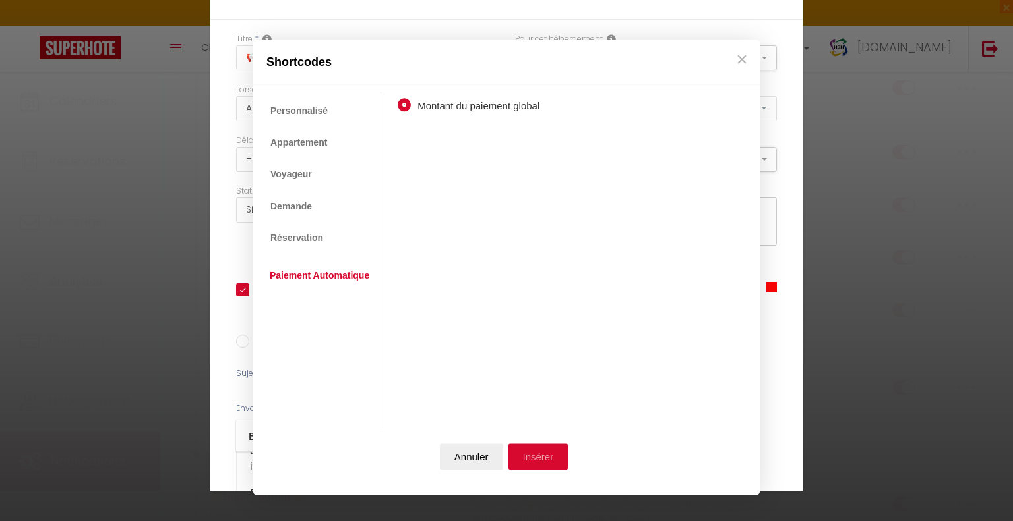
click at [533, 454] on button "Insérer" at bounding box center [538, 457] width 60 height 26
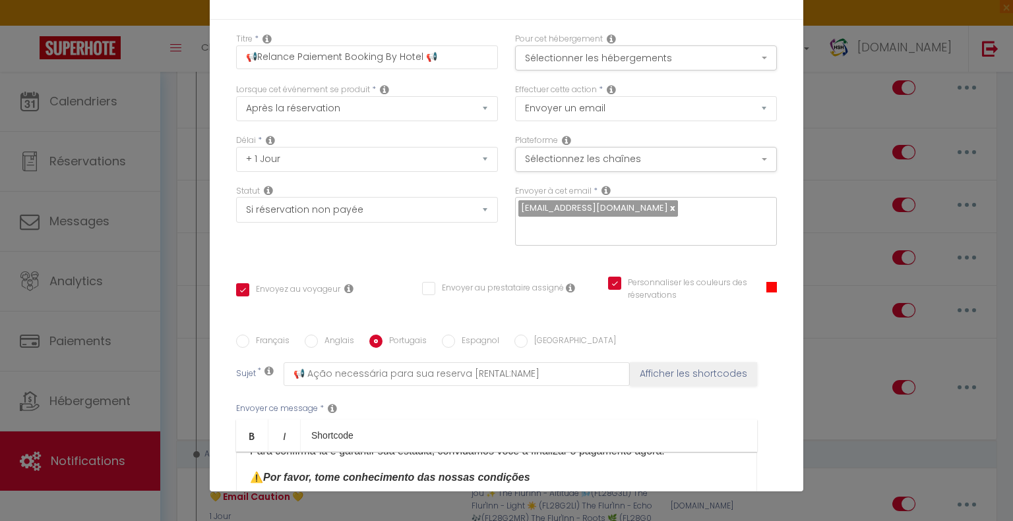
scroll to position [71, 0]
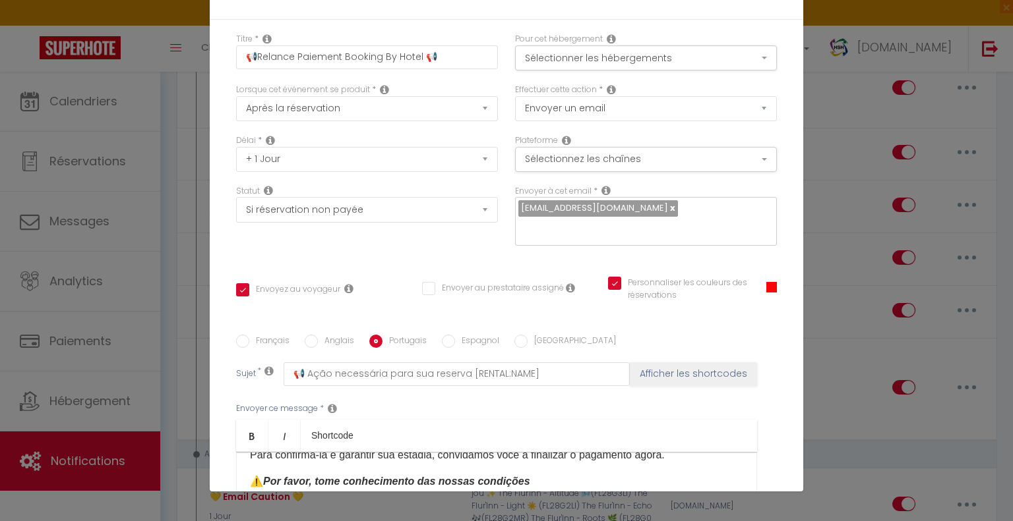
drag, startPoint x: 456, startPoint y: 294, endPoint x: 387, endPoint y: 290, distance: 69.3
click at [387, 500] on p "Um depósito de segurança de [DEPOSITLINK] € na forma de uma pré-autorização ban…" at bounding box center [496, 523] width 493 height 47
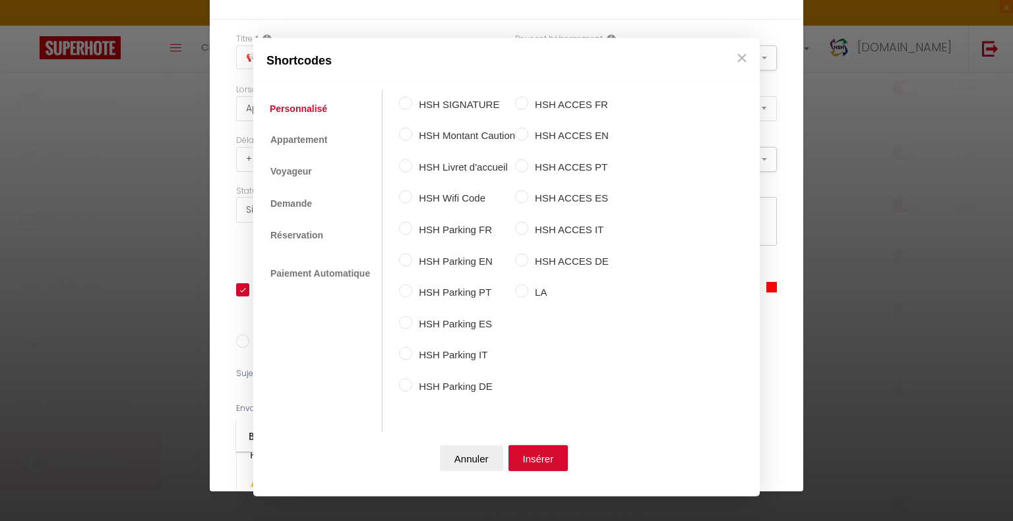
click at [447, 134] on label "HSH Montant Caution" at bounding box center [463, 136] width 103 height 16
click at [412, 134] on input "HSH Montant Caution" at bounding box center [405, 134] width 13 height 13
radio input "true"
click at [554, 458] on button "Insérer" at bounding box center [538, 459] width 60 height 26
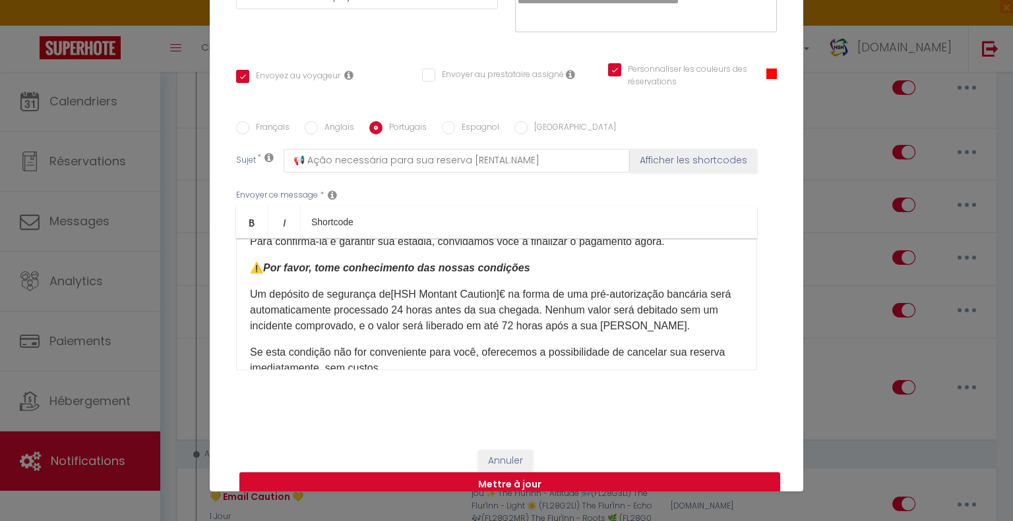
scroll to position [272, 0]
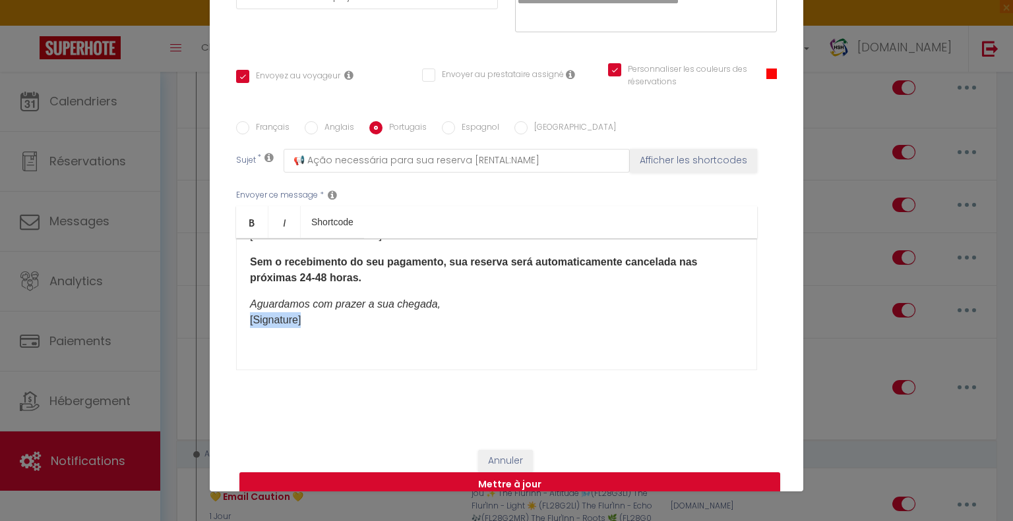
drag, startPoint x: 343, startPoint y: 302, endPoint x: 206, endPoint y: 301, distance: 137.1
click at [210, 301] on div "Titre * 📢​Relance Paiement Booking By Hotel 📢 Pour cet hébergement Sélectionner…" at bounding box center [506, 121] width 593 height 631
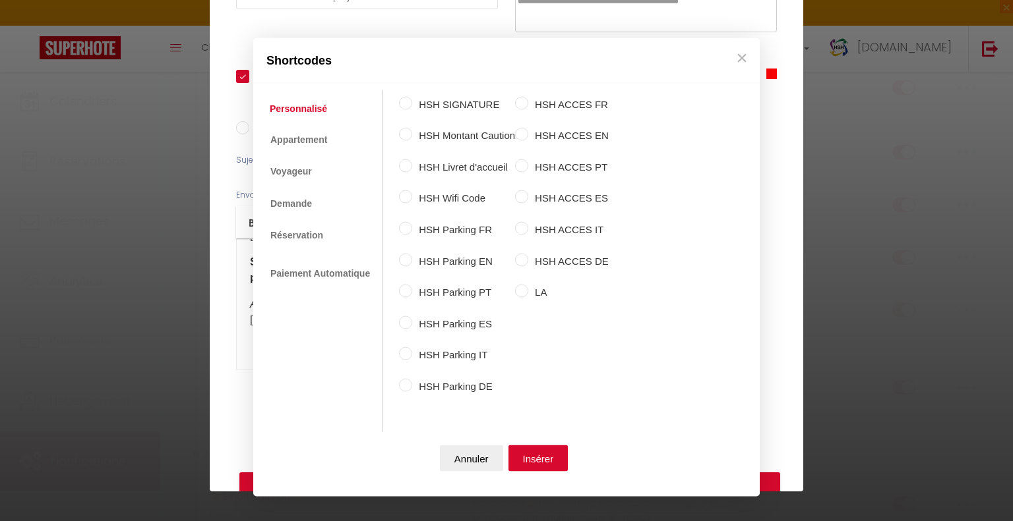
click at [440, 114] on div "HSH SIGNATURE" at bounding box center [457, 105] width 116 height 18
click at [432, 105] on label "HSH SIGNATURE" at bounding box center [463, 104] width 103 height 16
click at [412, 105] on input "HSH SIGNATURE" at bounding box center [405, 102] width 13 height 13
radio input "true"
click at [545, 462] on button "Insérer" at bounding box center [538, 459] width 60 height 26
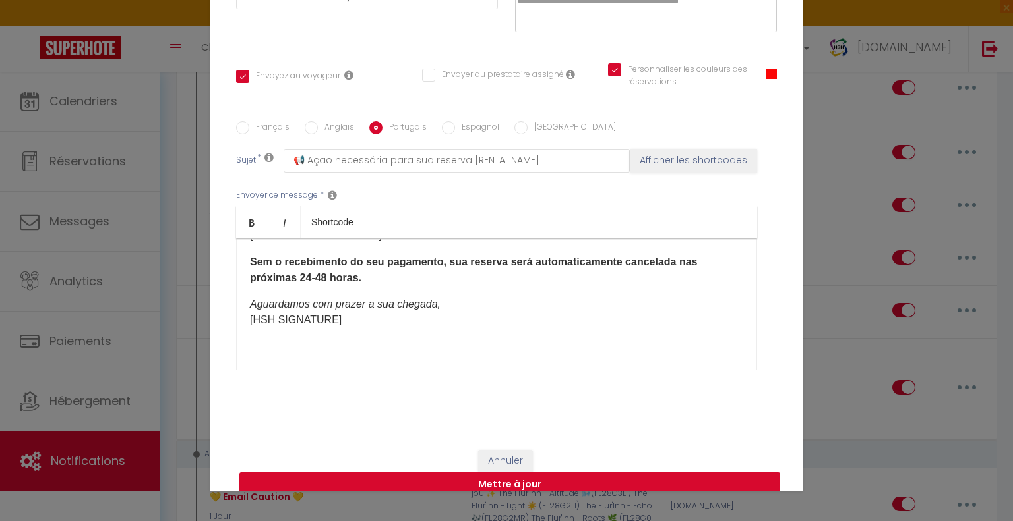
click at [545, 473] on button "Mettre à jour" at bounding box center [509, 485] width 541 height 25
checkbox input "true"
checkbox input "false"
checkbox input "true"
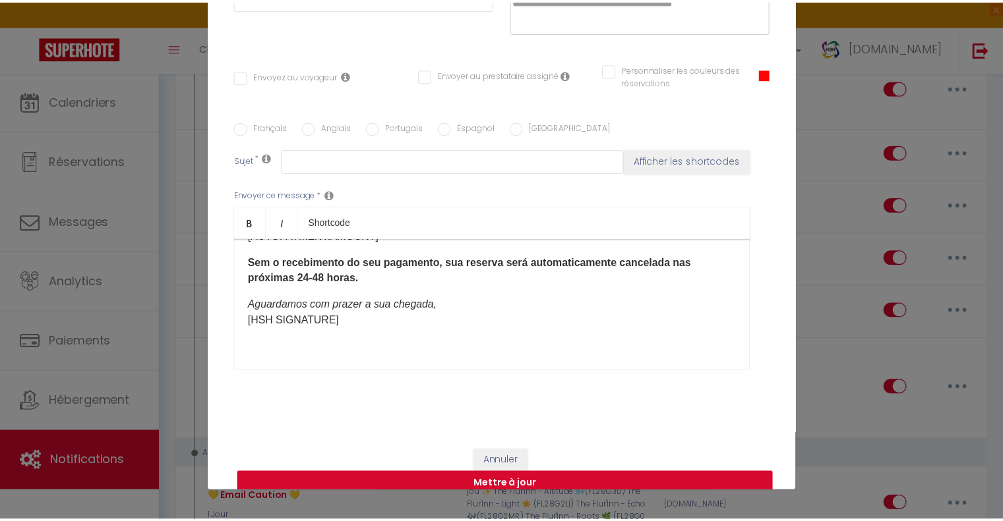
scroll to position [0, 0]
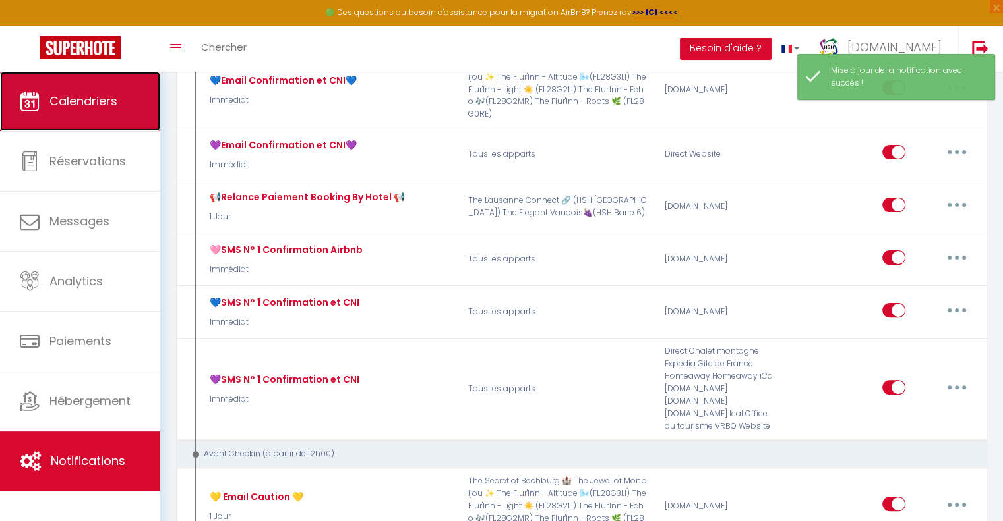
click at [88, 100] on span "Calendriers" at bounding box center [83, 101] width 68 height 16
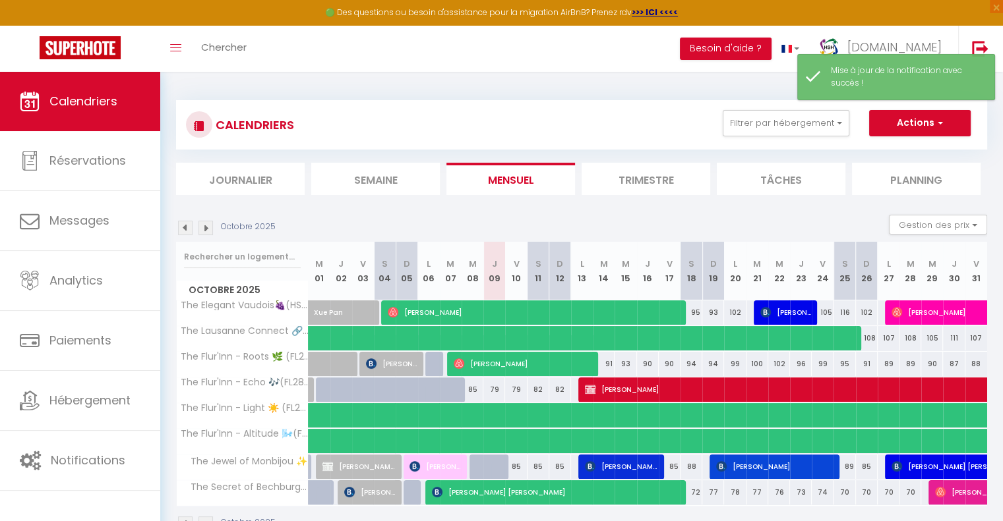
scroll to position [72, 0]
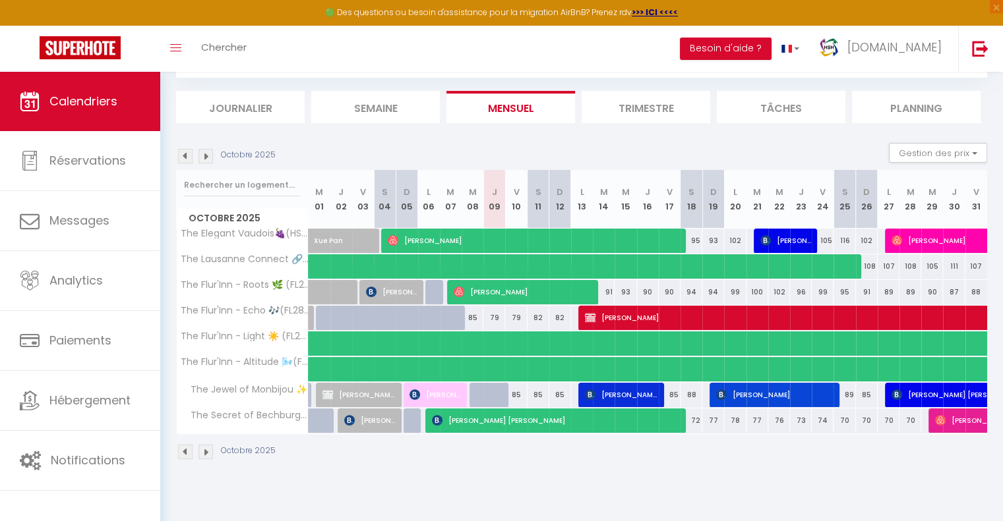
click at [206, 156] on img at bounding box center [205, 156] width 15 height 15
select select
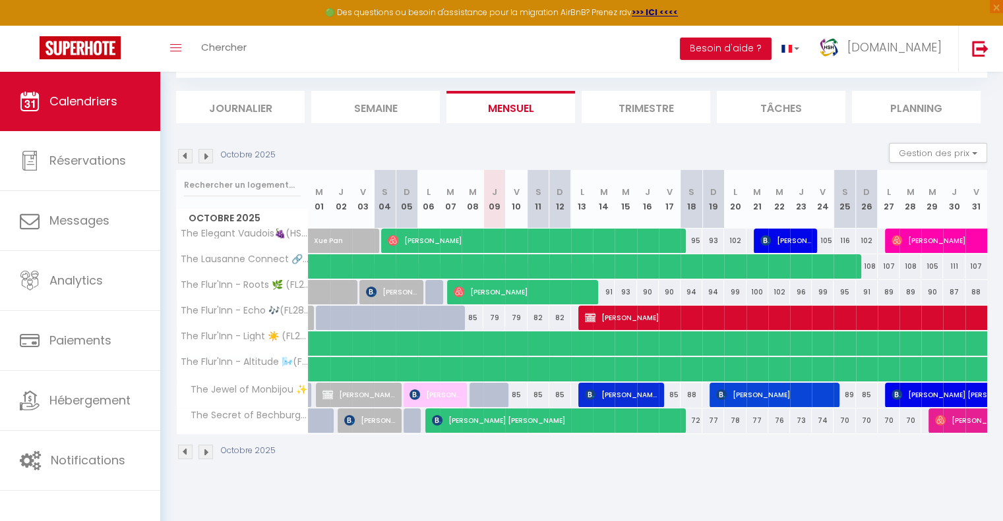
select select
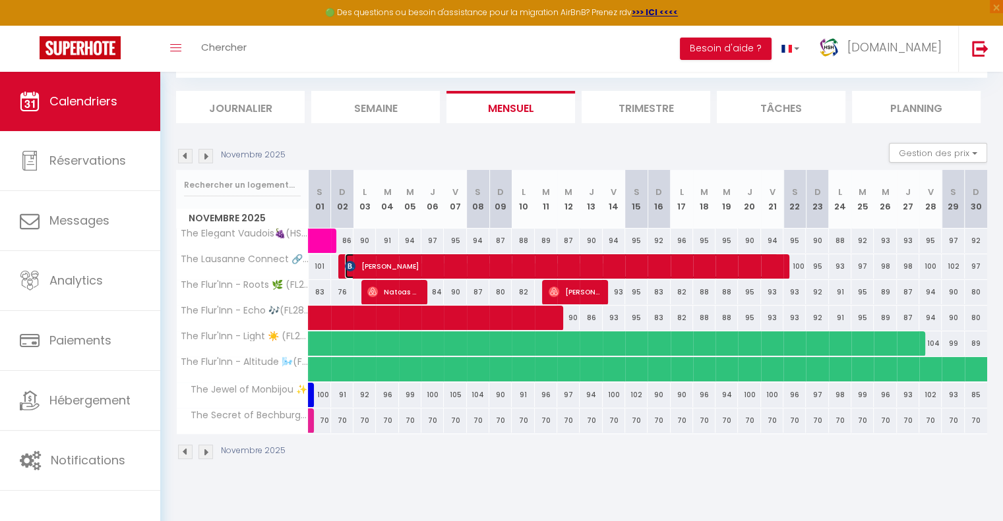
drag, startPoint x: 489, startPoint y: 268, endPoint x: 446, endPoint y: 265, distance: 43.6
click at [446, 265] on span "[PERSON_NAME]" at bounding box center [561, 266] width 433 height 25
select select "KO"
select select "0"
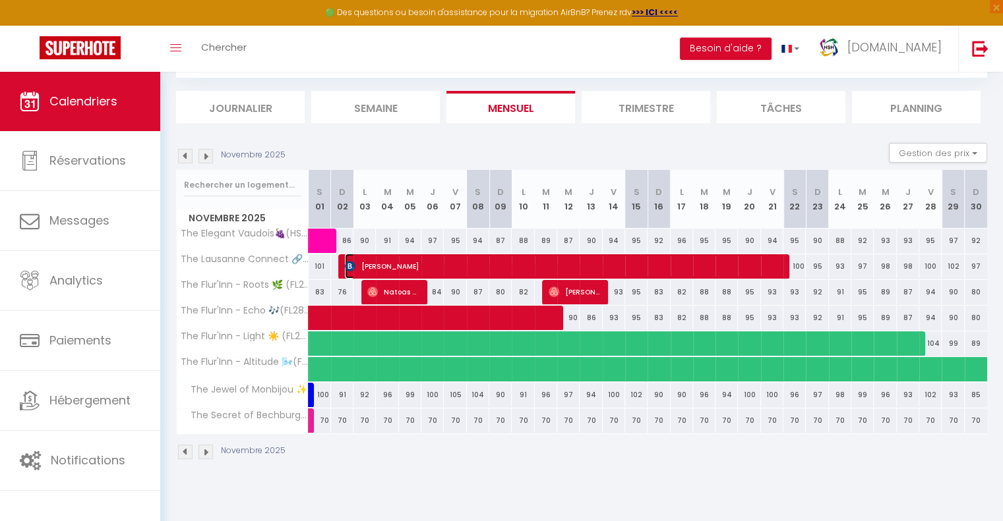
select select "0"
select select "1"
select select
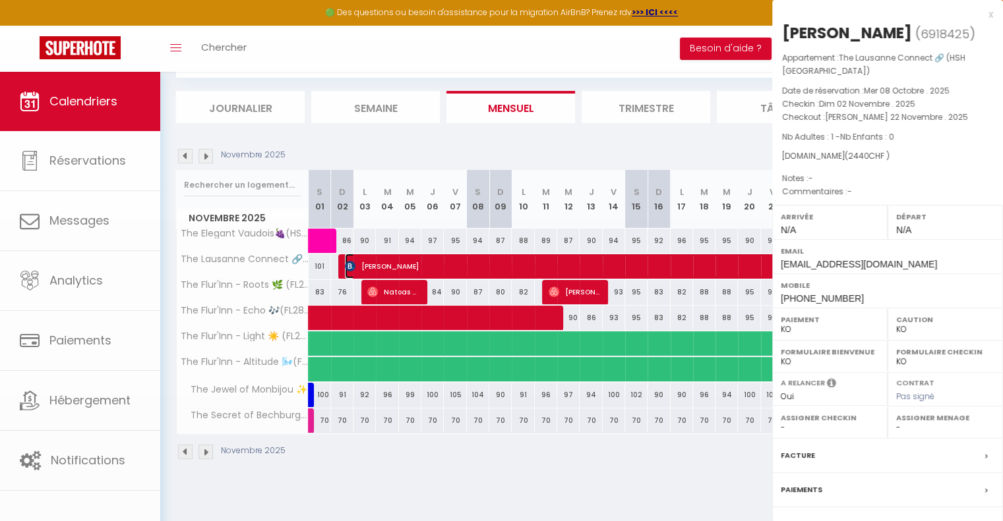
select select "47598"
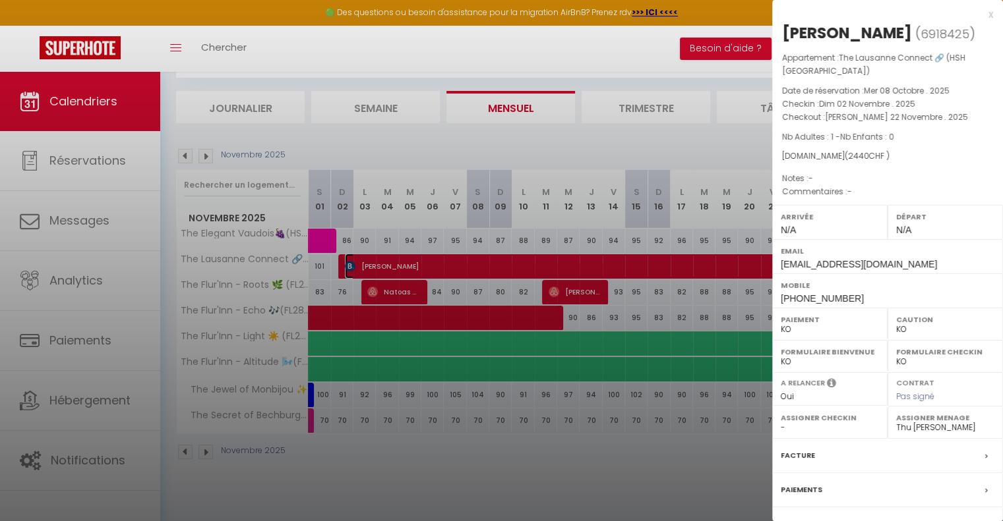
scroll to position [104, 0]
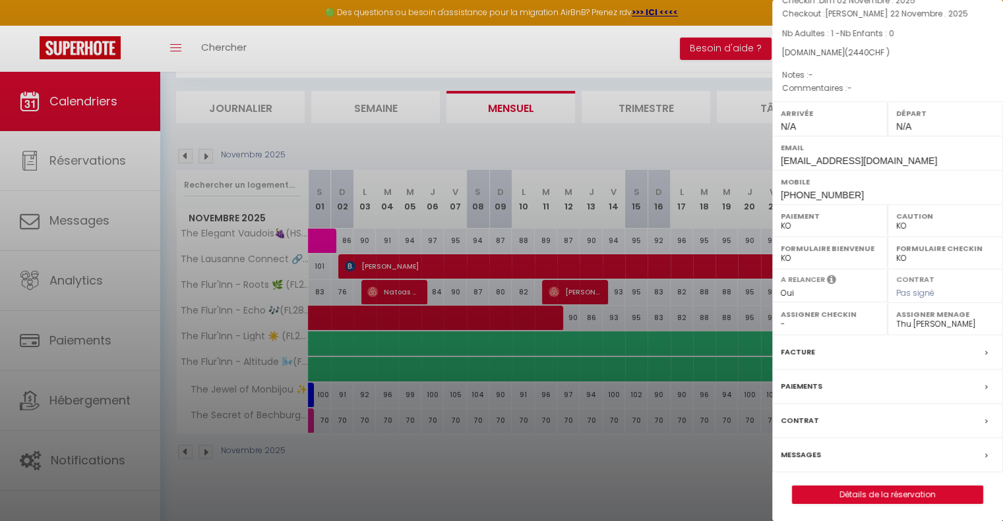
click at [800, 451] on label "Messages" at bounding box center [801, 455] width 40 height 14
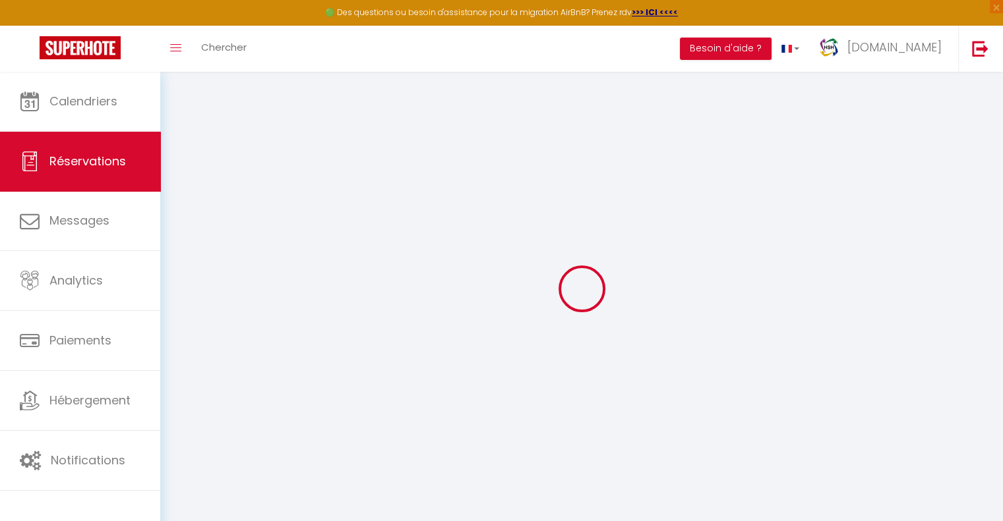
select select
checkbox input "false"
select select
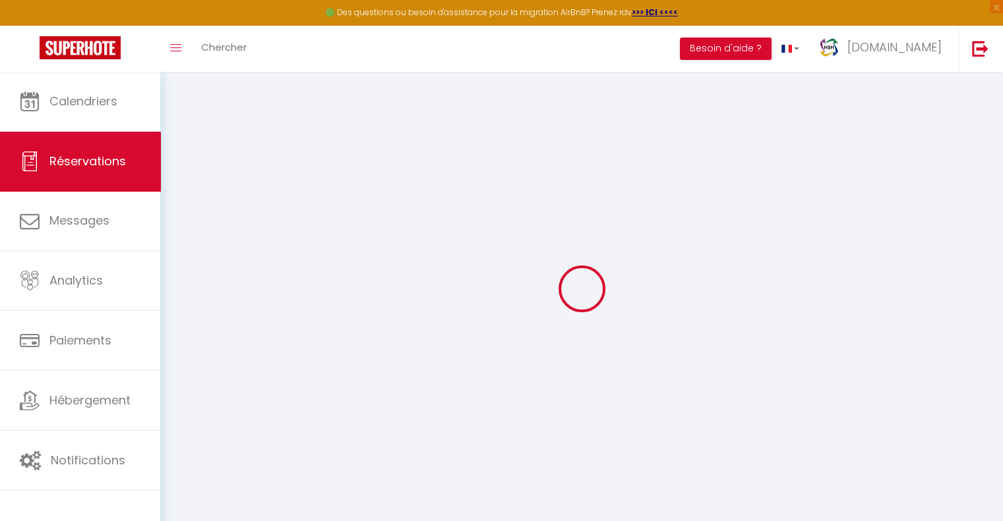
checkbox input "false"
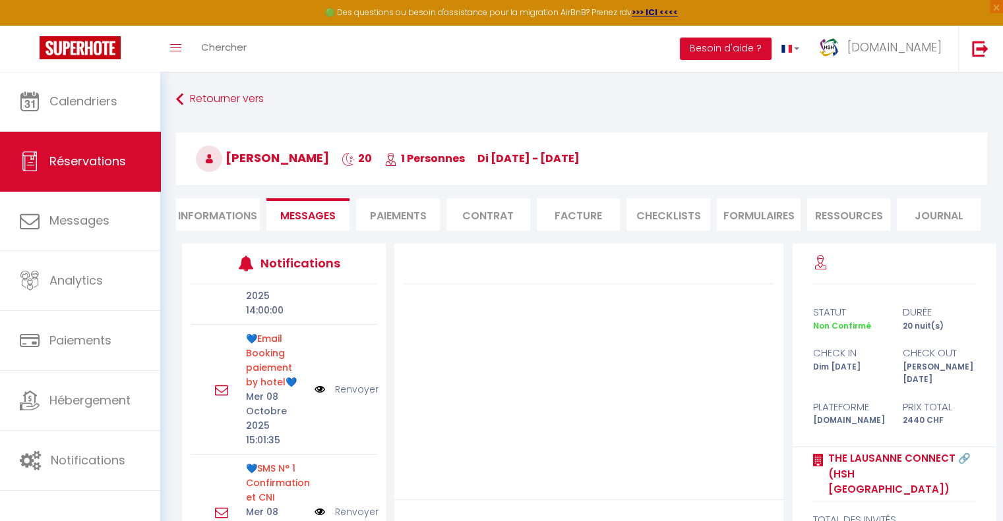
scroll to position [138, 0]
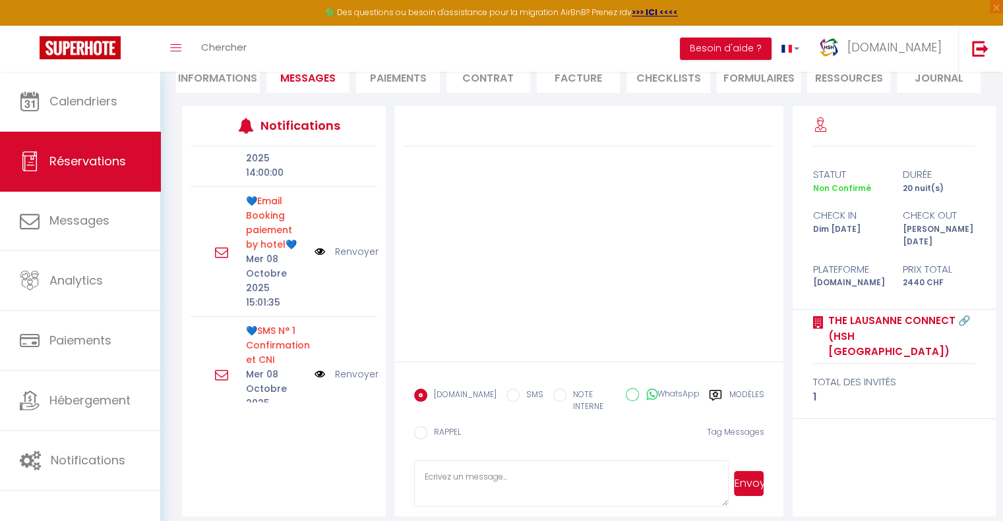
click at [736, 392] on label "Modèles" at bounding box center [746, 402] width 35 height 27
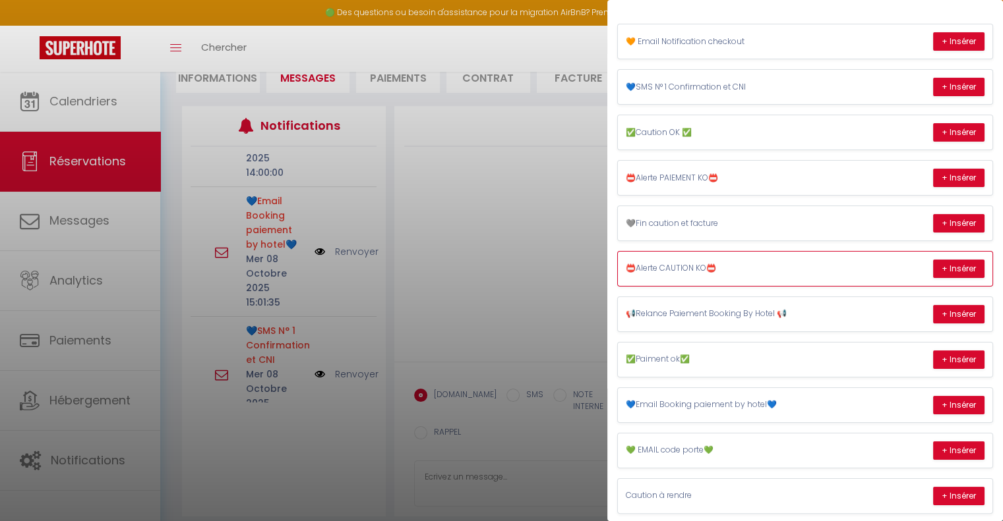
scroll to position [118, 0]
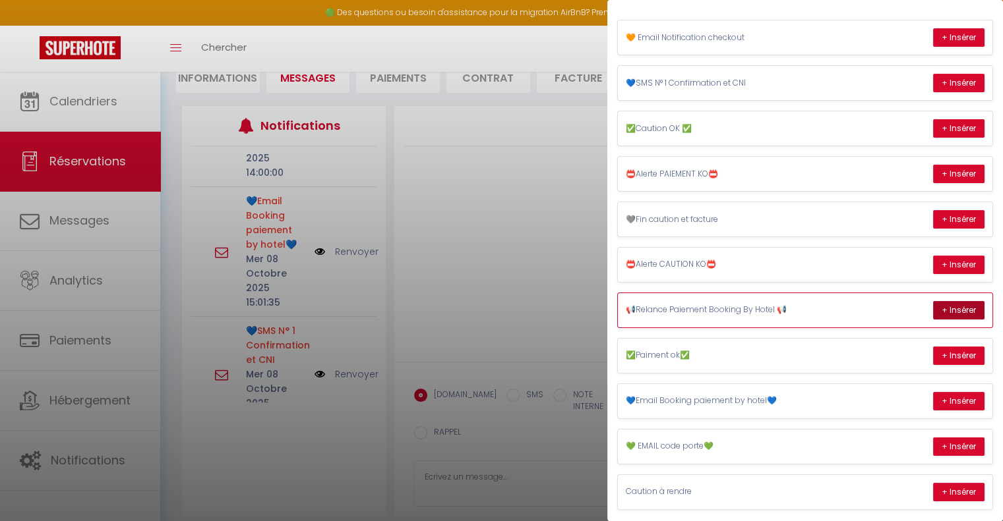
click at [950, 311] on button "+ Insérer" at bounding box center [958, 310] width 51 height 18
type textarea "Lore Ipsumd 💫, Si ame consectetura eli s'doeiusmo Tem Incididu Utlabor 🔗 (ETD M…"
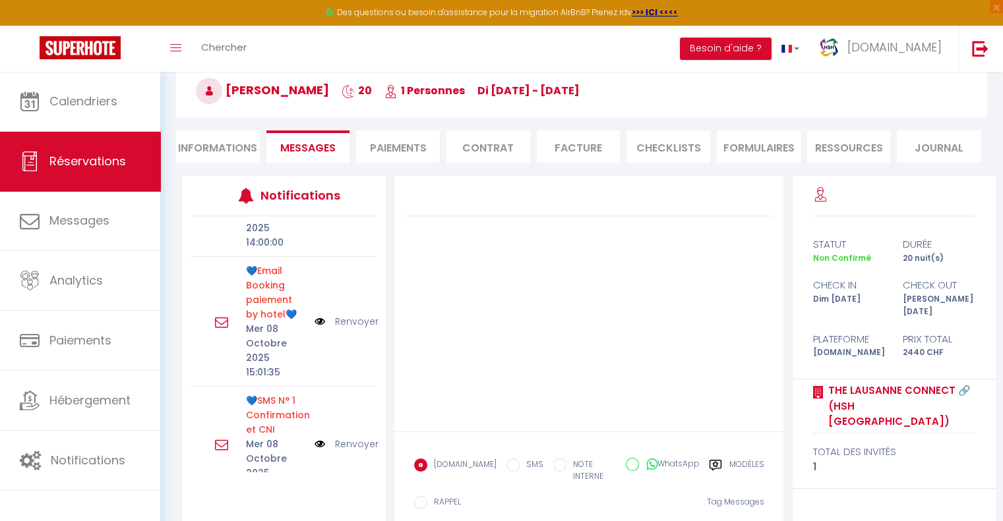
scroll to position [67, 0]
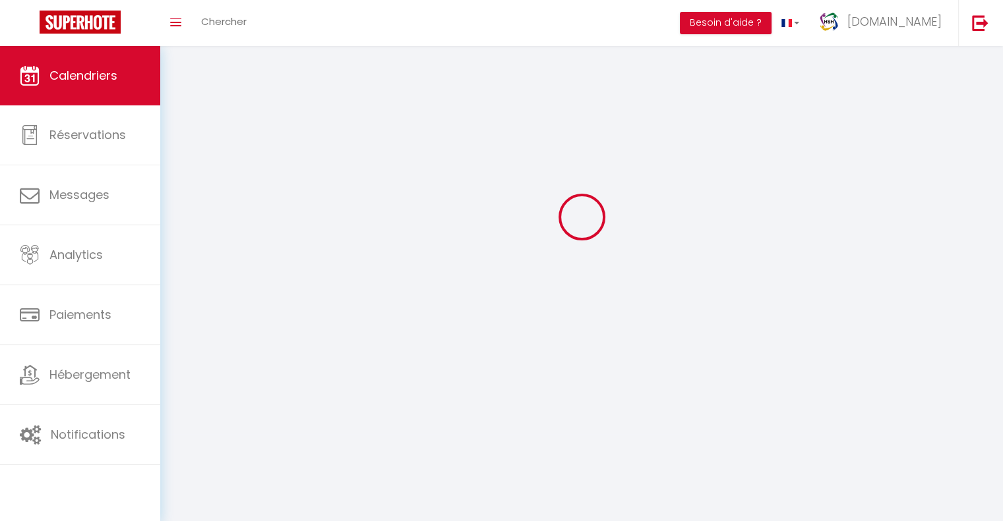
scroll to position [72, 0]
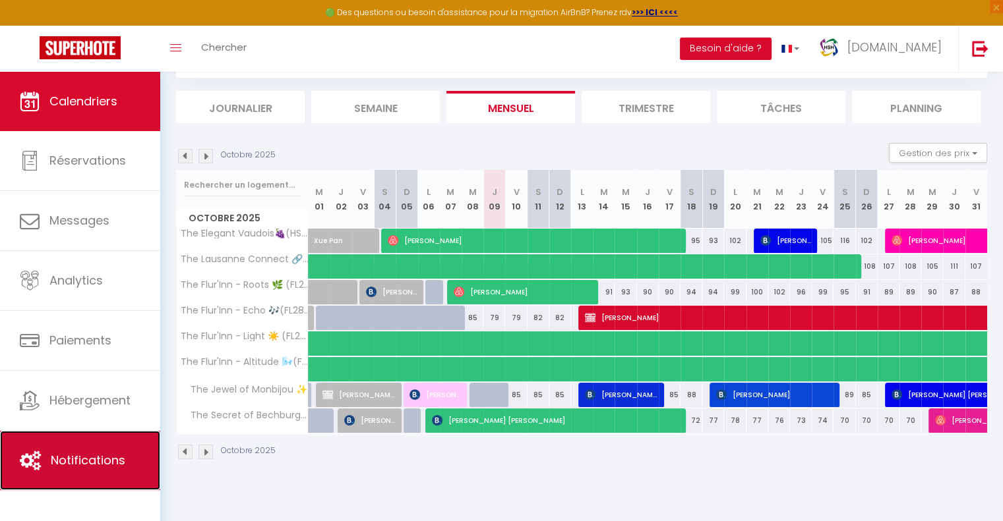
click at [98, 459] on span "Notifications" at bounding box center [88, 460] width 74 height 16
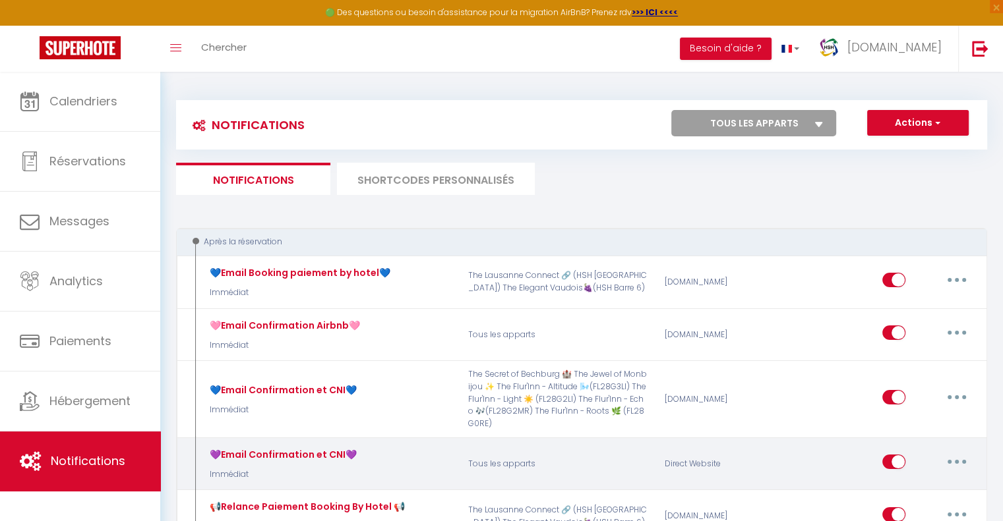
select select
checkbox input "false"
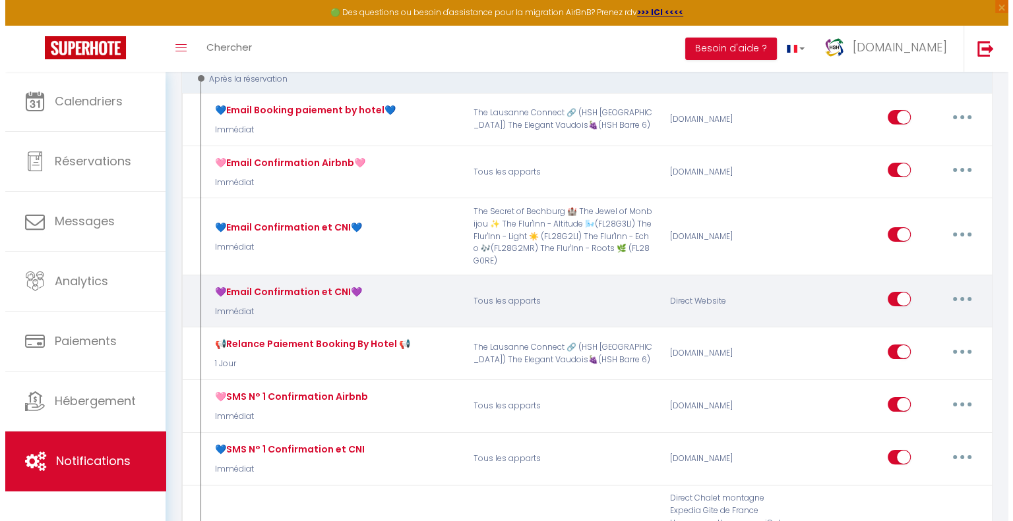
scroll to position [164, 0]
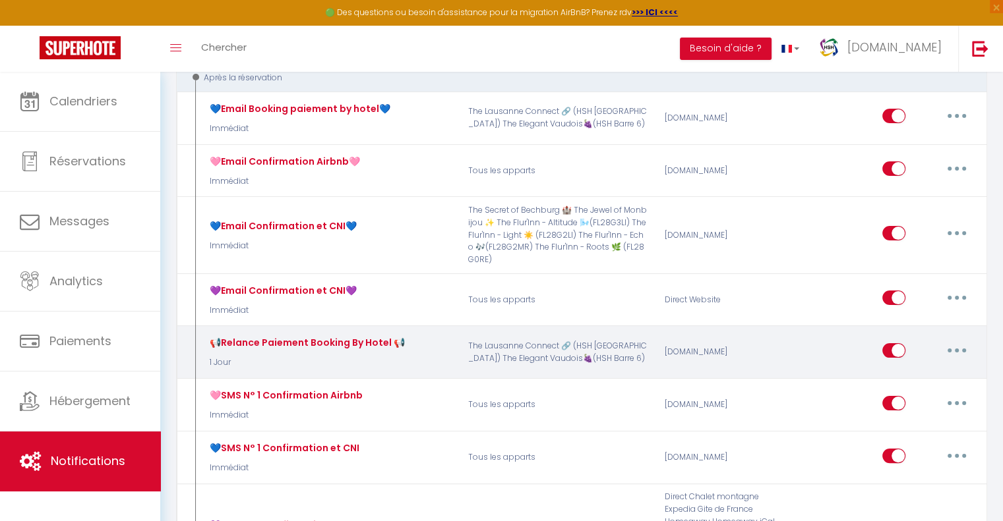
click at [969, 341] on button "button" at bounding box center [956, 350] width 37 height 21
click at [897, 376] on link "Editer" at bounding box center [923, 380] width 98 height 22
type input "📢​Relance Paiement Booking By Hotel 📢"
select select "1 Jour"
select select "if_booking_not_paid"
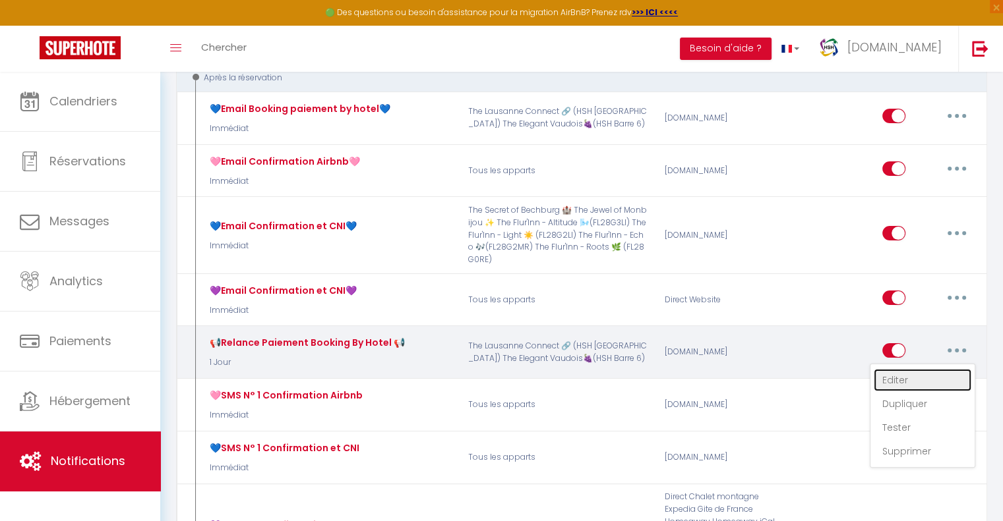
checkbox input "true"
checkbox input "false"
checkbox input "true"
radio input "true"
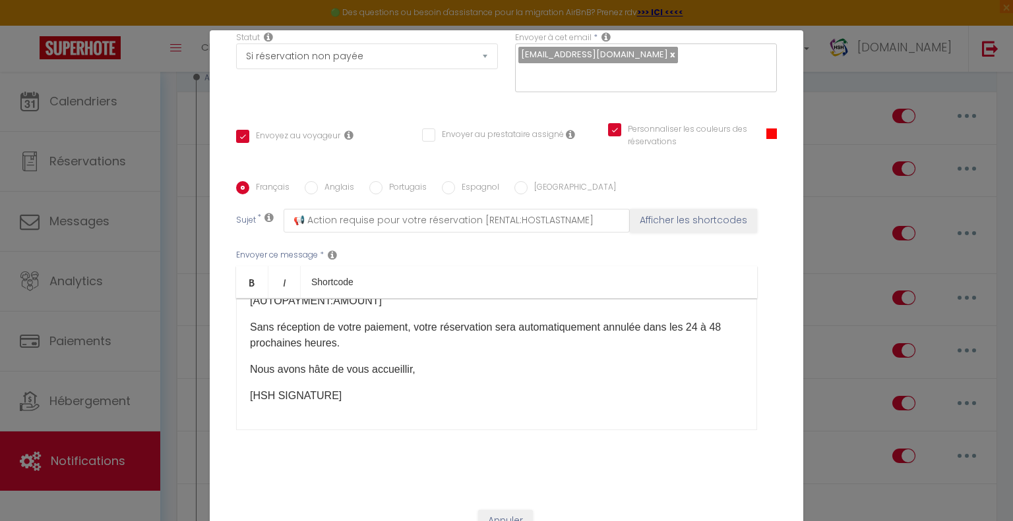
scroll to position [270, 0]
drag, startPoint x: 423, startPoint y: 297, endPoint x: 293, endPoint y: 297, distance: 129.9
click at [293, 297] on p "👉 Pour effectuer le paiement et accepter nos conditions, veuillez cliquer sur l…" at bounding box center [496, 293] width 493 height 32
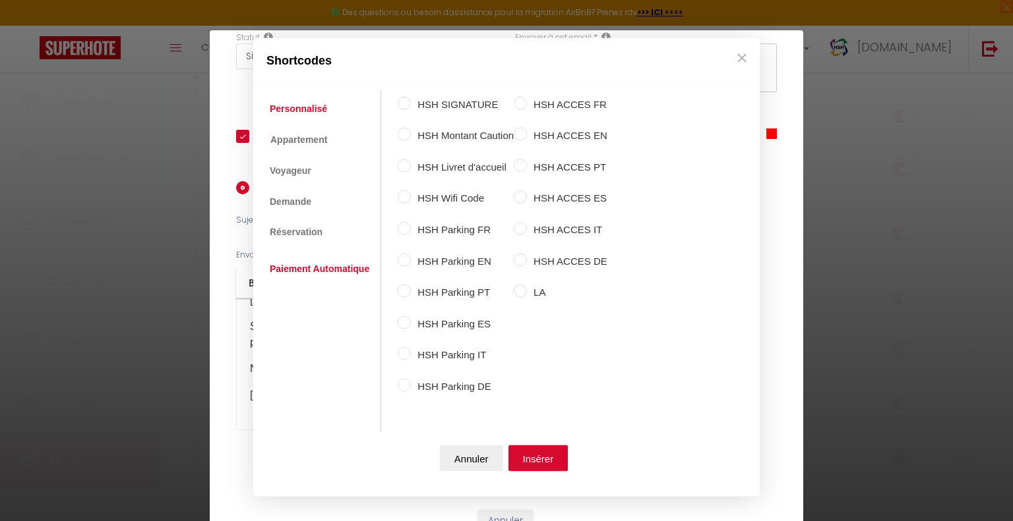
click at [336, 269] on link "Paiement Automatique" at bounding box center [319, 269] width 113 height 24
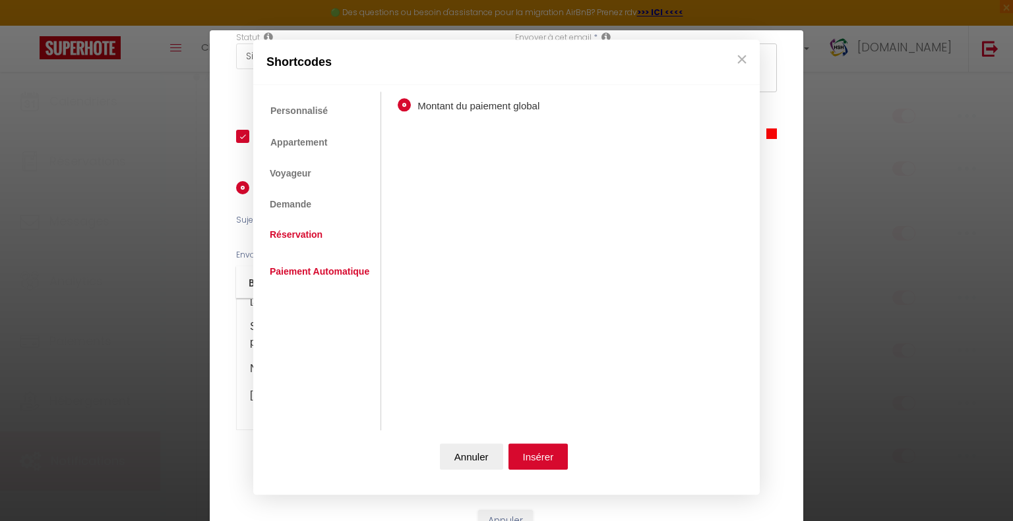
click at [305, 237] on link "Réservation" at bounding box center [296, 235] width 66 height 24
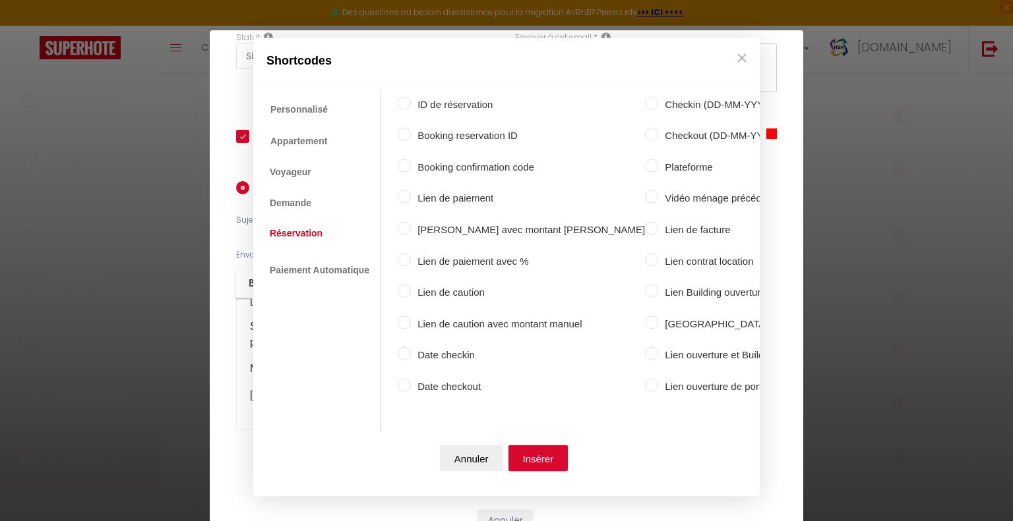
click at [419, 194] on label "Lien de paiement" at bounding box center [528, 199] width 234 height 16
click at [411, 194] on input "Lien de paiement" at bounding box center [404, 197] width 13 height 13
click at [549, 455] on button "Insérer" at bounding box center [538, 459] width 60 height 26
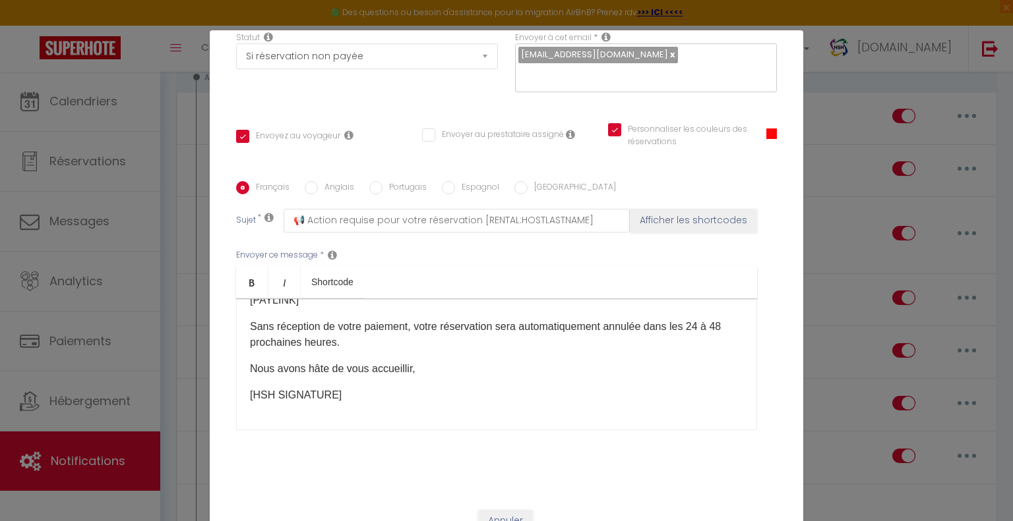
scroll to position [283, 0]
click at [319, 181] on label "Anglais" at bounding box center [336, 188] width 36 height 15
click at [318, 181] on input "Anglais" at bounding box center [311, 187] width 13 height 13
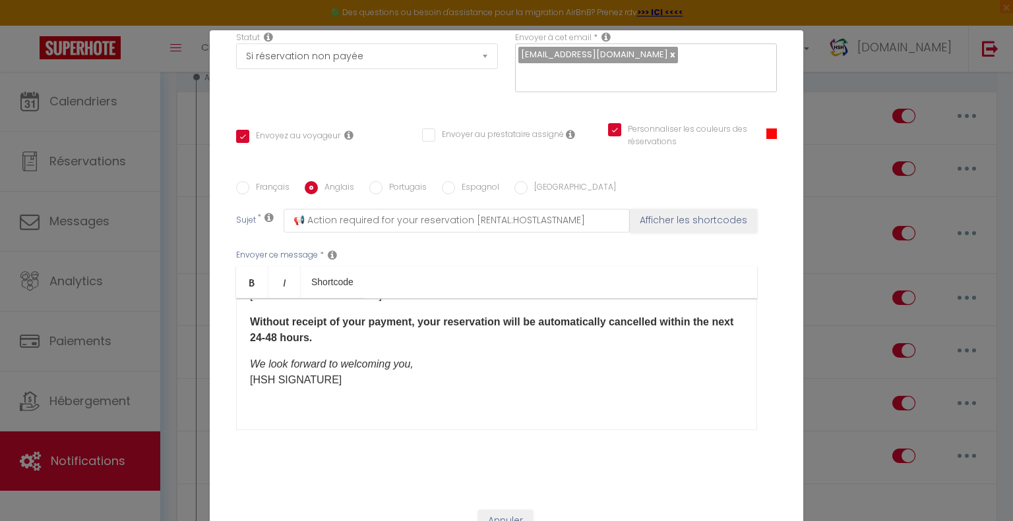
scroll to position [166, 0]
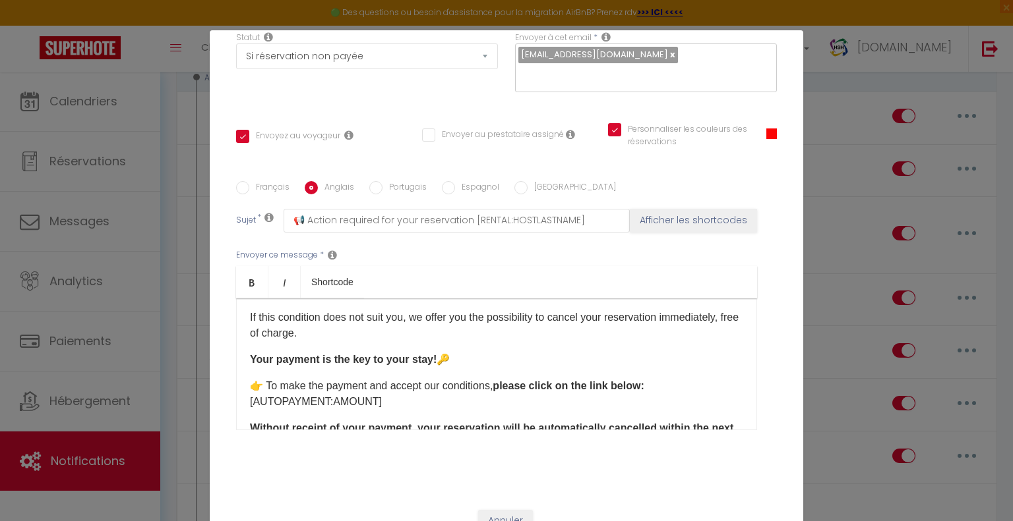
drag, startPoint x: 370, startPoint y: 383, endPoint x: 239, endPoint y: 385, distance: 130.6
click at [239, 385] on div "Hello [GUEST:FIRST_NAME] 💫, Your reservation for the accommodation [RENTAL:HOST…" at bounding box center [496, 365] width 521 height 132
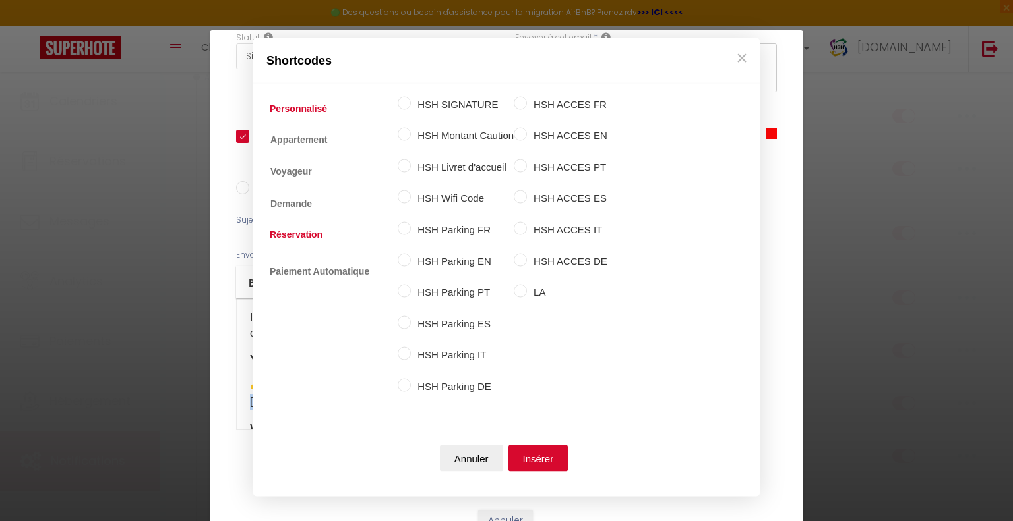
click at [316, 236] on link "Réservation" at bounding box center [296, 235] width 66 height 24
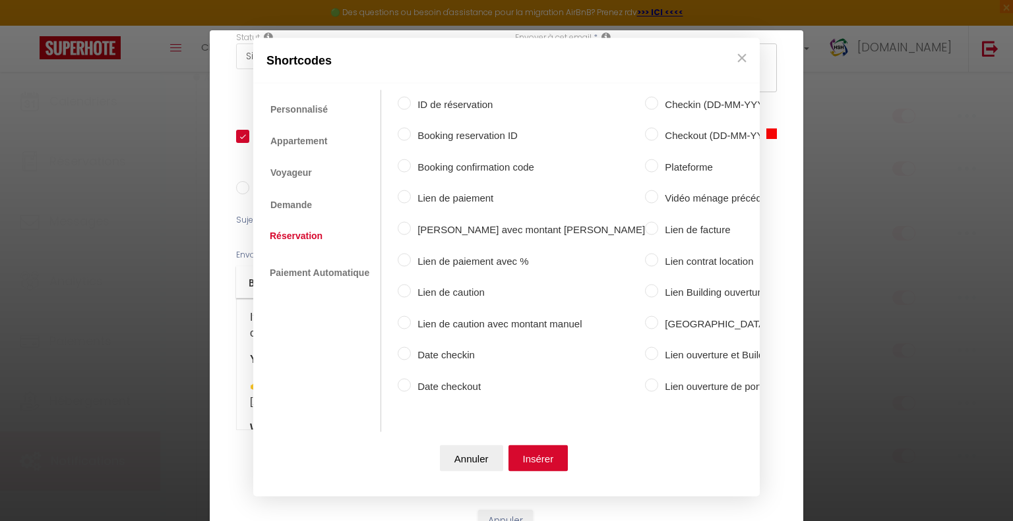
click at [438, 193] on label "Lien de paiement" at bounding box center [528, 199] width 234 height 16
click at [411, 193] on input "Lien de paiement" at bounding box center [404, 197] width 13 height 13
click at [529, 450] on button "Insérer" at bounding box center [538, 459] width 60 height 26
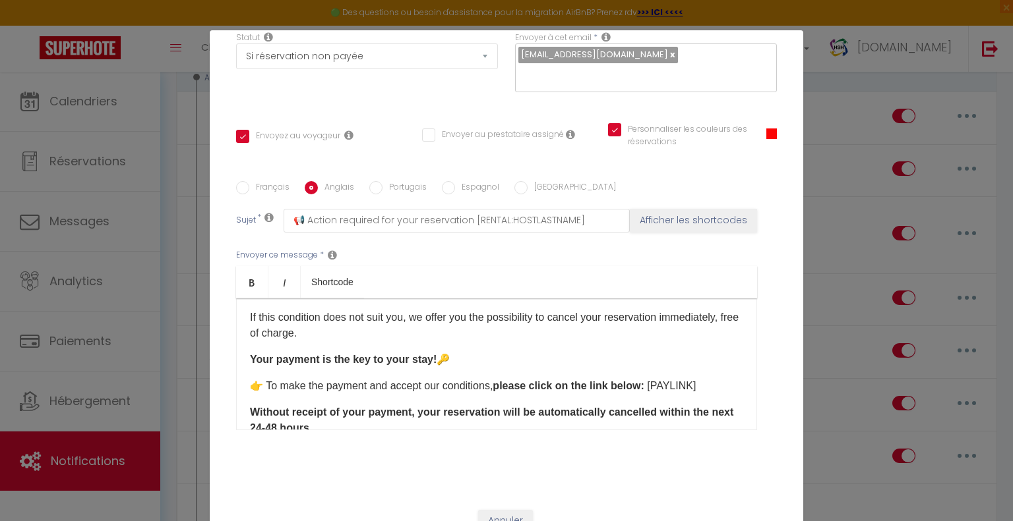
click at [369, 181] on input "Portugais" at bounding box center [375, 187] width 13 height 13
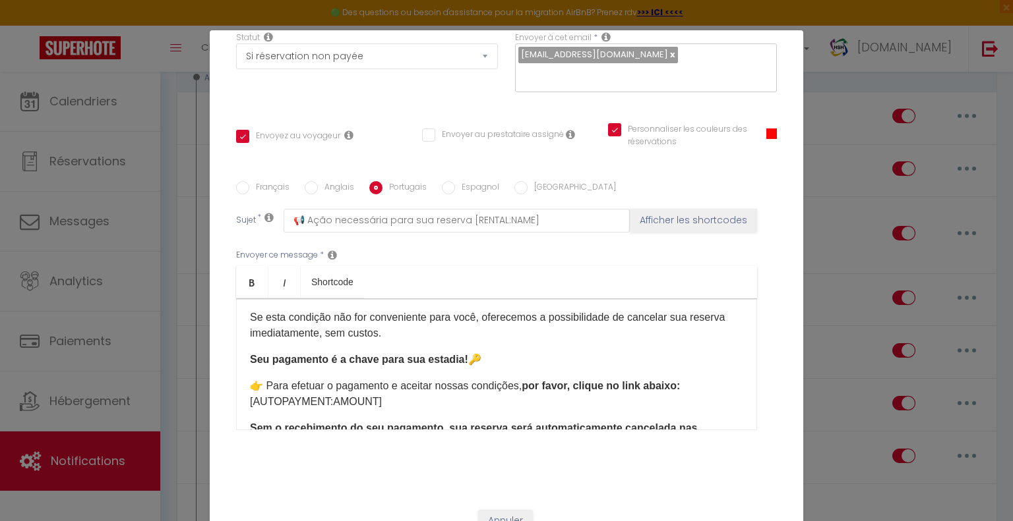
drag, startPoint x: 375, startPoint y: 380, endPoint x: 239, endPoint y: 382, distance: 135.8
click at [239, 382] on div "[PERSON_NAME] [GUEST:FIRST_NAME] 💫, Sua reserva para o alojamento [RENTAL:NAME]…" at bounding box center [496, 365] width 521 height 132
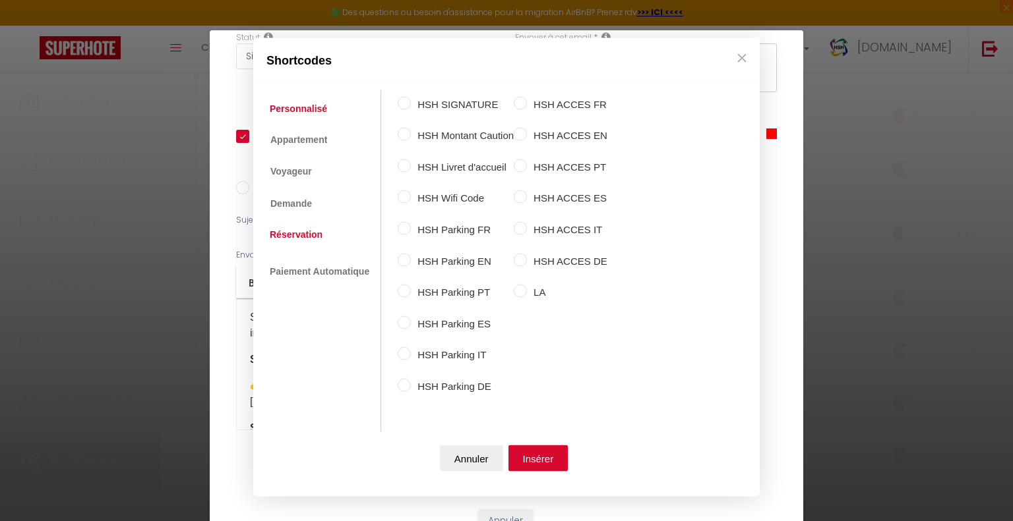
click at [317, 233] on link "Réservation" at bounding box center [296, 235] width 66 height 24
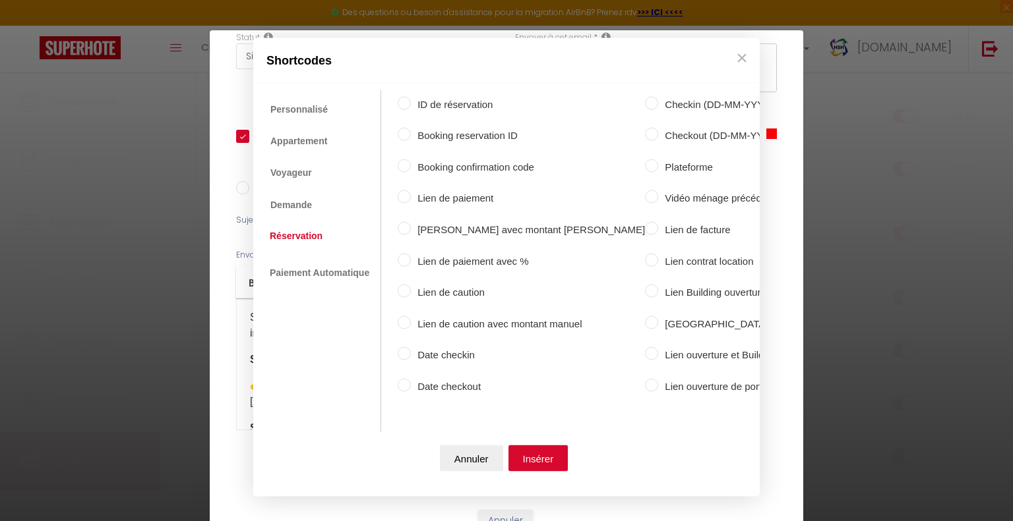
click at [484, 191] on label "Lien de paiement" at bounding box center [528, 199] width 234 height 16
click at [411, 191] on input "Lien de paiement" at bounding box center [404, 197] width 13 height 13
click at [535, 449] on button "Insérer" at bounding box center [538, 459] width 60 height 26
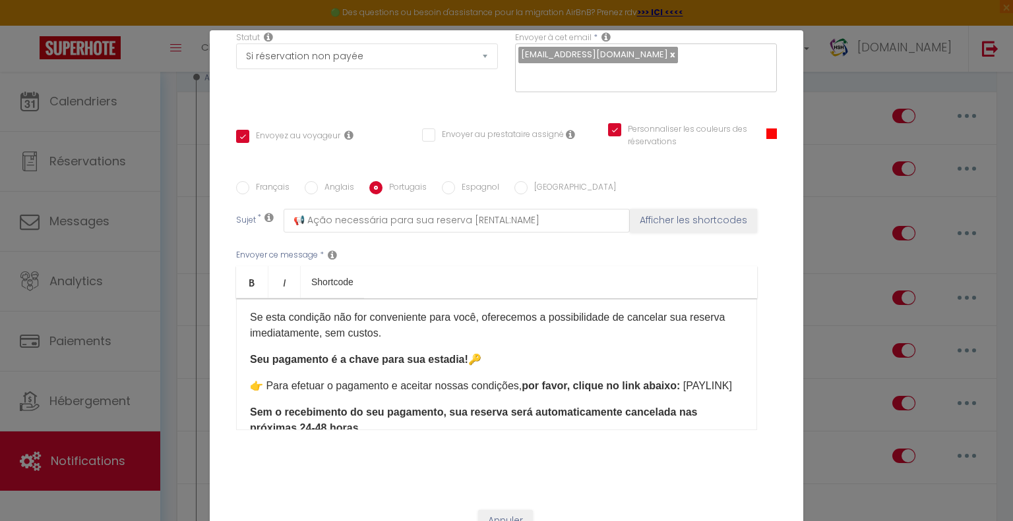
click at [444, 181] on input "Espagnol" at bounding box center [448, 187] width 13 height 13
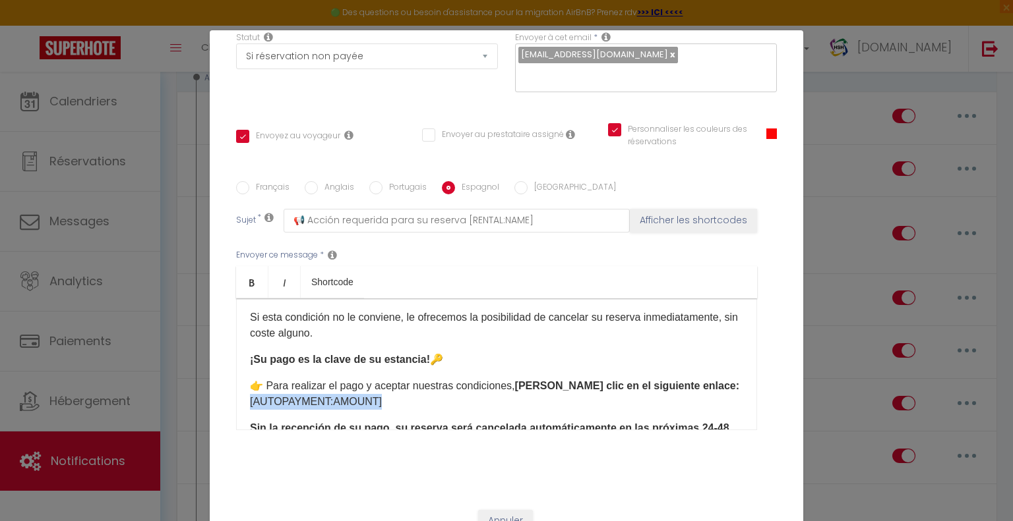
drag, startPoint x: 371, startPoint y: 383, endPoint x: 236, endPoint y: 386, distance: 135.2
click at [236, 386] on div "Hola [GUEST:FIRST_NAME] 💫, Su reserva para el alojamiento [RENTAL:NAME] está pe…" at bounding box center [496, 365] width 521 height 132
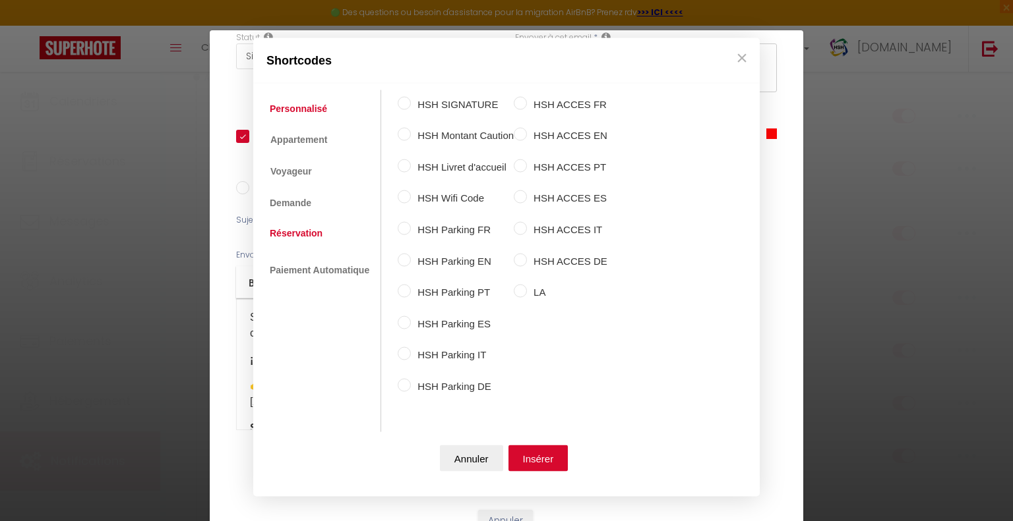
click at [313, 235] on link "Réservation" at bounding box center [296, 234] width 66 height 24
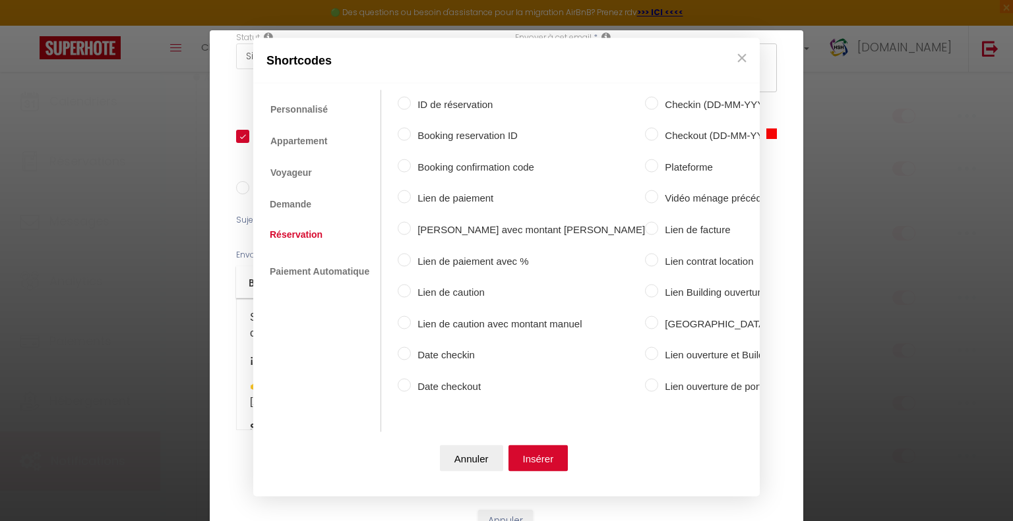
click at [460, 191] on label "Lien de paiement" at bounding box center [528, 199] width 234 height 16
click at [411, 191] on input "Lien de paiement" at bounding box center [404, 197] width 13 height 13
click at [546, 454] on button "Insérer" at bounding box center [538, 459] width 60 height 26
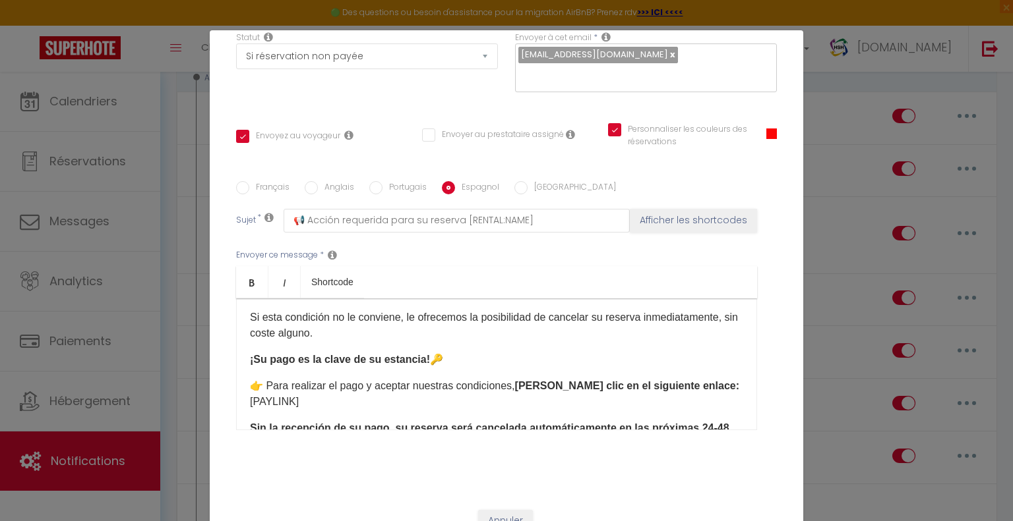
click at [514, 181] on input "[GEOGRAPHIC_DATA]" at bounding box center [520, 187] width 13 height 13
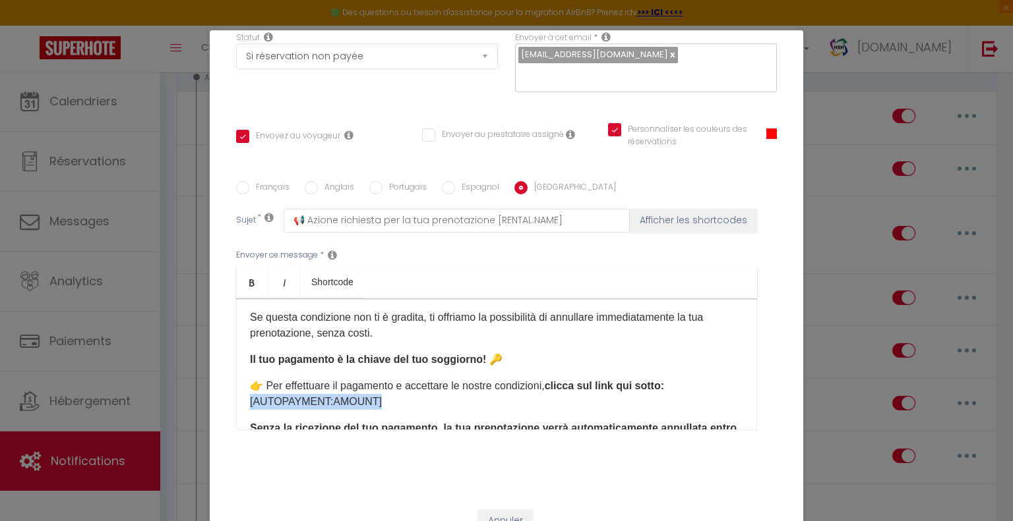
drag, startPoint x: 376, startPoint y: 386, endPoint x: 231, endPoint y: 380, distance: 145.1
click at [233, 380] on div "Français Anglais Portugais Espagnol Italien Sujet * 📢 Azione richiesta per la t…" at bounding box center [506, 314] width 547 height 266
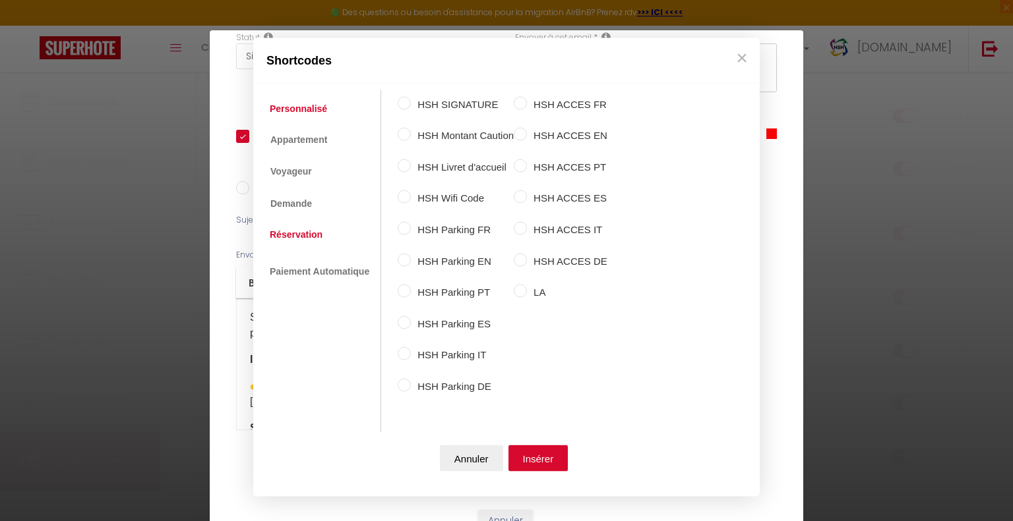
click at [314, 229] on link "Réservation" at bounding box center [296, 235] width 66 height 24
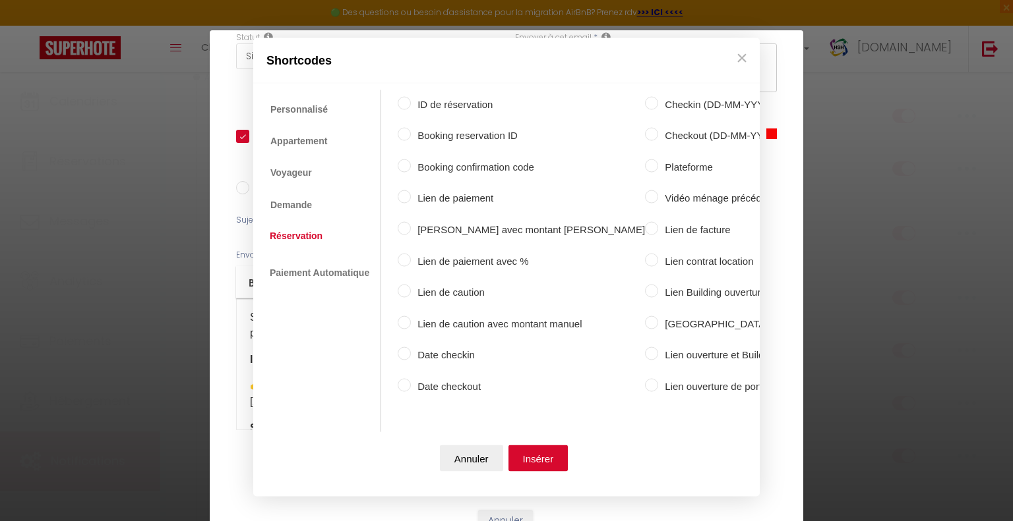
click at [429, 193] on label "Lien de paiement" at bounding box center [528, 199] width 234 height 16
click at [411, 193] on input "Lien de paiement" at bounding box center [404, 197] width 13 height 13
click at [530, 452] on button "Insérer" at bounding box center [538, 459] width 60 height 26
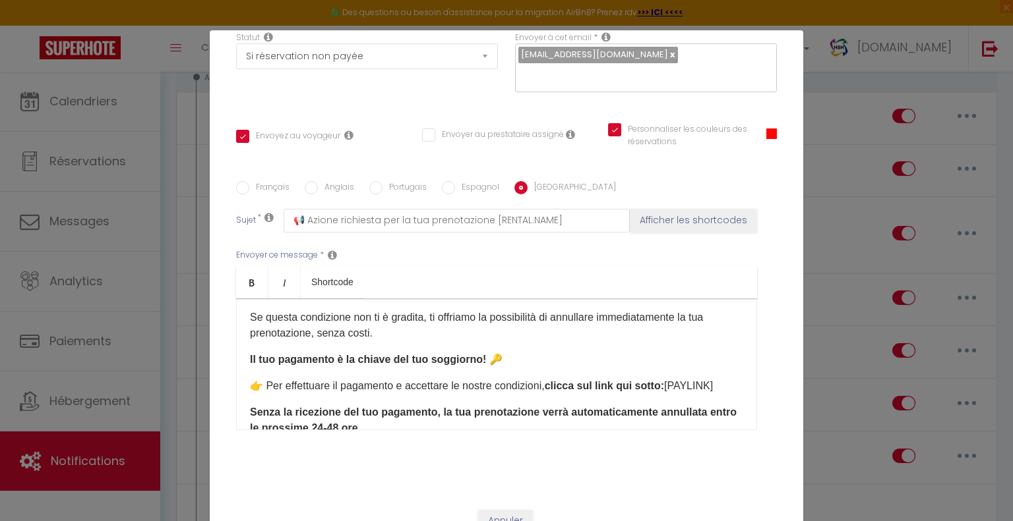
scroll to position [60, 0]
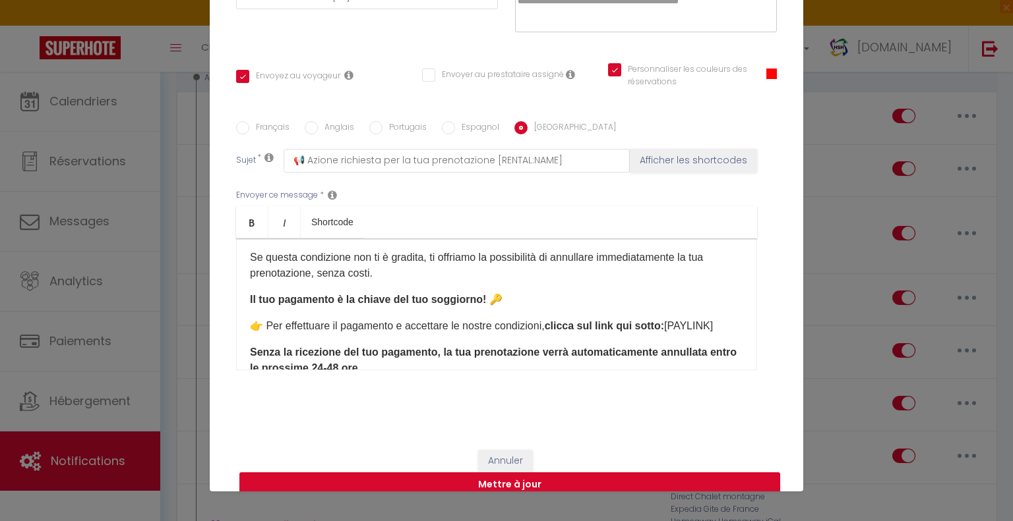
click at [537, 473] on button "Mettre à jour" at bounding box center [509, 485] width 541 height 25
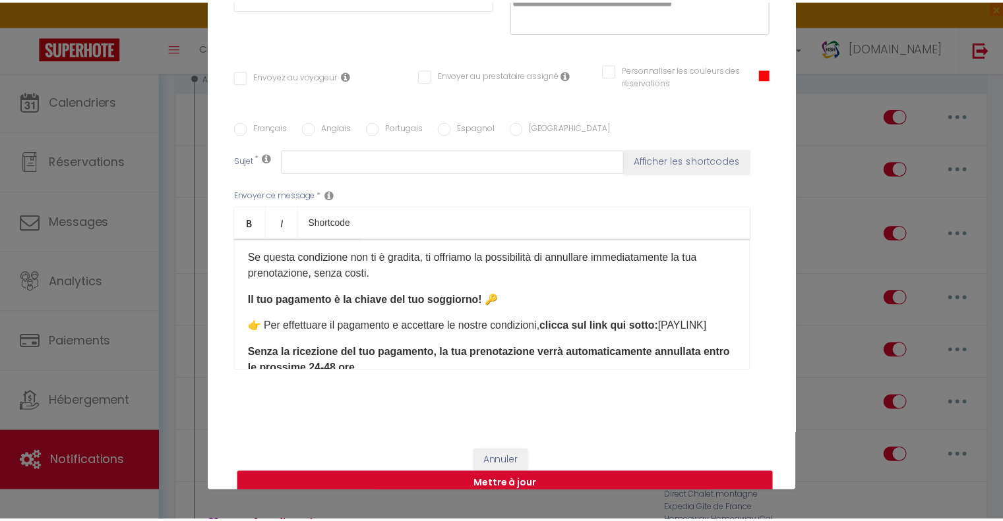
scroll to position [0, 0]
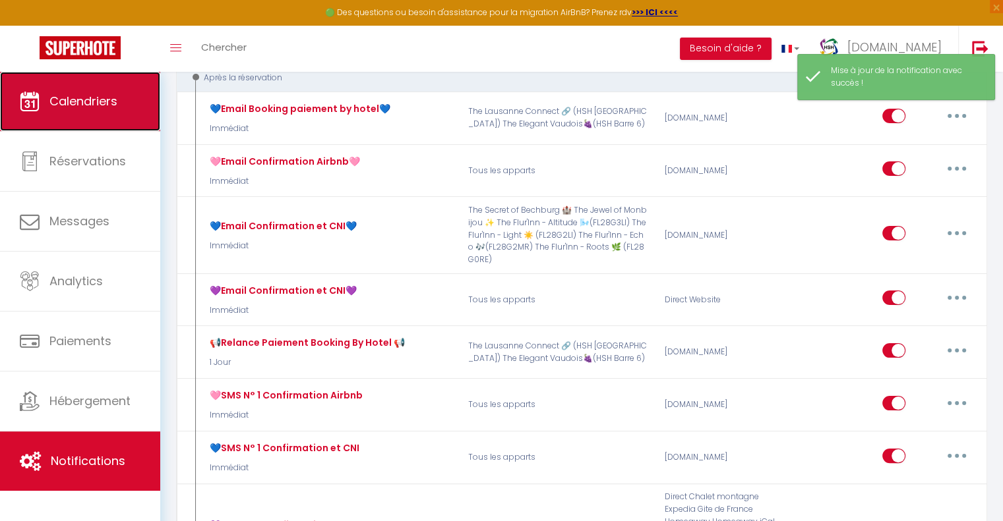
click at [86, 114] on link "Calendriers" at bounding box center [80, 101] width 160 height 59
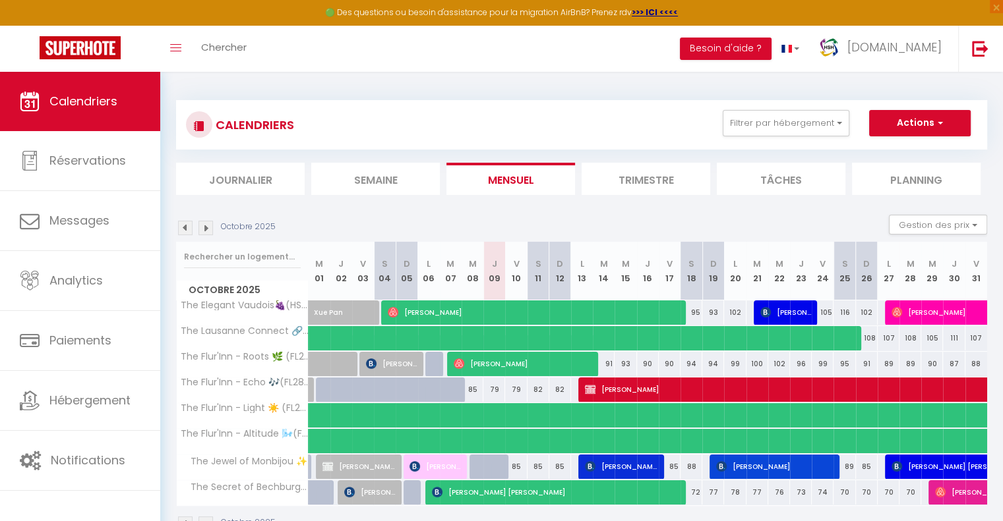
click at [212, 223] on img at bounding box center [205, 228] width 15 height 15
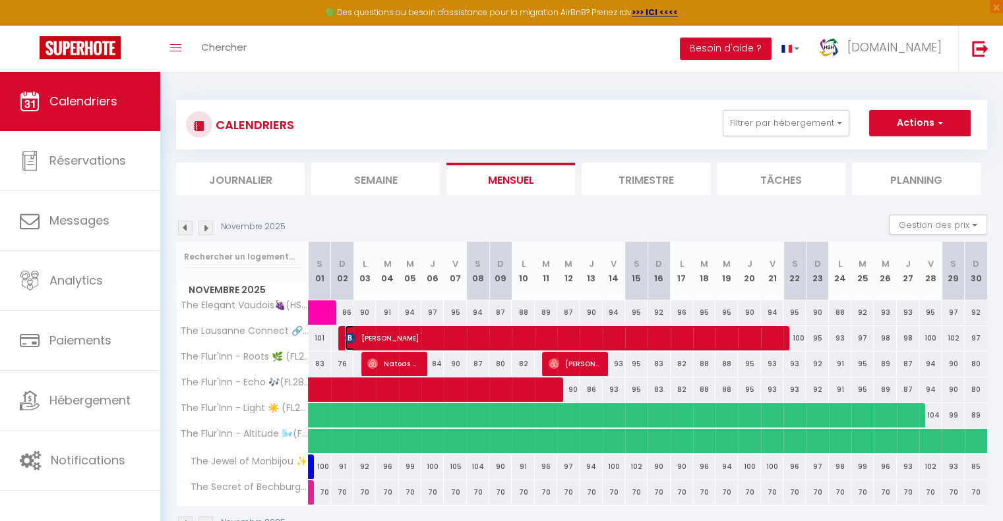
click at [521, 340] on span "[PERSON_NAME]" at bounding box center [561, 338] width 433 height 25
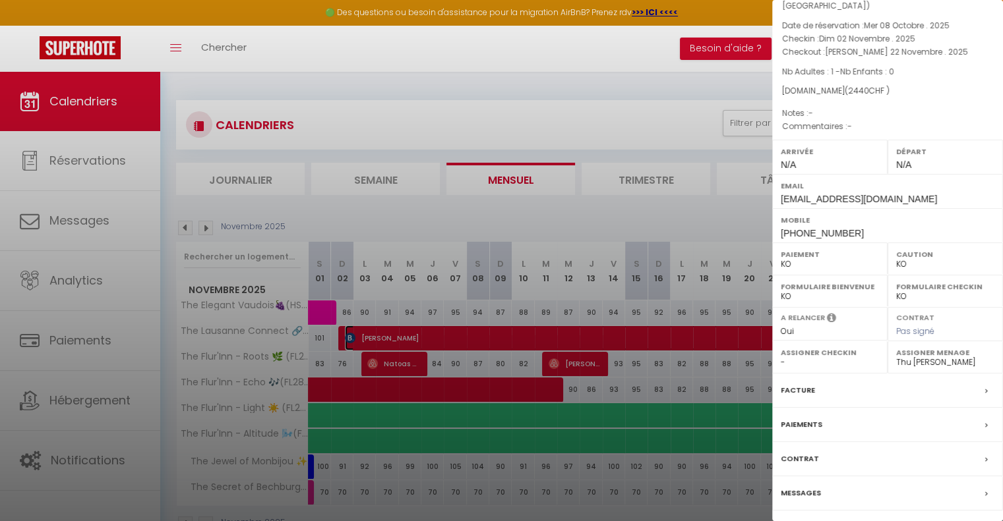
scroll to position [104, 0]
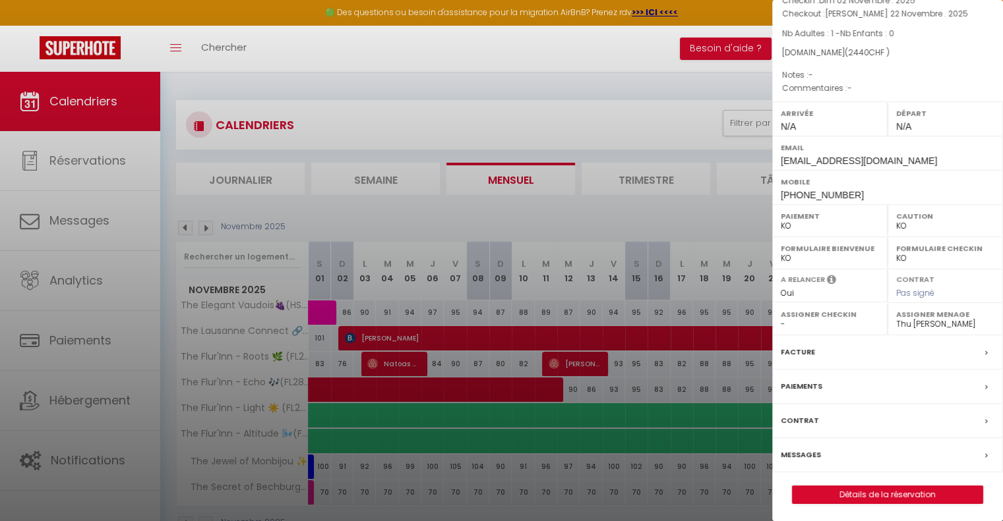
click at [800, 454] on label "Messages" at bounding box center [801, 455] width 40 height 14
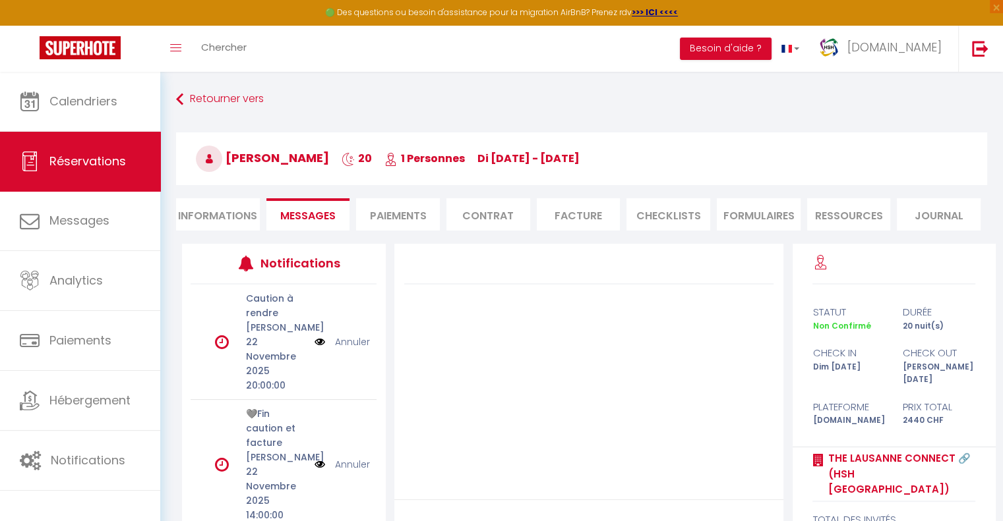
scroll to position [138, 0]
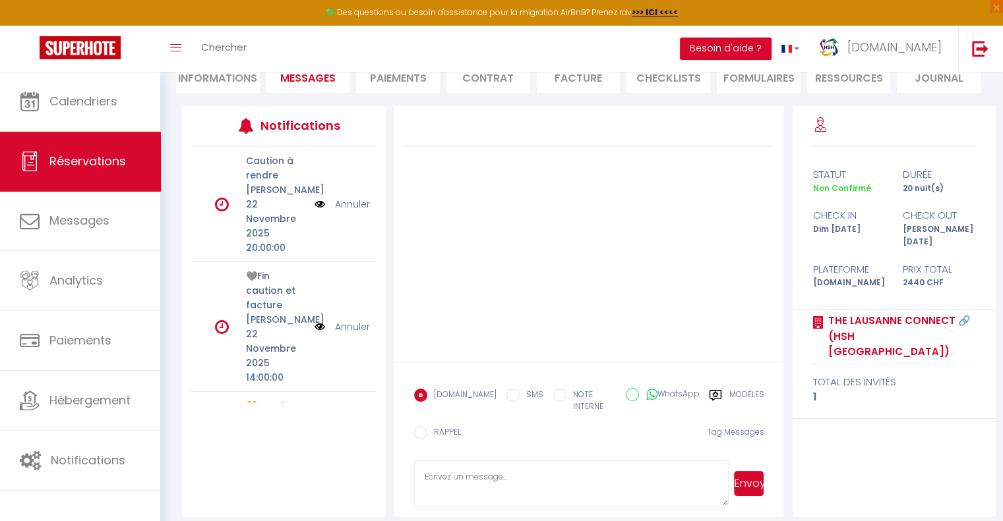
click at [752, 395] on label "Modèles" at bounding box center [746, 402] width 35 height 27
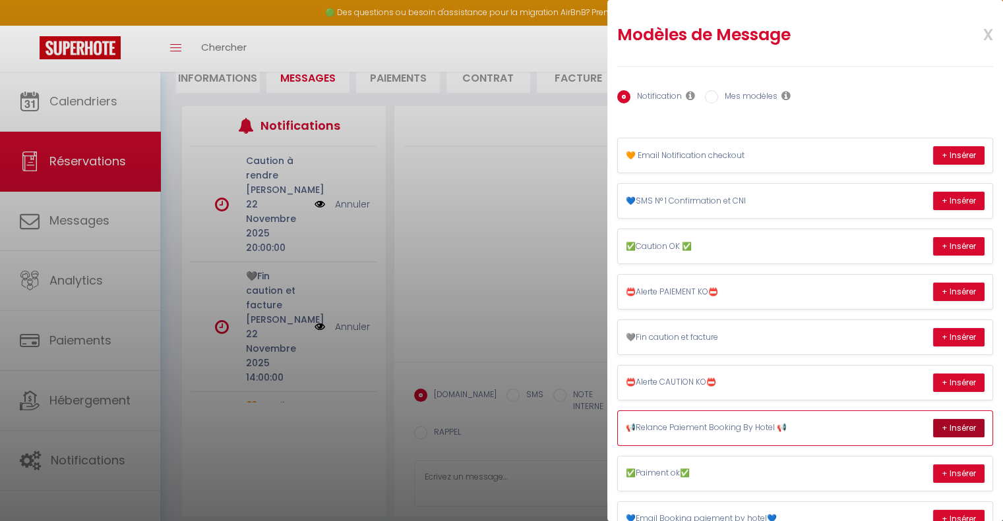
click at [936, 427] on button "+ Insérer" at bounding box center [958, 428] width 51 height 18
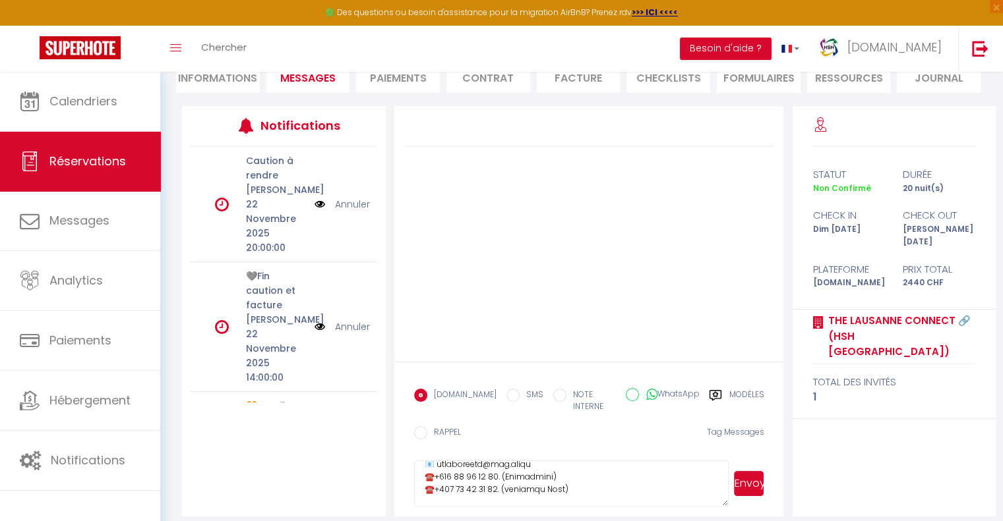
scroll to position [484, 0]
click at [748, 471] on button "Envoyer" at bounding box center [749, 483] width 30 height 25
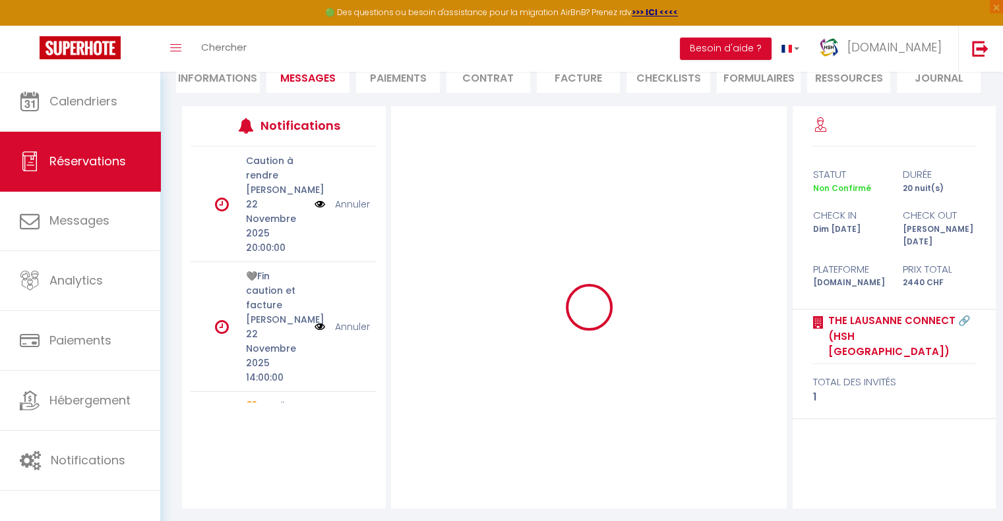
scroll to position [0, 0]
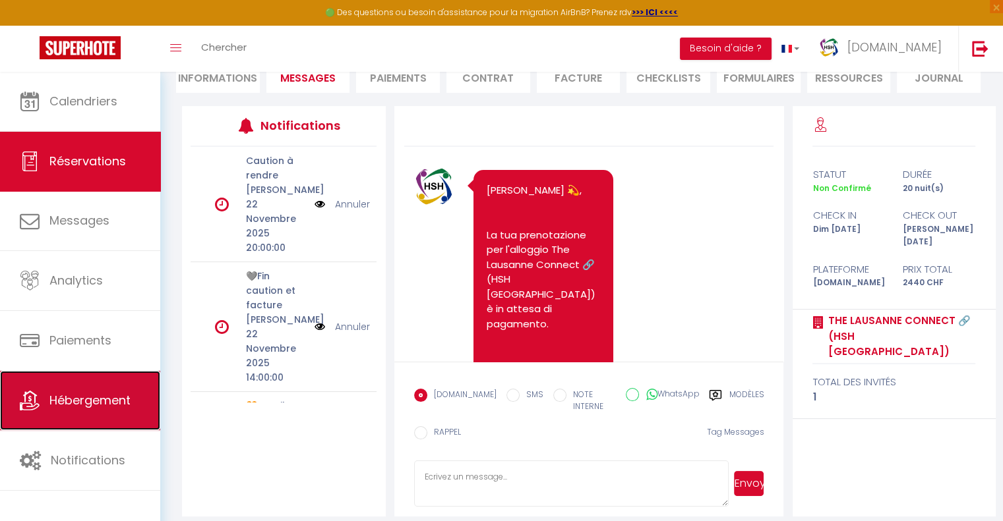
click at [113, 404] on span "Hébergement" at bounding box center [89, 400] width 81 height 16
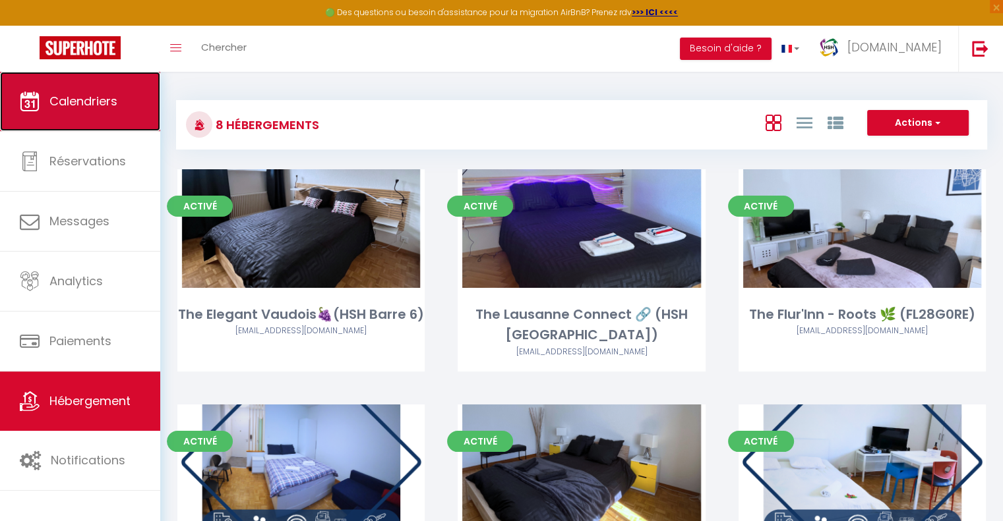
click at [98, 105] on span "Calendriers" at bounding box center [83, 101] width 68 height 16
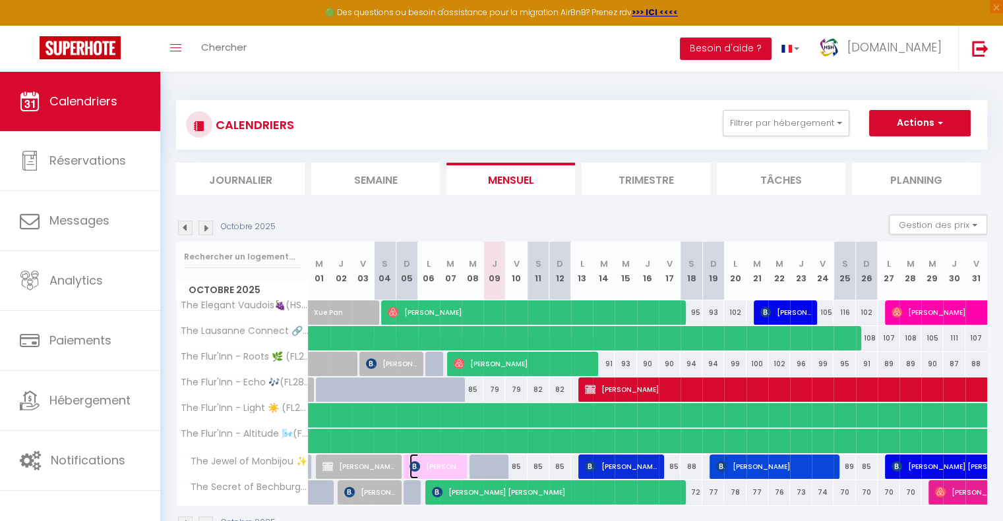
click at [427, 461] on span "[PERSON_NAME]" at bounding box center [434, 466] width 51 height 25
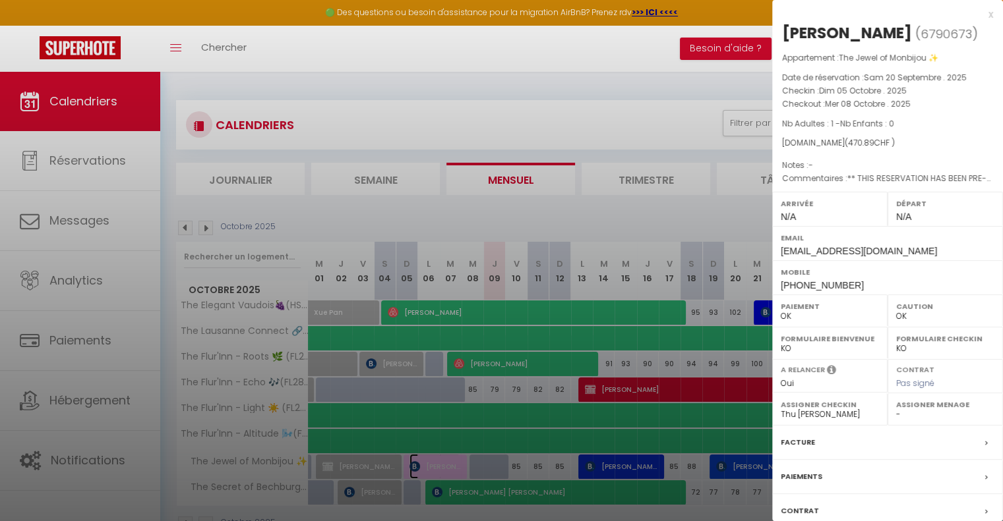
scroll to position [90, 0]
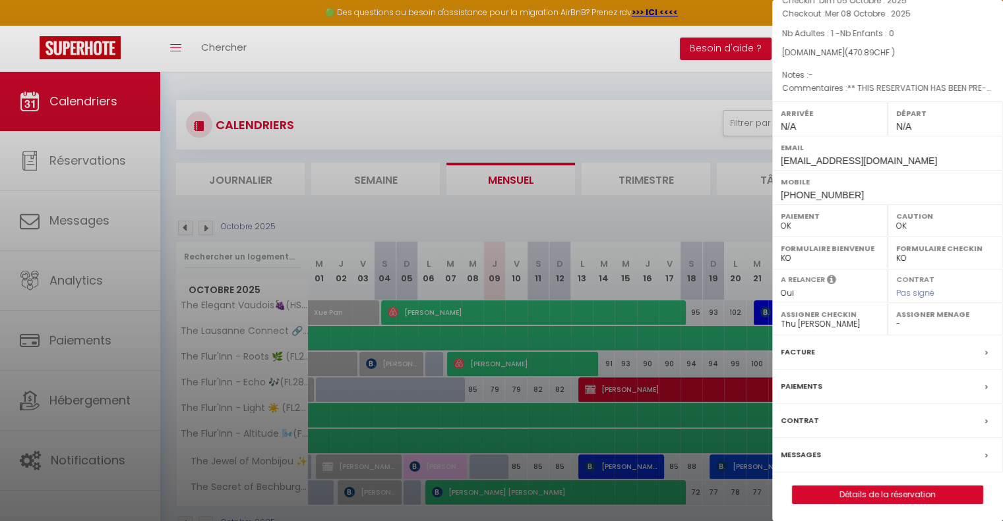
click at [881, 452] on div "Messages" at bounding box center [887, 455] width 231 height 34
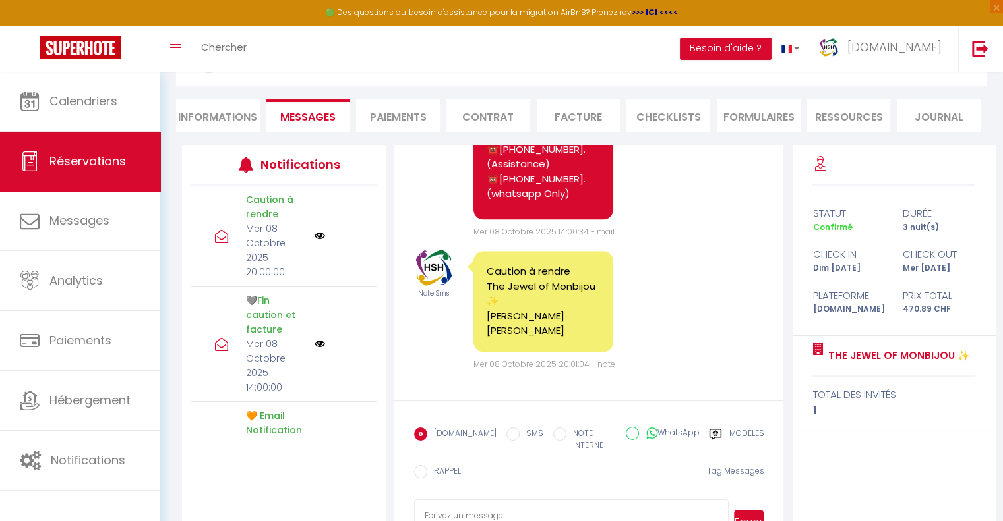
scroll to position [100, 0]
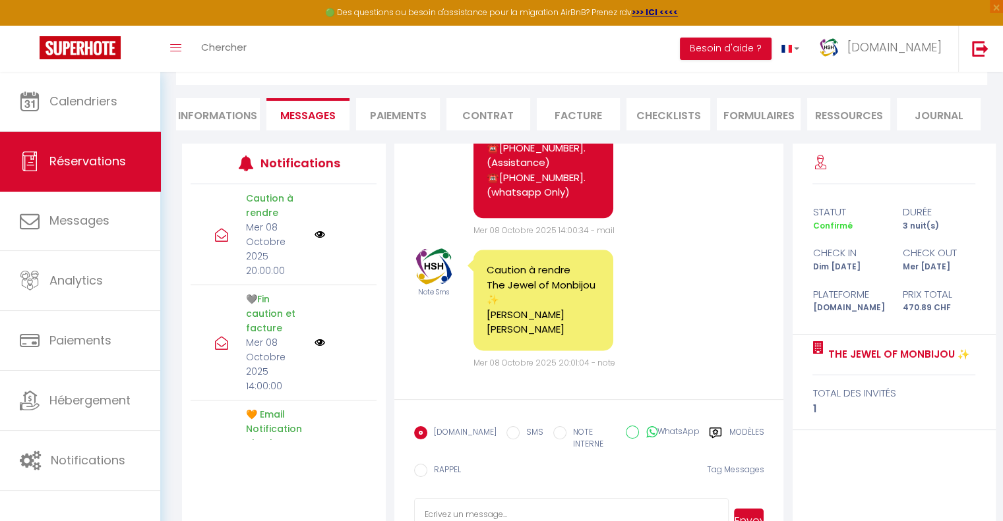
click at [460, 510] on textarea at bounding box center [571, 521] width 315 height 46
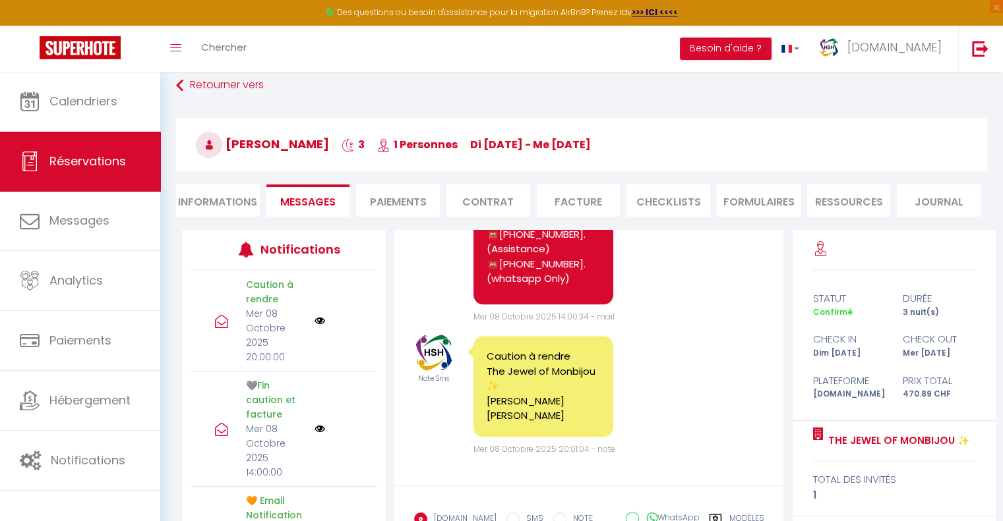
scroll to position [138, 0]
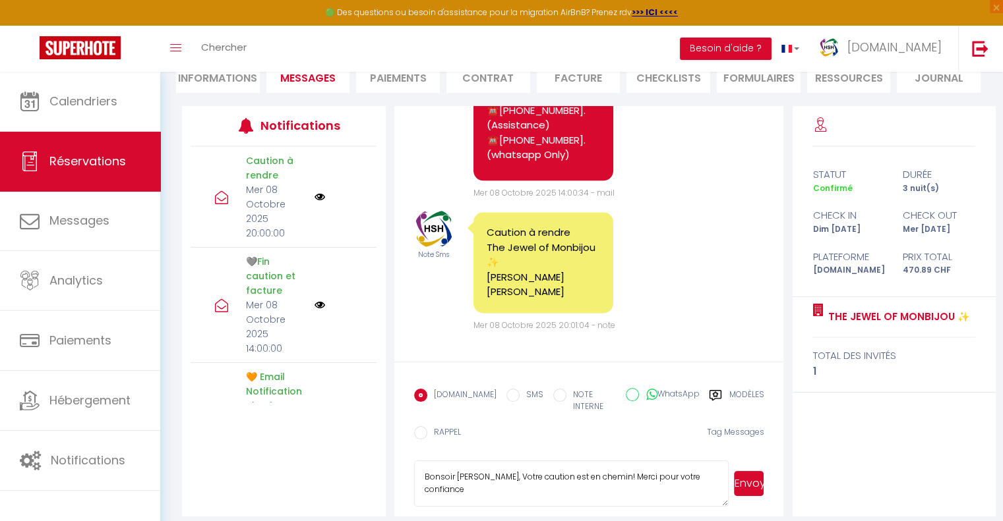
click at [487, 466] on textarea "Bonsoir [PERSON_NAME], Votre caution est en chemin! Merci pour votre confiance" at bounding box center [571, 484] width 315 height 46
click at [539, 482] on textarea "Bonsoir [PERSON_NAME], Votre caution est en chemin! Merci pour votre confiance" at bounding box center [571, 484] width 315 height 46
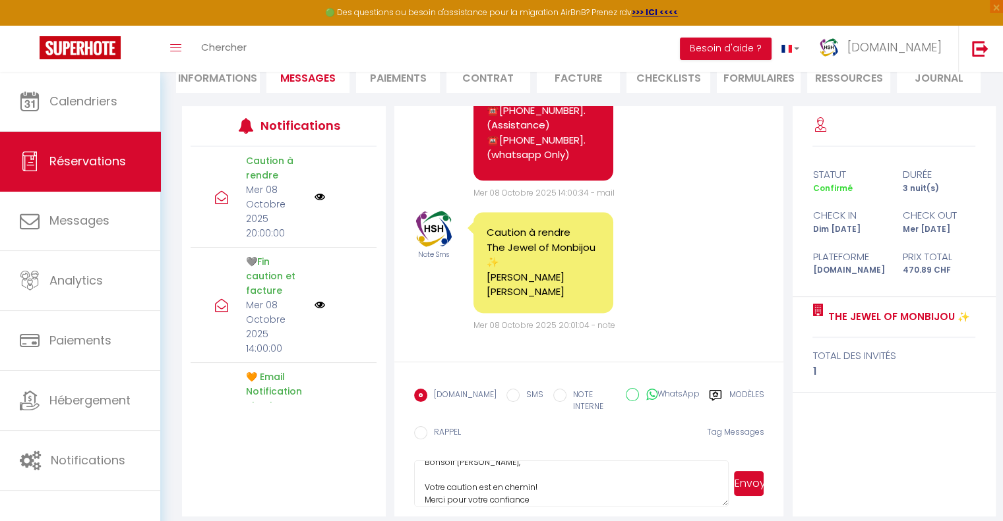
click at [753, 473] on button "Envoyer" at bounding box center [749, 483] width 30 height 25
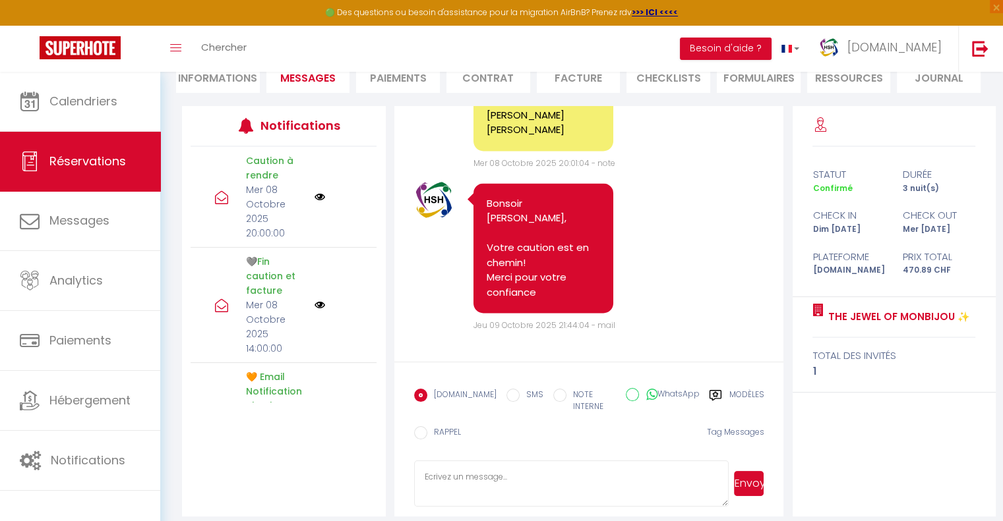
scroll to position [0, 0]
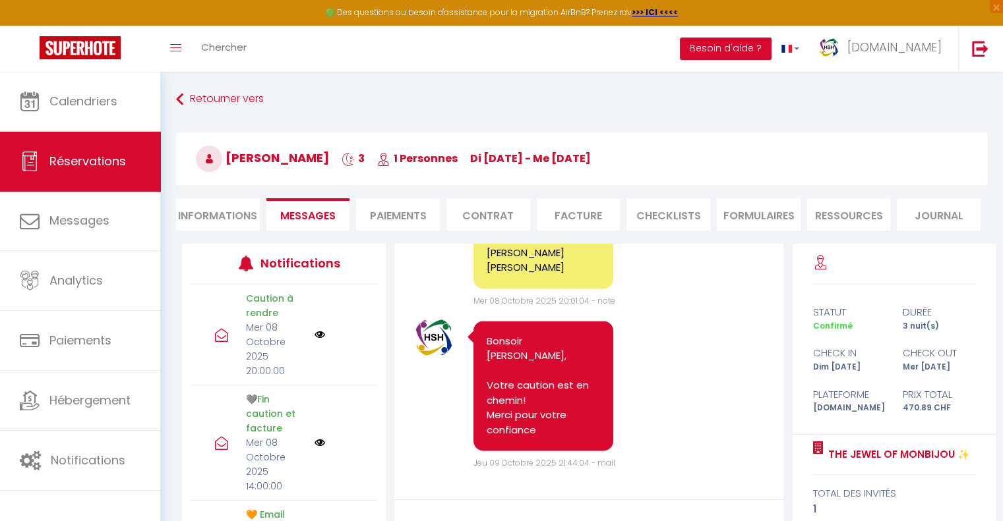
click at [206, 216] on li "Informations" at bounding box center [218, 214] width 84 height 32
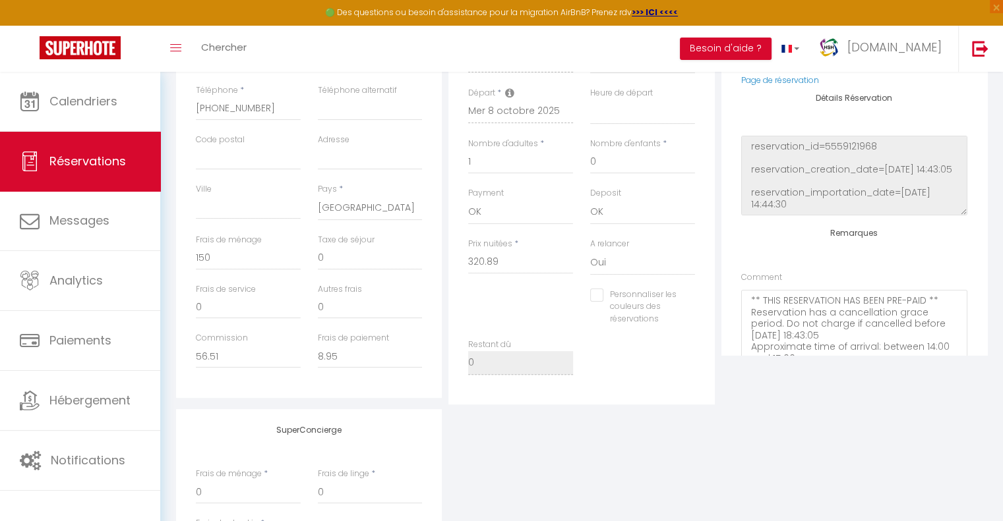
scroll to position [320, 0]
click at [595, 291] on input "Personnaliser les couleurs des réservations" at bounding box center [634, 292] width 88 height 13
click at [690, 308] on span at bounding box center [689, 308] width 11 height 11
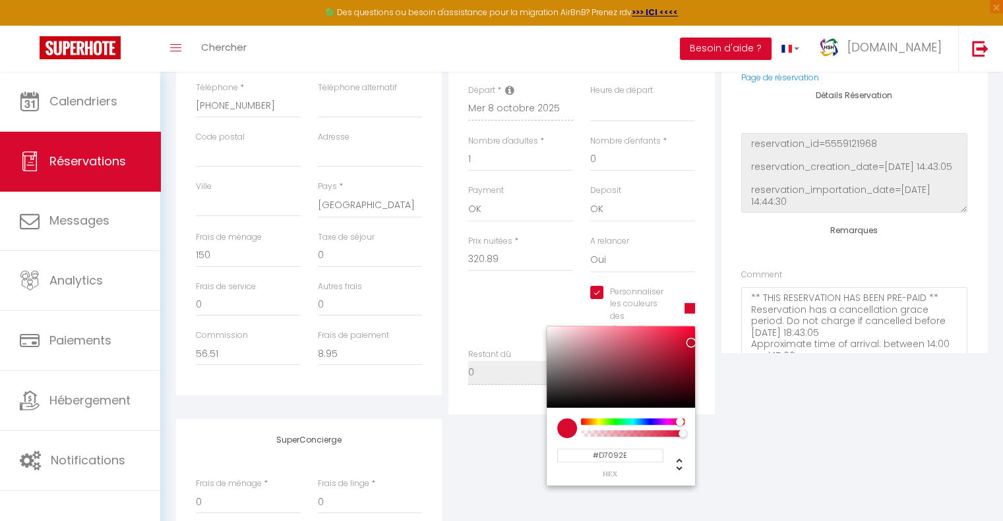
click at [626, 458] on input "#D7092E" at bounding box center [610, 456] width 106 height 14
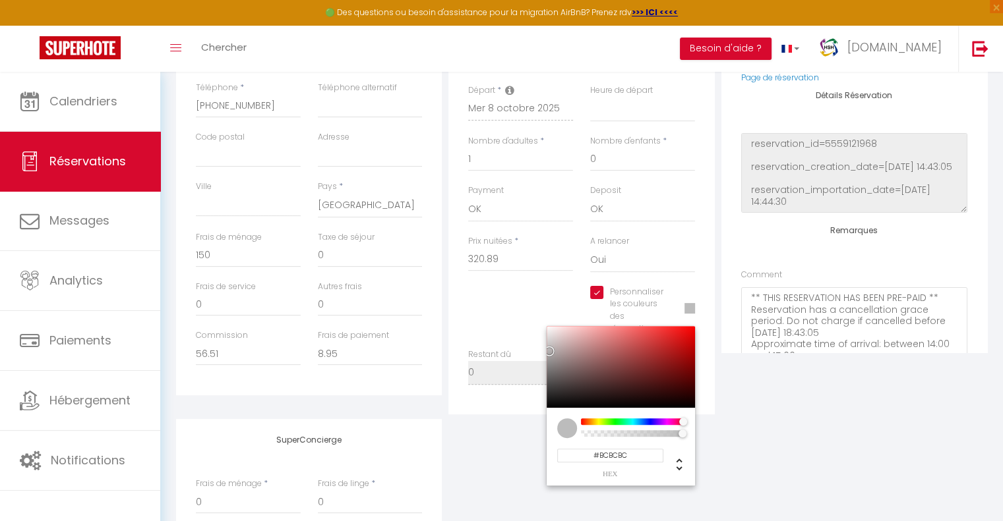
click at [850, 477] on div "SuperConcierge Frais de ménage * 0 Frais de linge * 0 Frais de checkin * 0" at bounding box center [582, 506] width 818 height 174
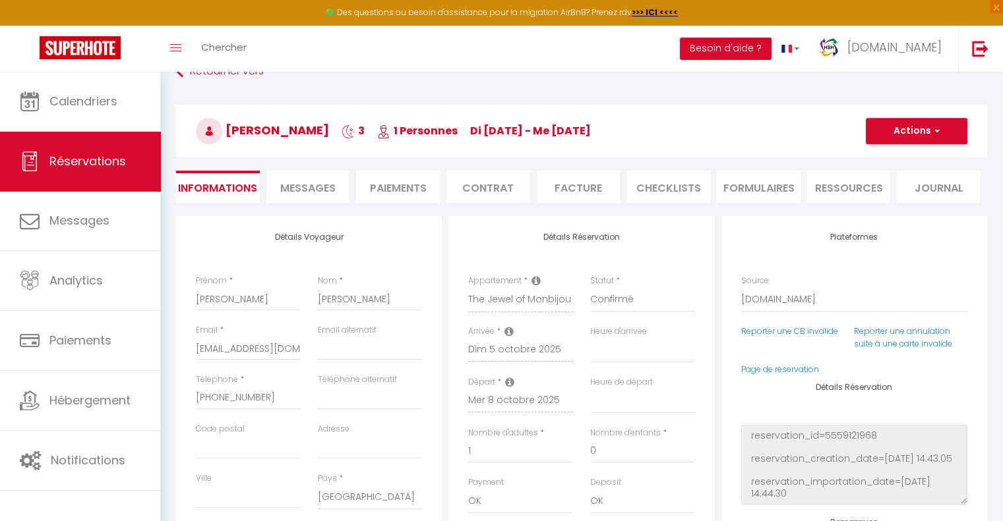
scroll to position [0, 0]
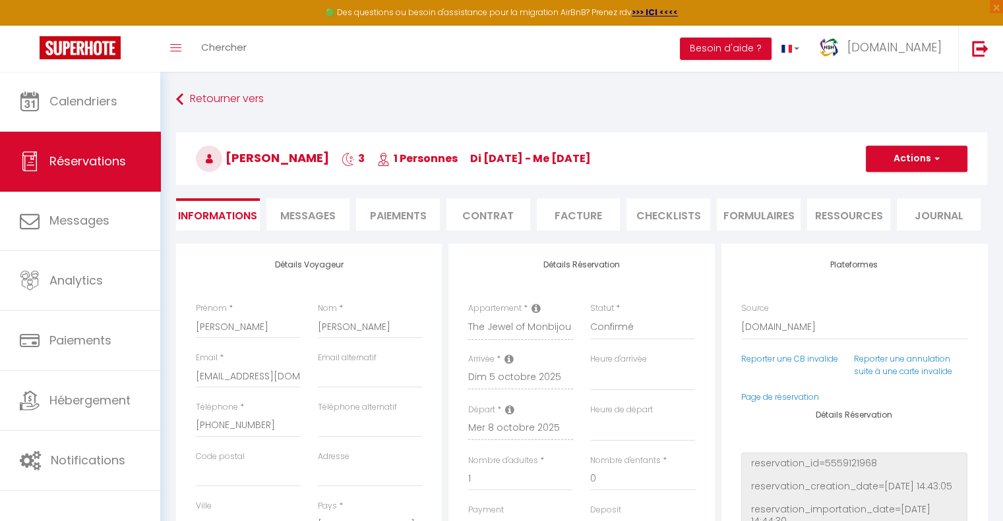
click at [921, 140] on h3 "[PERSON_NAME] 3 1 Personnes di [DATE] - me [DATE]" at bounding box center [581, 159] width 811 height 53
click at [917, 161] on button "Actions" at bounding box center [917, 159] width 102 height 26
click at [903, 183] on link "Enregistrer" at bounding box center [903, 187] width 104 height 17
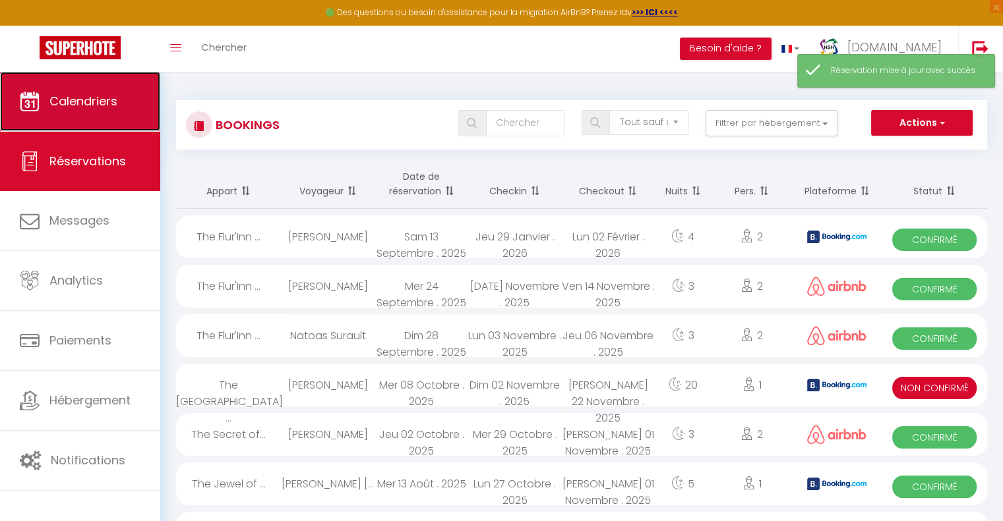
click at [110, 99] on span "Calendriers" at bounding box center [83, 101] width 68 height 16
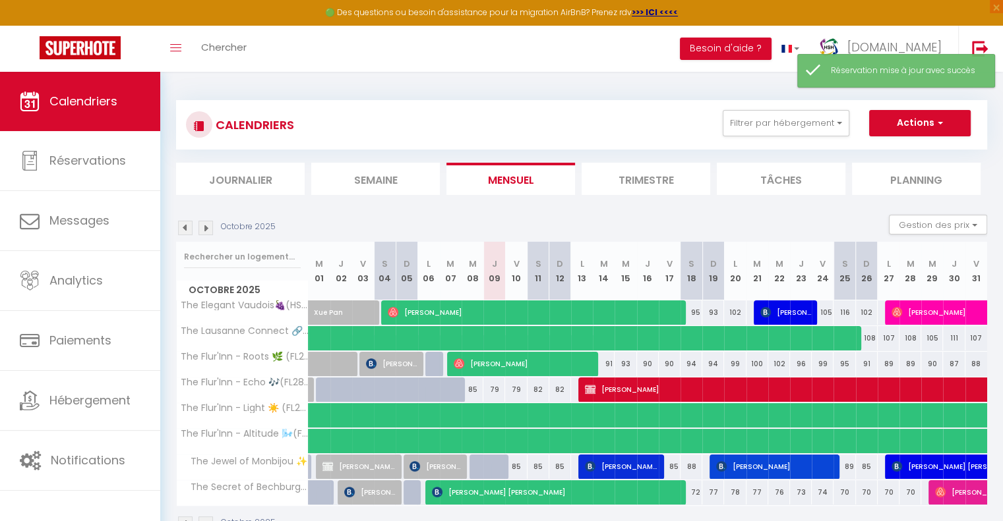
scroll to position [72, 0]
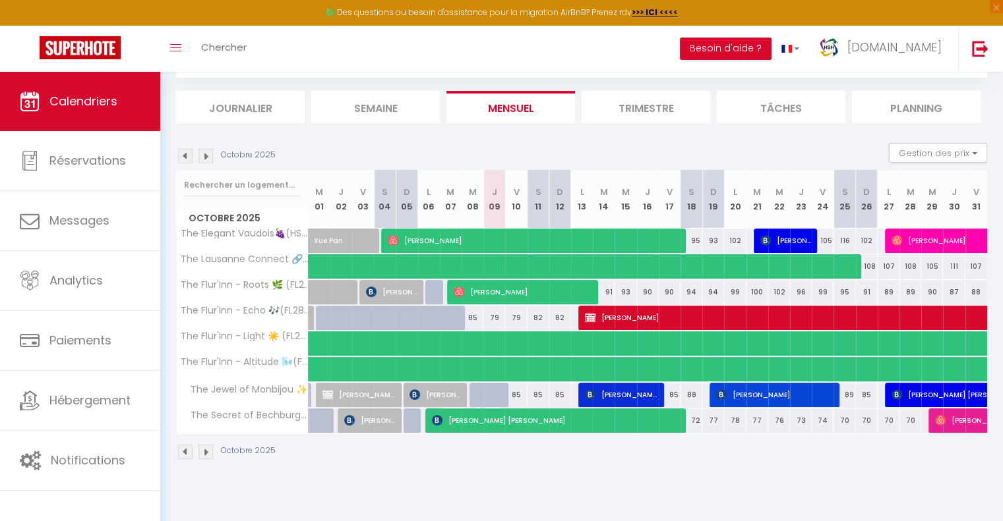
click at [202, 153] on img at bounding box center [205, 156] width 15 height 15
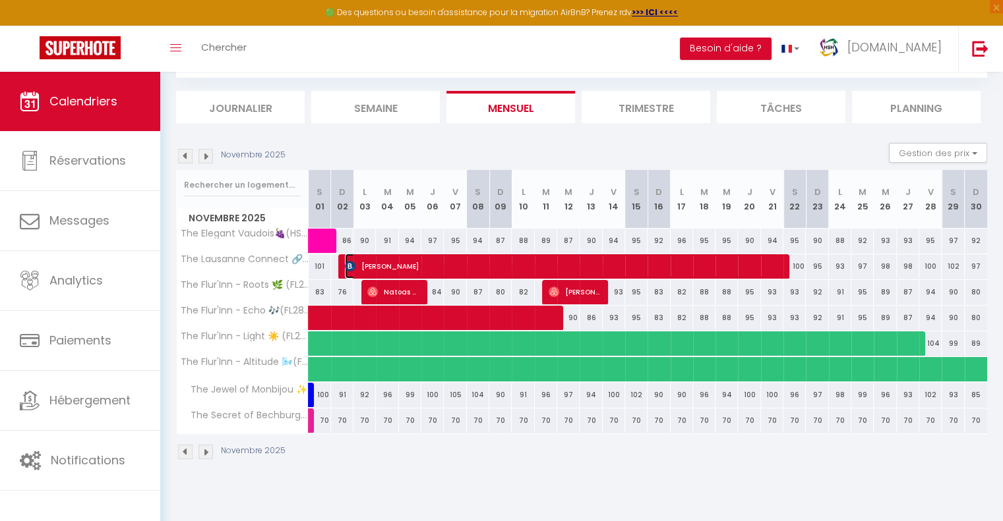
click at [375, 265] on span "[PERSON_NAME]" at bounding box center [561, 266] width 433 height 25
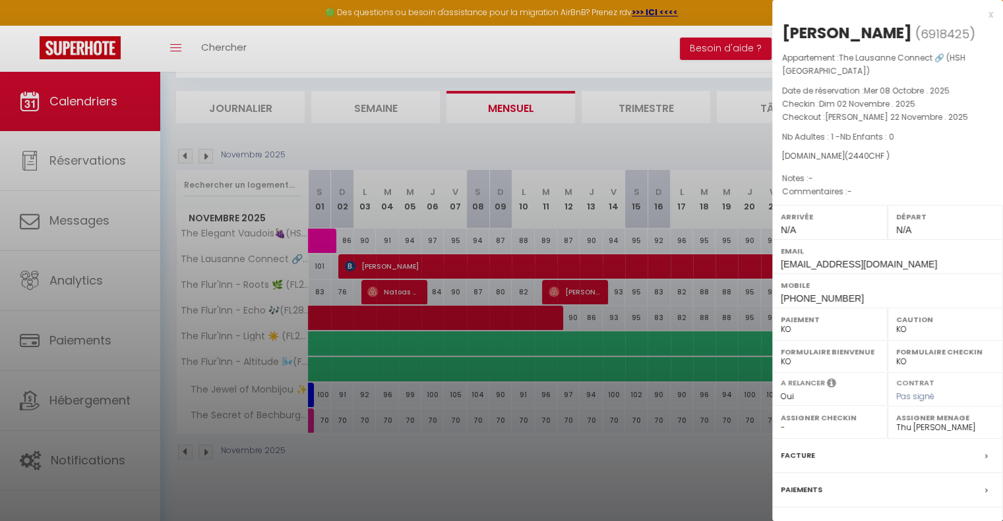
click at [331, 489] on div at bounding box center [501, 260] width 1003 height 521
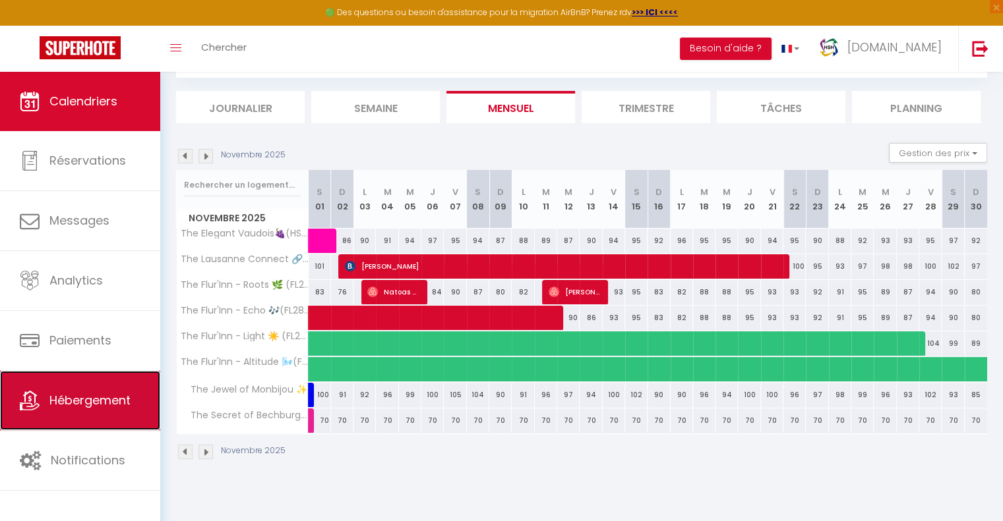
click at [113, 405] on span "Hébergement" at bounding box center [89, 400] width 81 height 16
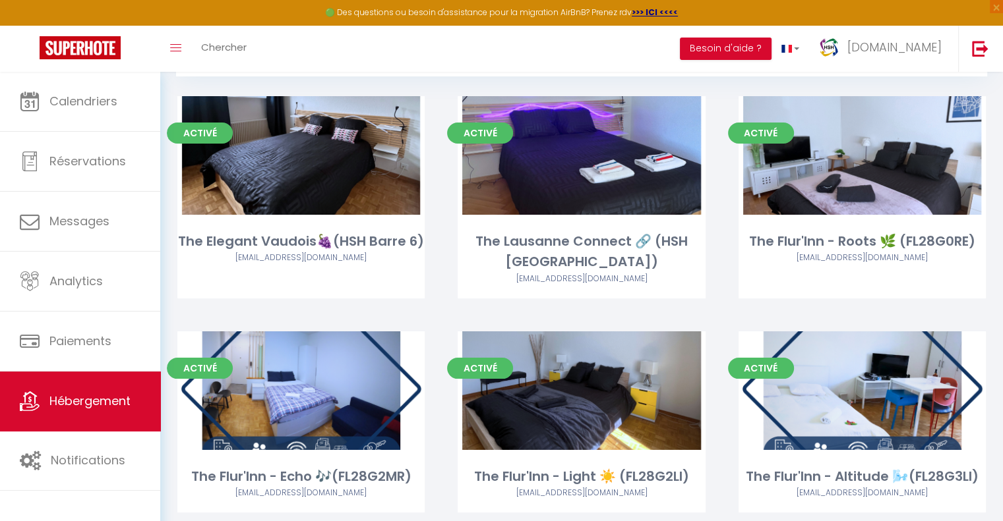
scroll to position [66, 0]
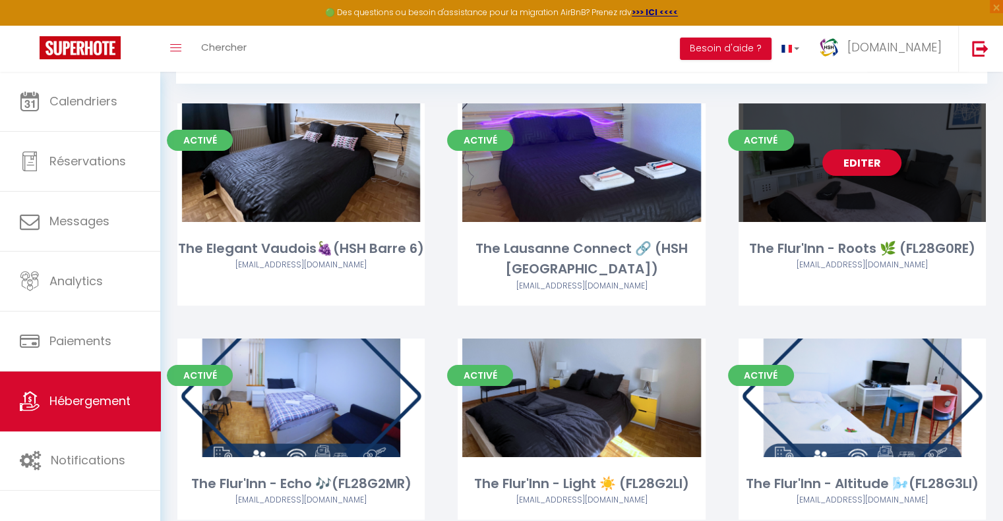
click at [847, 167] on link "Editer" at bounding box center [861, 163] width 79 height 26
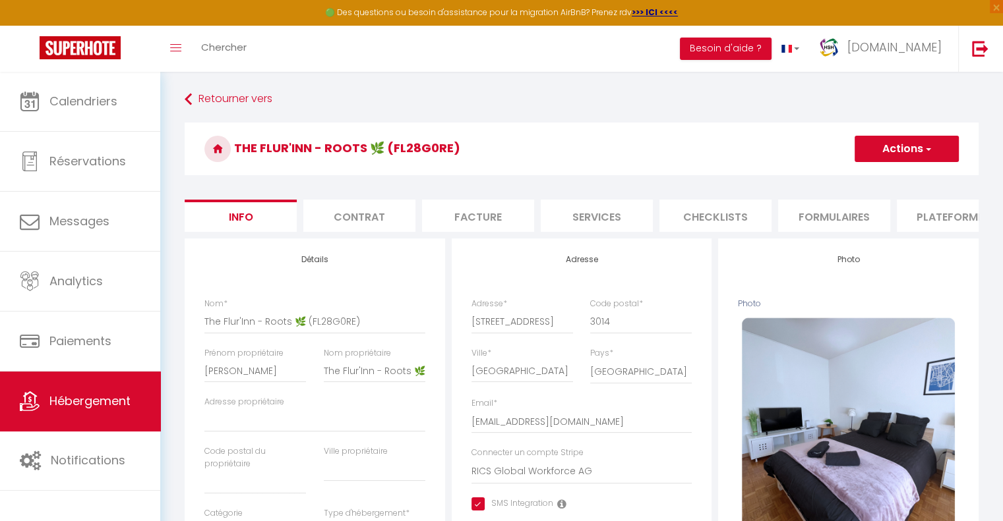
click at [940, 213] on li "Plateformes" at bounding box center [953, 216] width 112 height 32
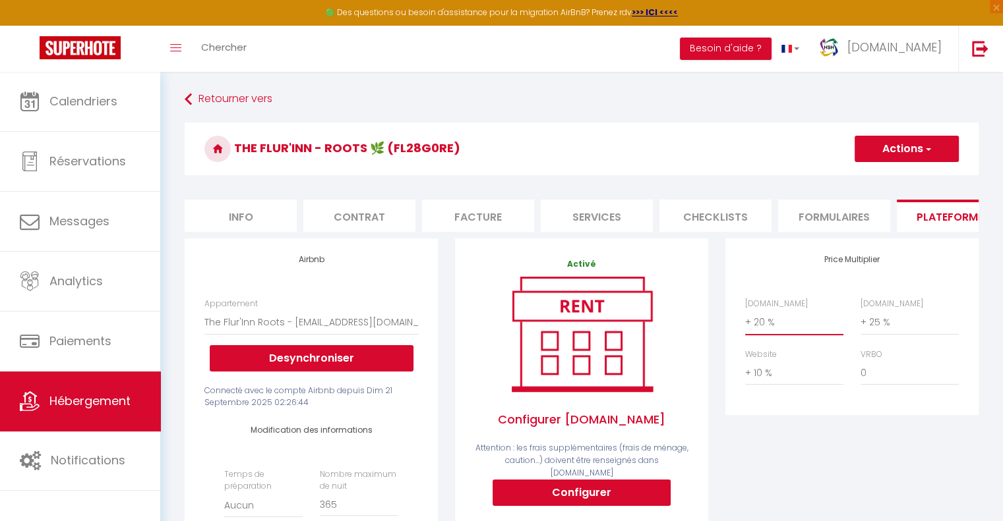
click at [765, 328] on select "0 + 1 % + 2 % + 3 % + 4 % + 5 % + 6 % + 7 % + 8 % + 9 %" at bounding box center [794, 322] width 98 height 25
click at [745, 320] on select "0 + 1 % + 2 % + 3 % + 4 % + 5 % + 6 % + 7 % + 8 % + 9 %" at bounding box center [794, 322] width 98 height 25
click at [907, 152] on button "Actions" at bounding box center [906, 149] width 104 height 26
click at [891, 176] on link "Enregistrer" at bounding box center [906, 177] width 104 height 17
